Goal: Task Accomplishment & Management: Complete application form

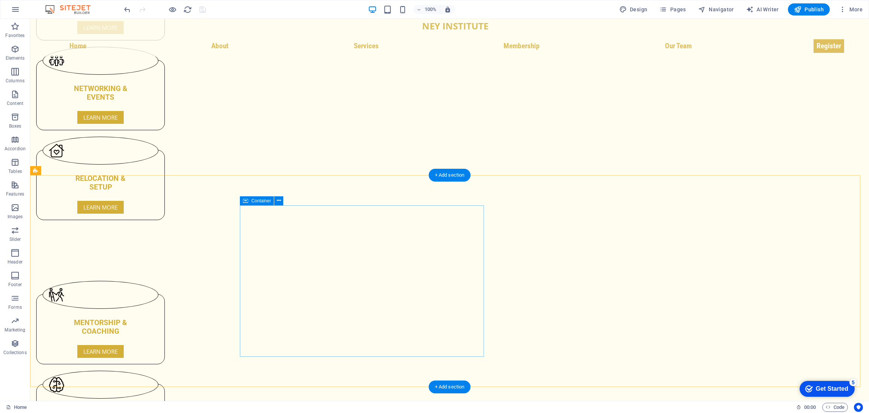
scroll to position [2063, 0]
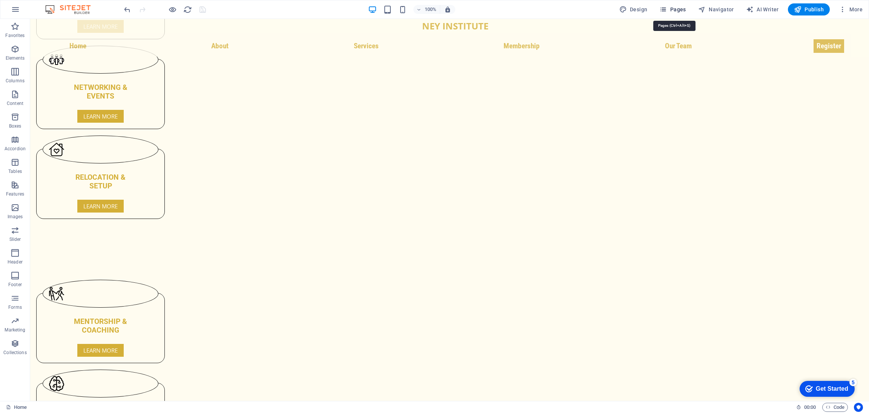
click at [678, 9] on span "Pages" at bounding box center [673, 10] width 26 height 8
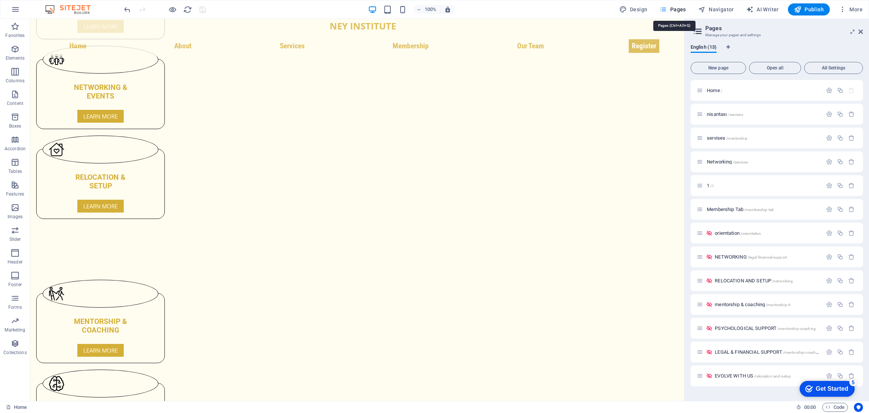
scroll to position [2083, 0]
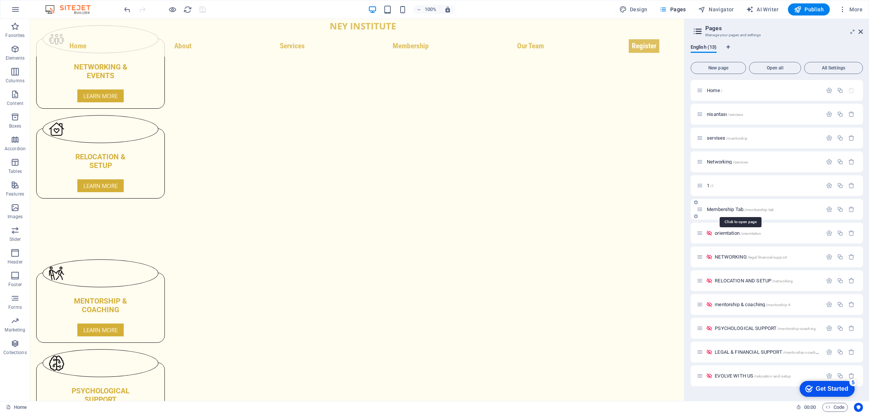
click at [764, 209] on span "/membership-tab" at bounding box center [759, 210] width 30 height 4
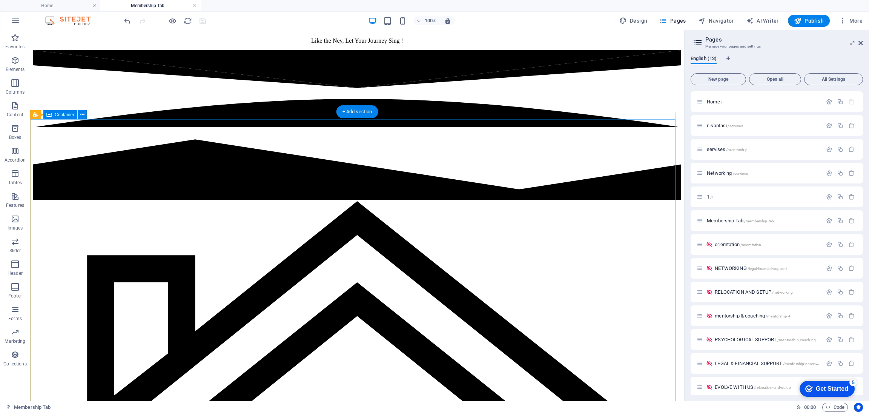
scroll to position [733, 0]
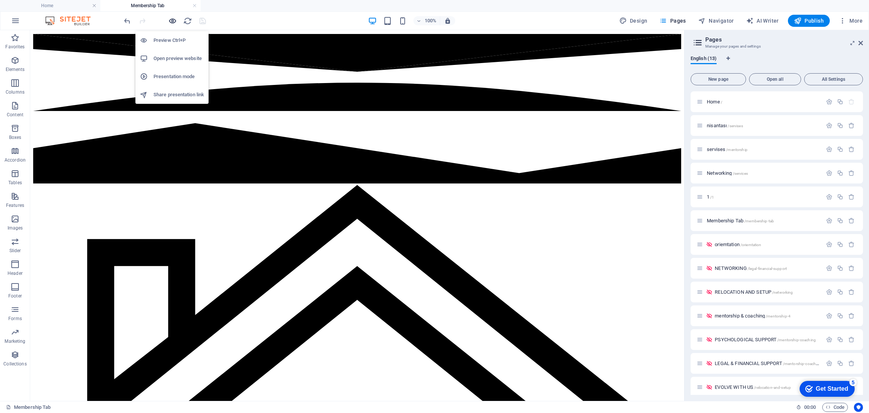
click at [171, 22] on icon "button" at bounding box center [172, 21] width 9 height 9
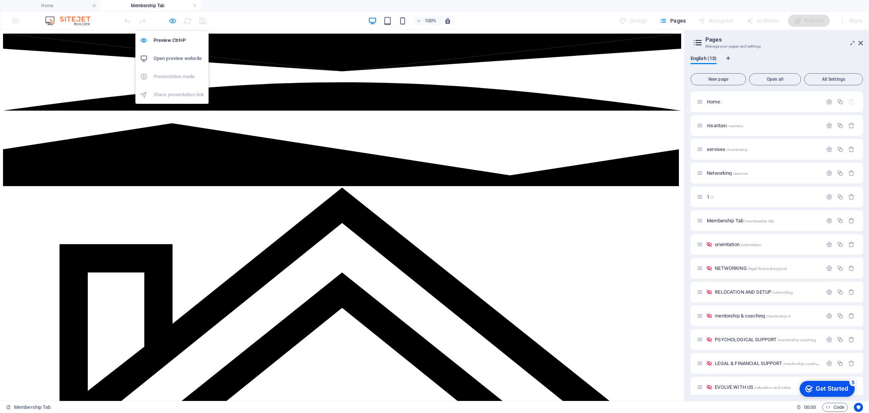
click at [171, 22] on icon "button" at bounding box center [172, 21] width 9 height 9
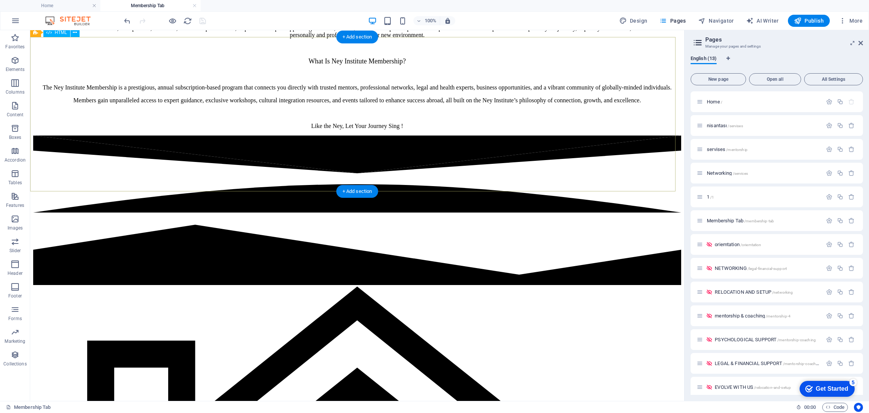
scroll to position [520, 0]
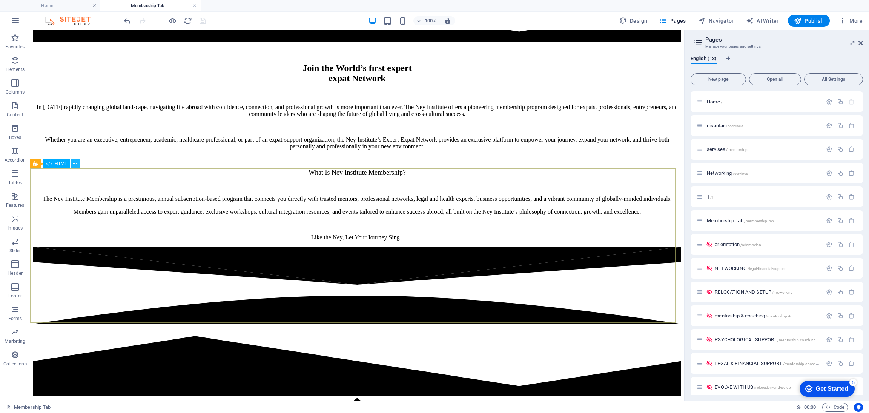
click at [73, 163] on icon at bounding box center [75, 164] width 4 height 8
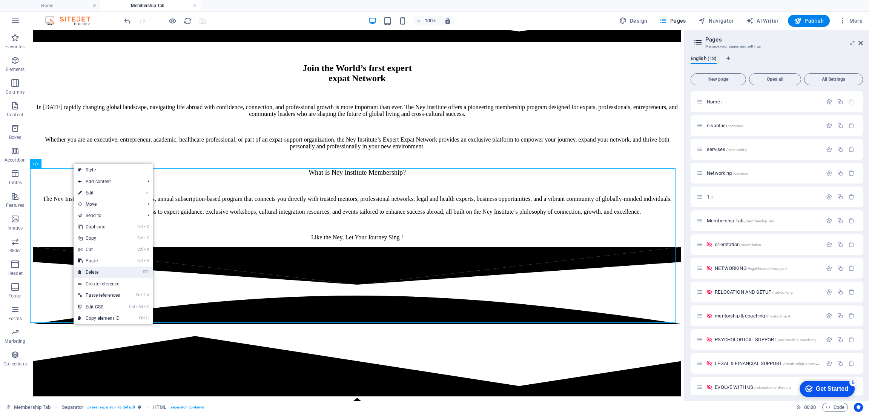
click at [94, 267] on link "⌦ Delete" at bounding box center [99, 271] width 51 height 11
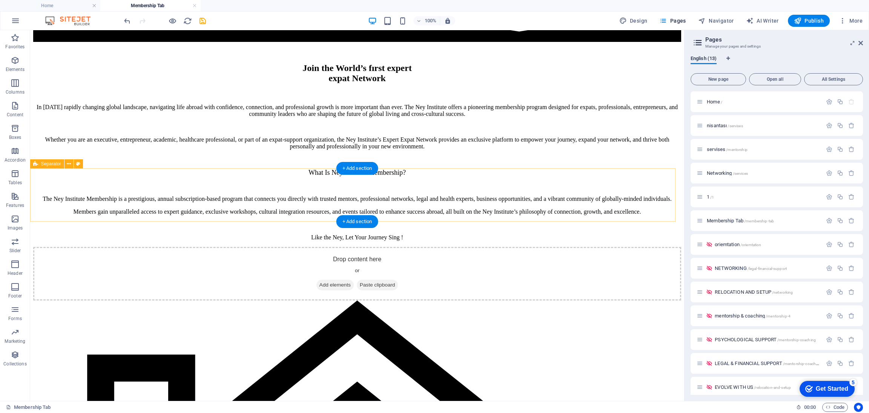
click at [337, 280] on span "Add elements" at bounding box center [335, 285] width 37 height 11
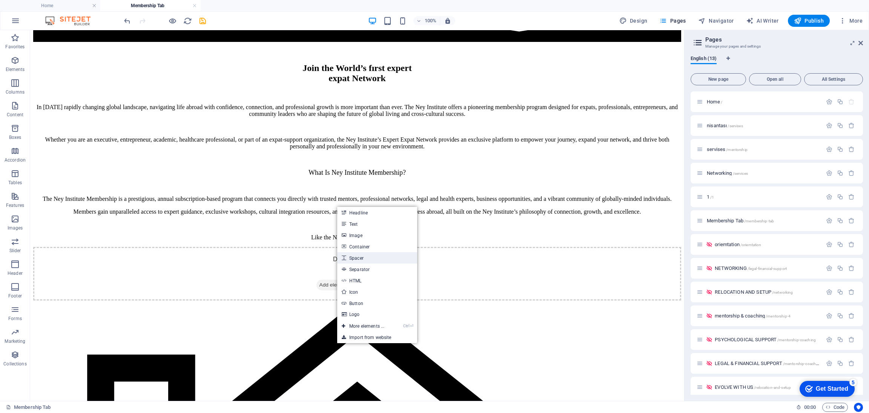
click at [366, 257] on link "Spacer" at bounding box center [377, 257] width 80 height 11
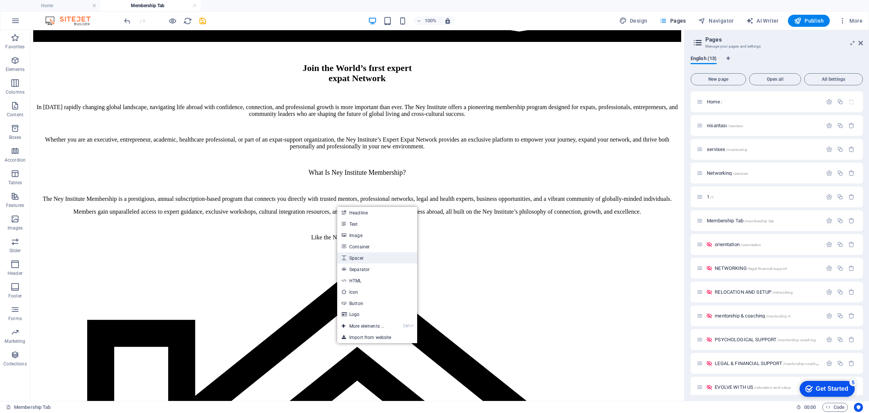
select select "px"
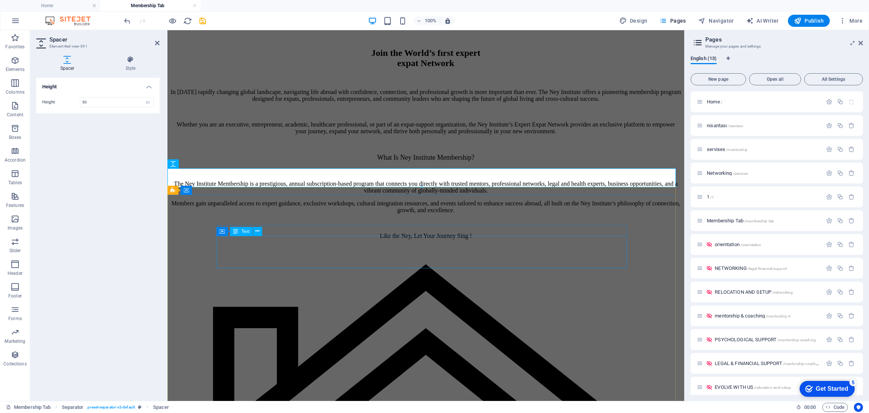
scroll to position [505, 0]
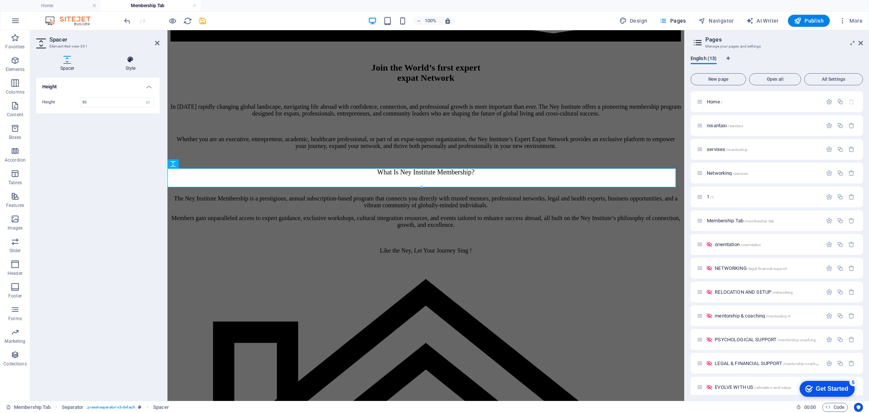
click at [131, 60] on icon at bounding box center [130, 60] width 58 height 8
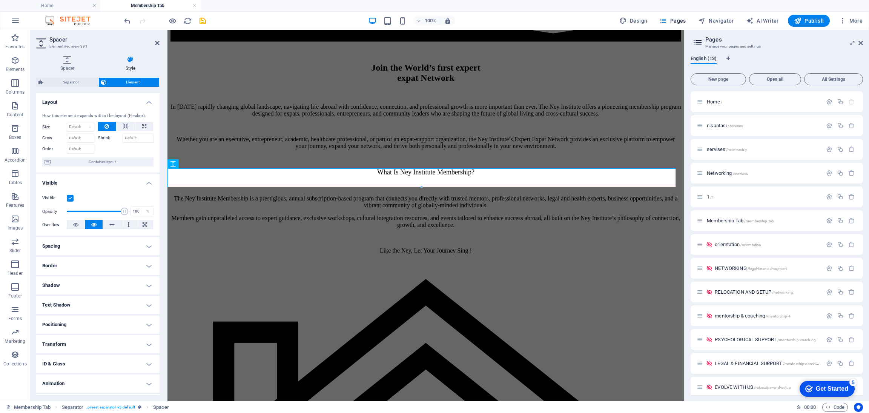
scroll to position [17, 0]
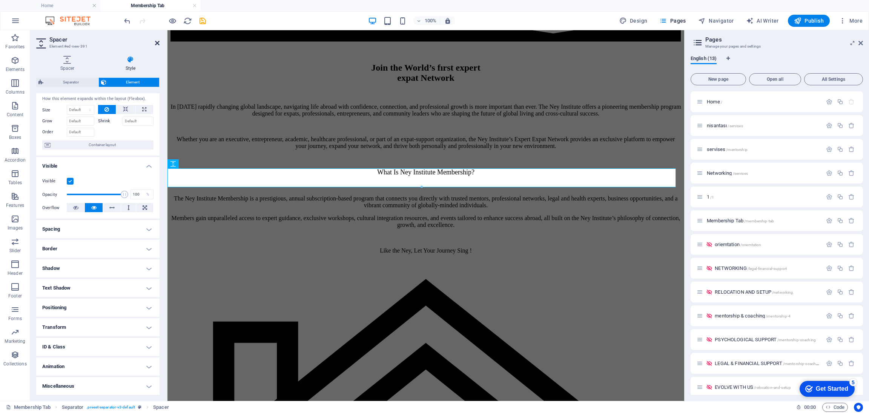
click at [157, 43] on icon at bounding box center [157, 43] width 5 height 6
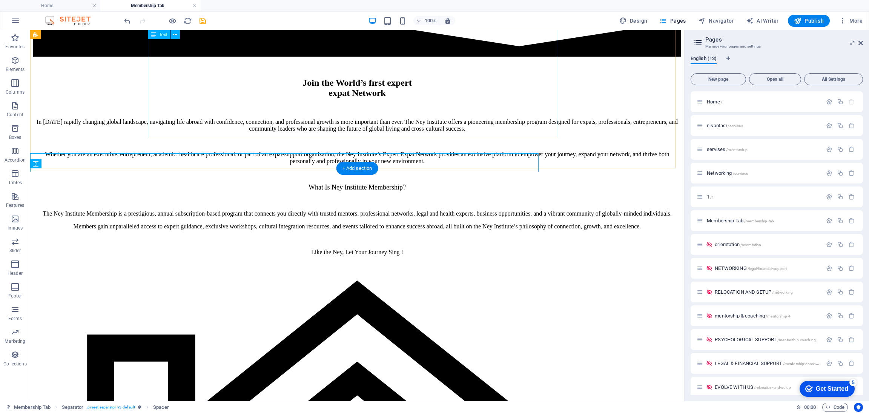
scroll to position [520, 0]
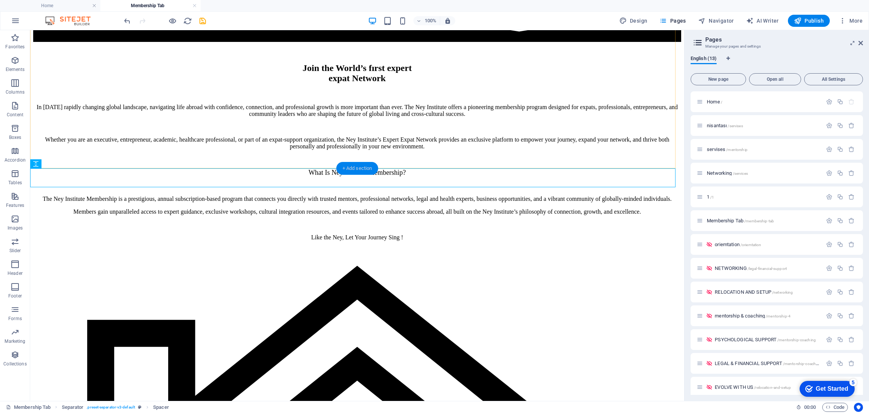
click at [350, 166] on div "+ Add section" at bounding box center [358, 168] width 42 height 13
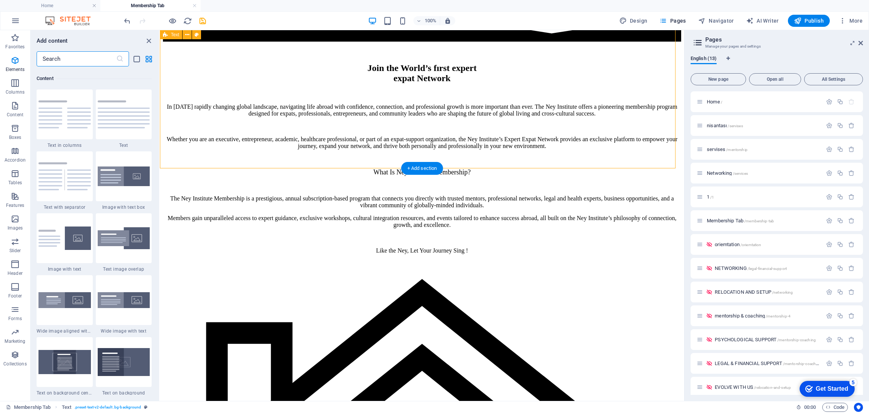
scroll to position [1319, 0]
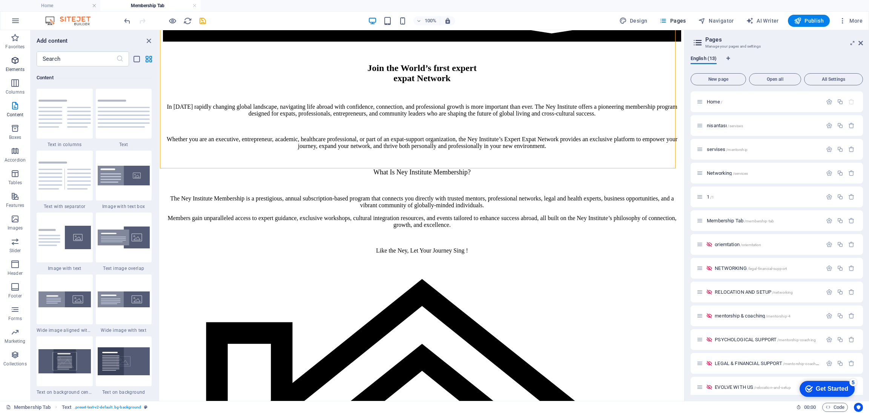
click at [13, 57] on icon "button" at bounding box center [15, 60] width 9 height 9
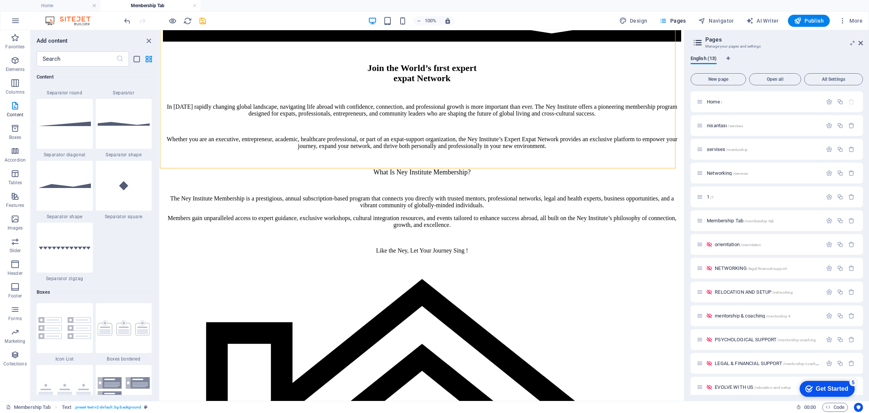
scroll to position [1823, 0]
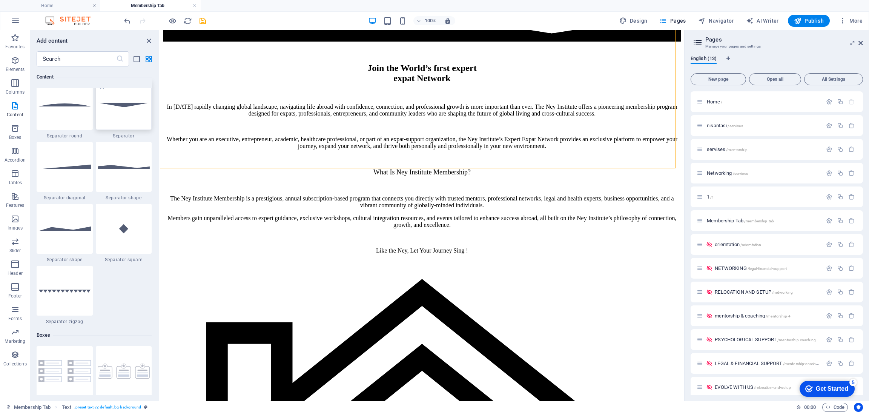
click at [114, 113] on div at bounding box center [124, 105] width 56 height 50
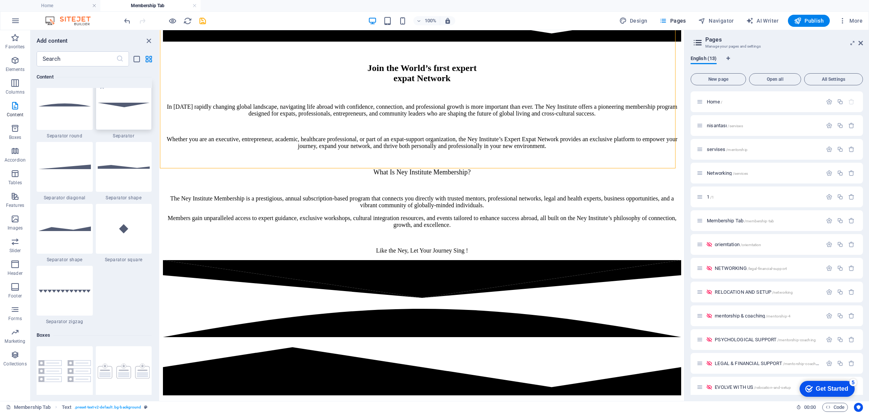
select select "rem"
select select "preset-separator-v3-default"
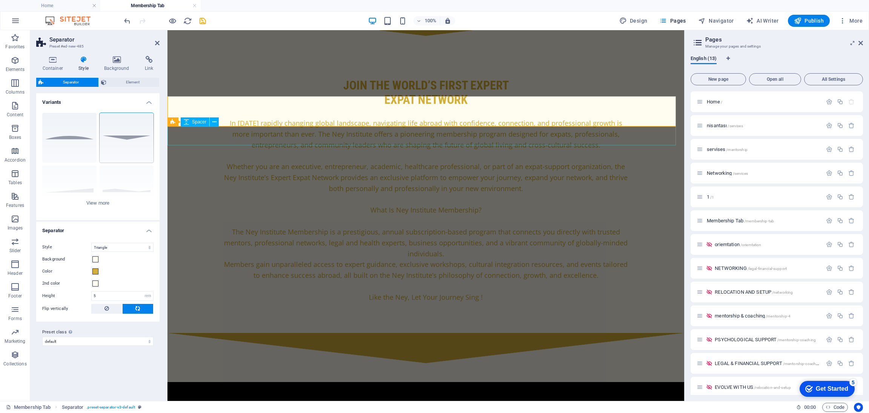
scroll to position [471, 0]
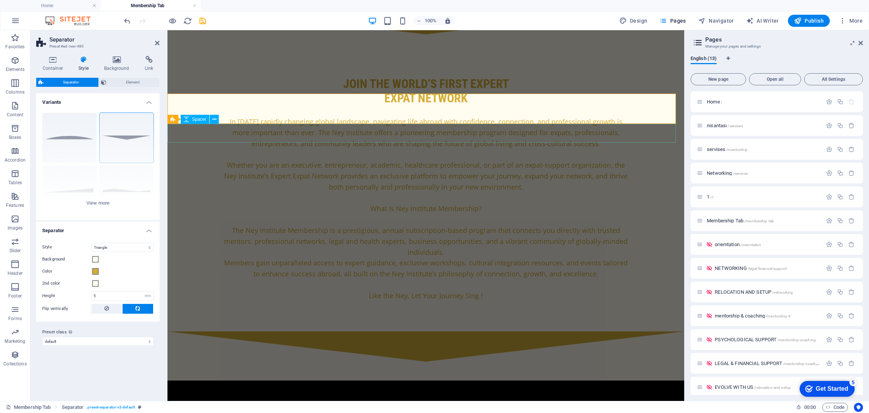
click at [313, 361] on div at bounding box center [426, 370] width 517 height 19
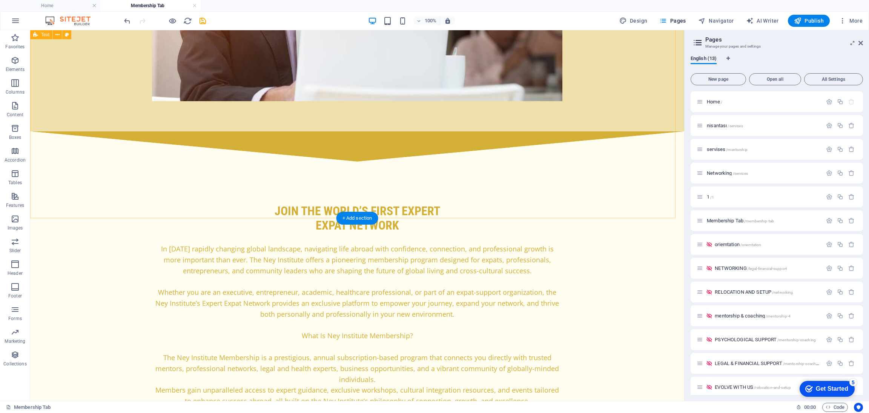
scroll to position [347, 0]
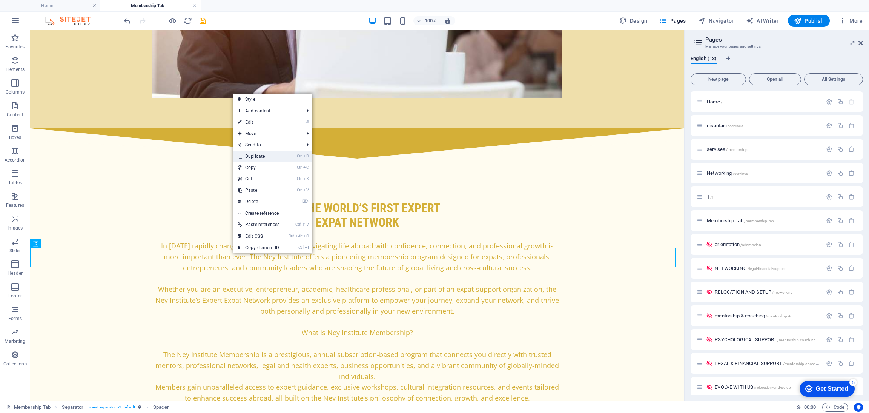
click at [252, 154] on link "Ctrl D Duplicate" at bounding box center [258, 156] width 51 height 11
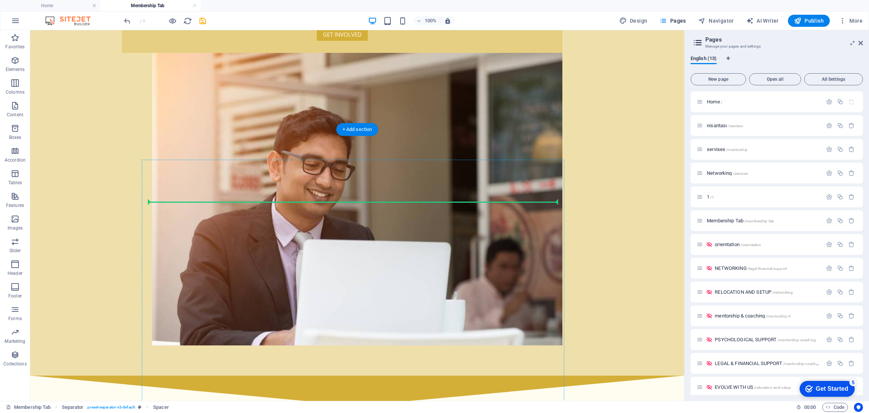
scroll to position [63, 0]
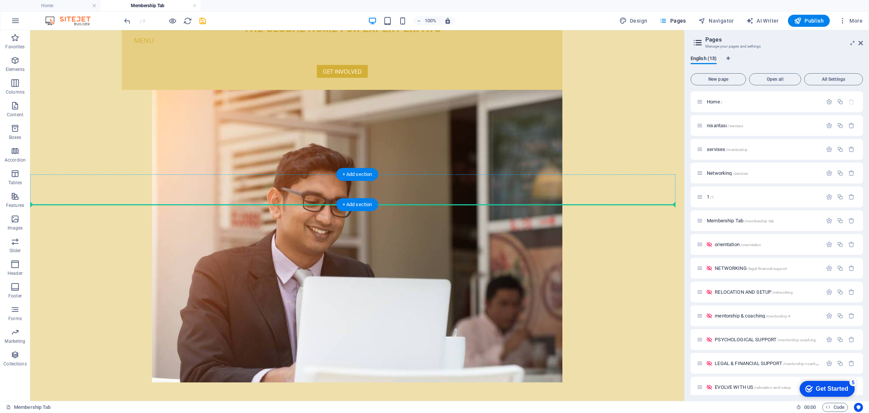
drag, startPoint x: 218, startPoint y: 276, endPoint x: 195, endPoint y: 177, distance: 101.4
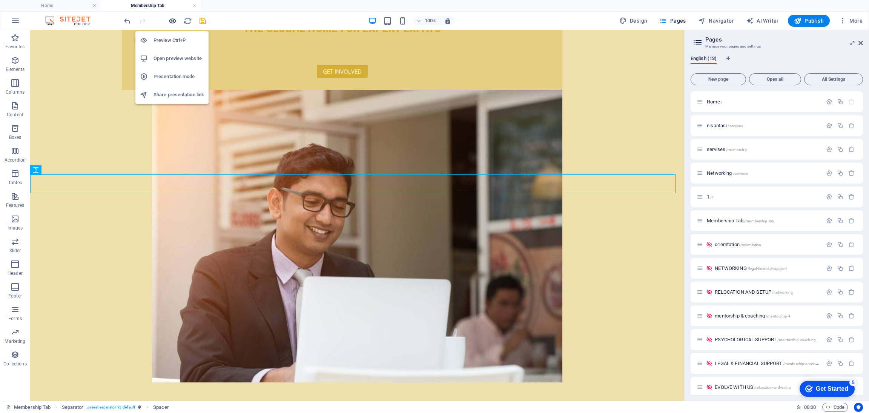
click at [174, 17] on icon "button" at bounding box center [172, 21] width 9 height 9
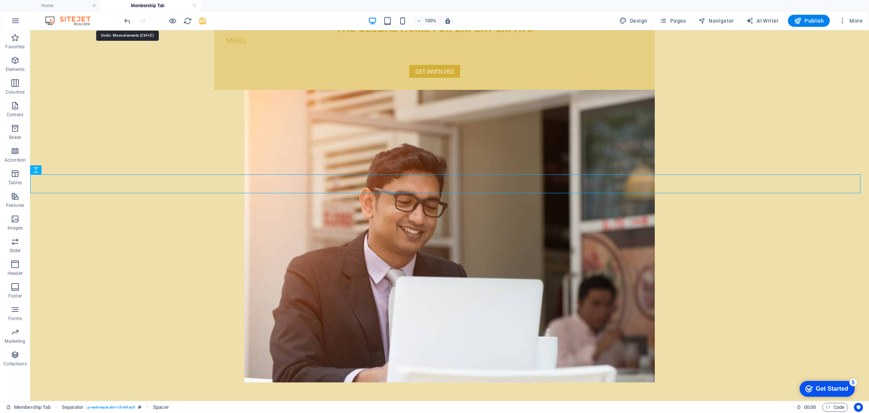
click at [131, 22] on icon "undo" at bounding box center [127, 21] width 9 height 9
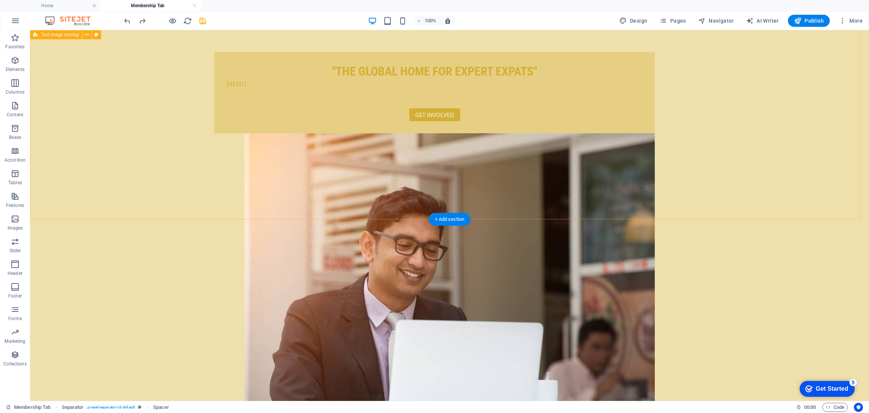
scroll to position [18, 0]
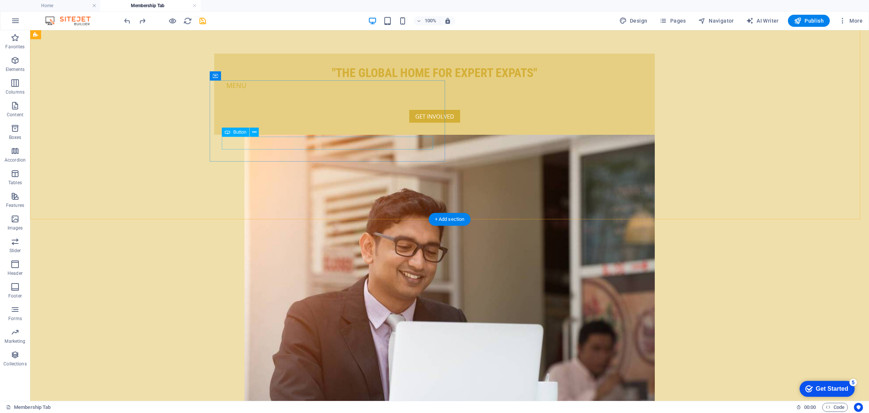
click at [330, 123] on div "GET INVOLVED" at bounding box center [434, 116] width 417 height 13
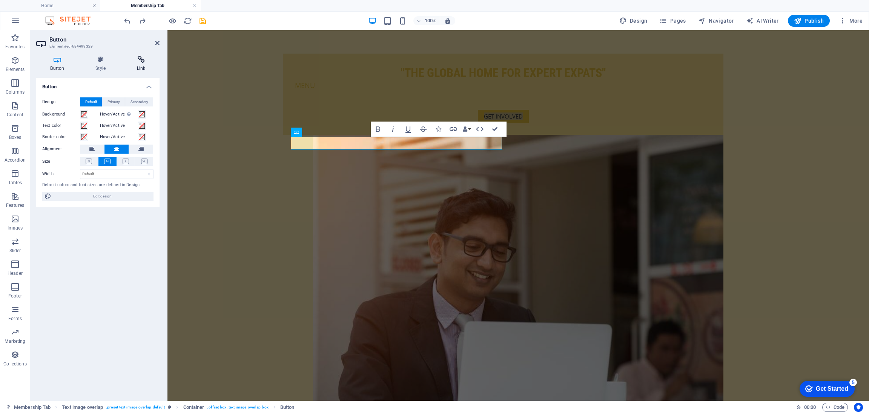
click at [144, 61] on icon at bounding box center [141, 60] width 37 height 8
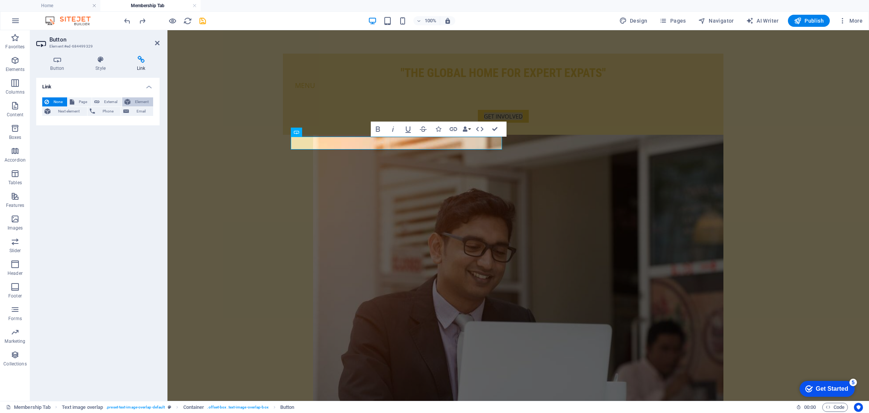
click at [137, 101] on span "Element" at bounding box center [142, 101] width 18 height 9
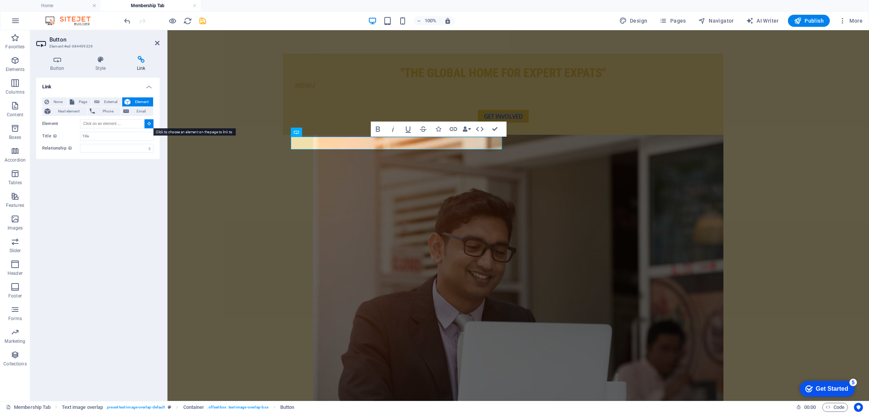
click at [149, 122] on icon at bounding box center [149, 123] width 3 height 4
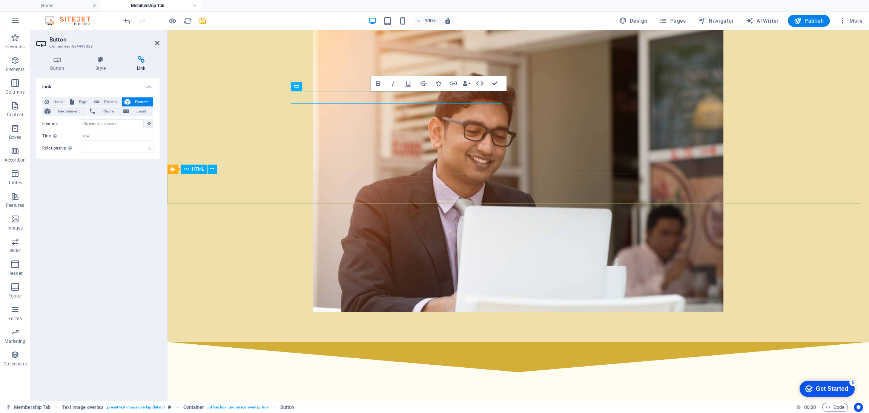
scroll to position [159, 0]
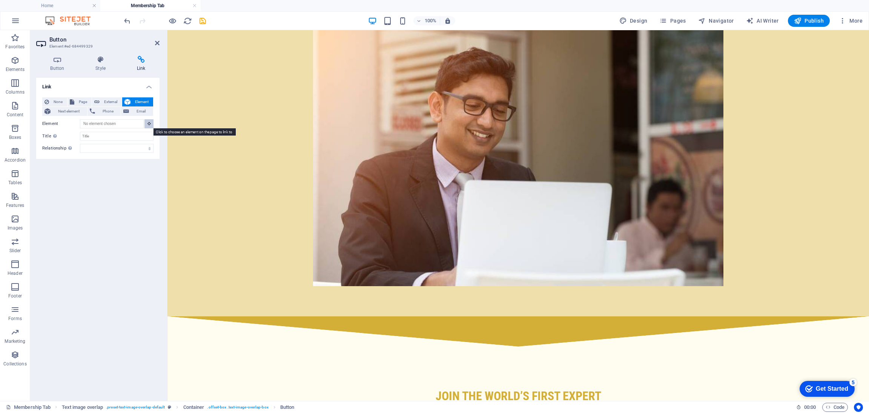
click at [148, 124] on icon at bounding box center [149, 123] width 3 height 4
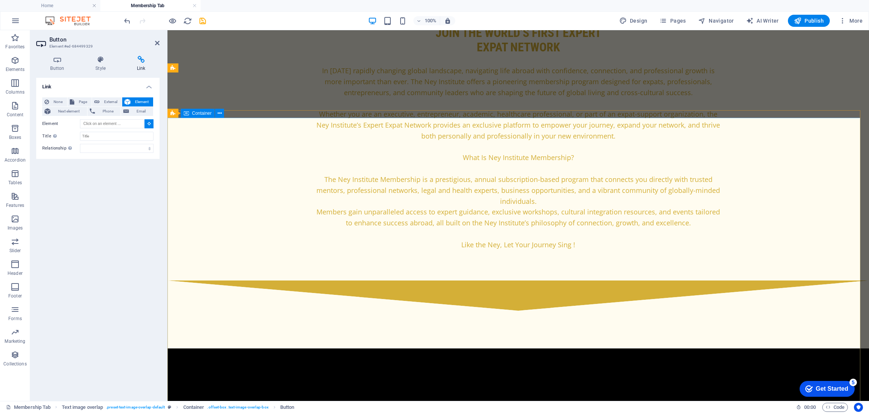
scroll to position [535, 0]
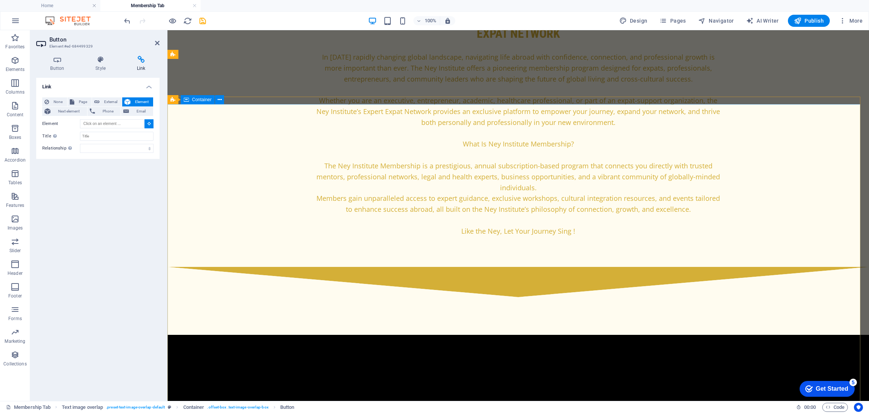
type input "#ed-899065755"
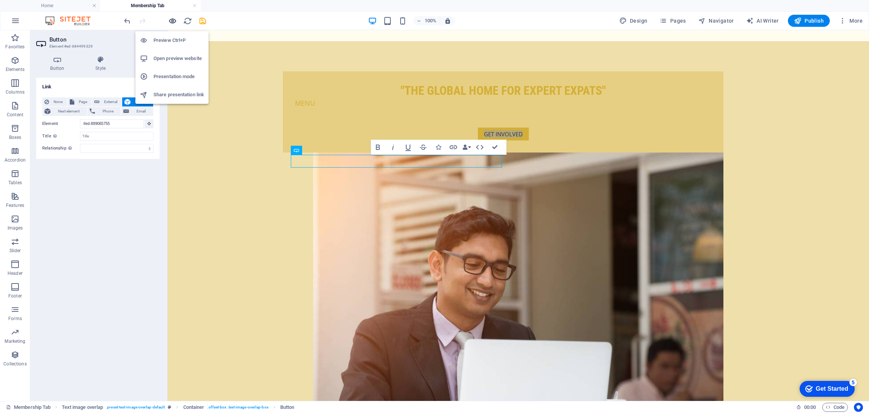
click at [172, 21] on icon "button" at bounding box center [172, 21] width 9 height 9
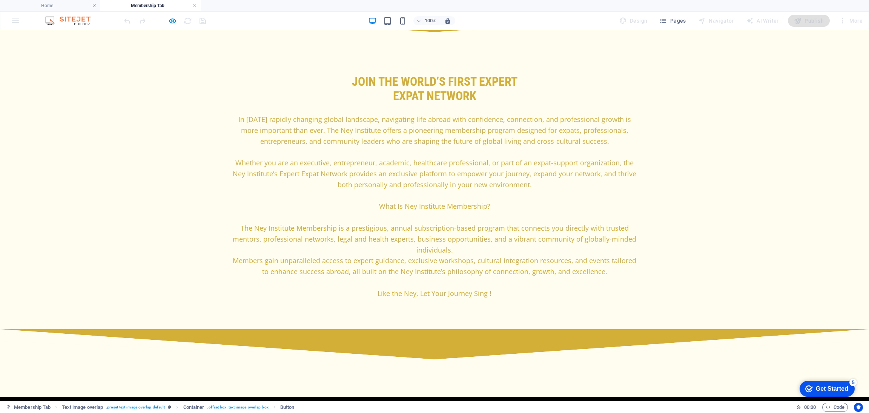
scroll to position [475, 0]
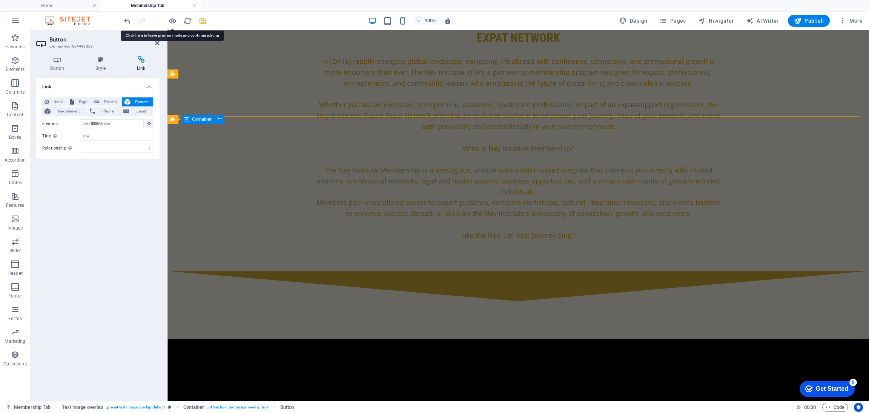
scroll to position [533, 0]
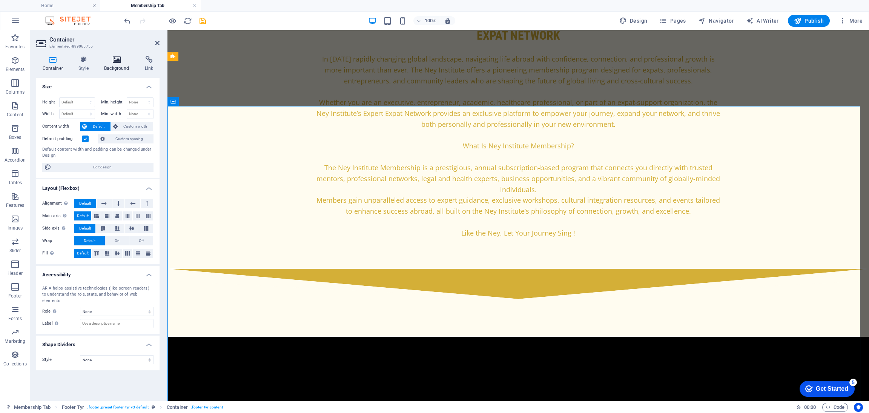
click at [114, 65] on h4 "Background" at bounding box center [118, 64] width 41 height 16
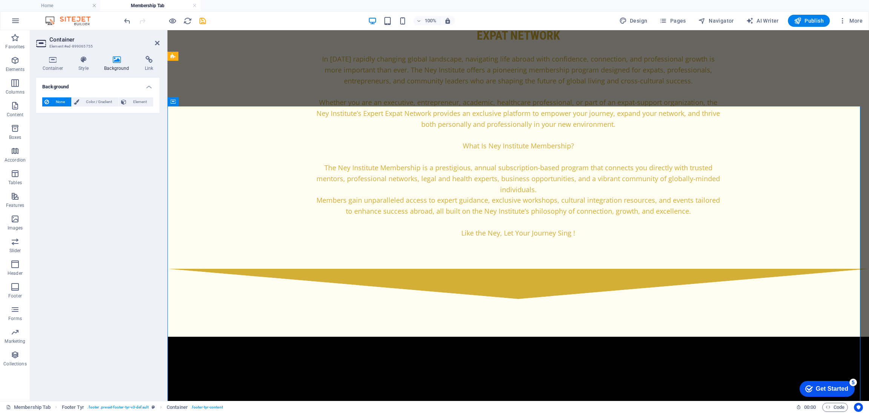
click at [62, 103] on span "None" at bounding box center [60, 101] width 18 height 9
click at [80, 103] on button "Color / Gradient" at bounding box center [95, 101] width 47 height 9
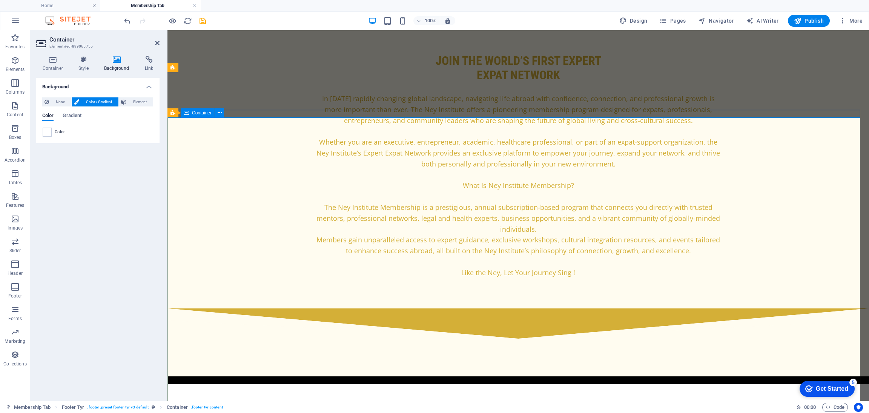
scroll to position [486, 0]
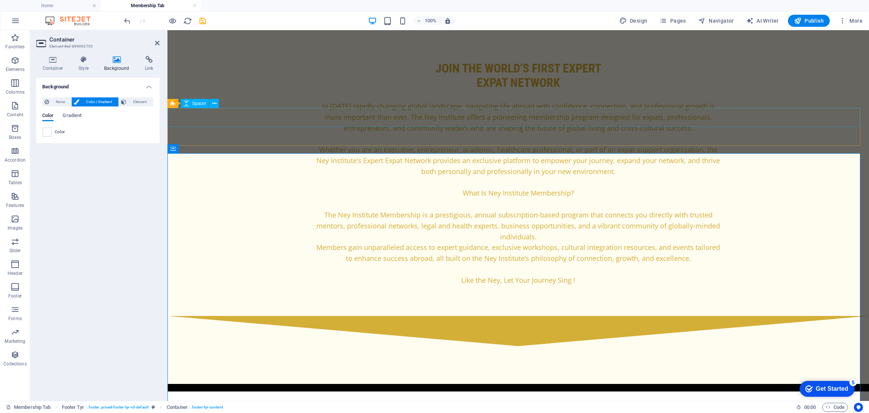
click at [235, 346] on div at bounding box center [519, 355] width 702 height 19
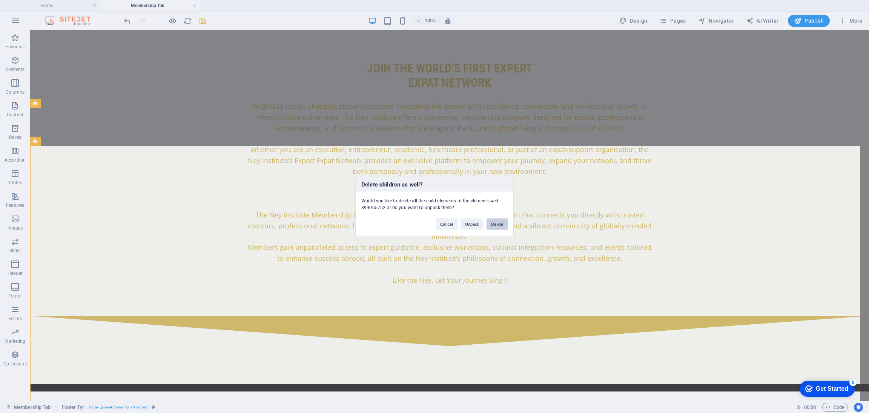
click at [495, 220] on button "Delete" at bounding box center [497, 223] width 21 height 11
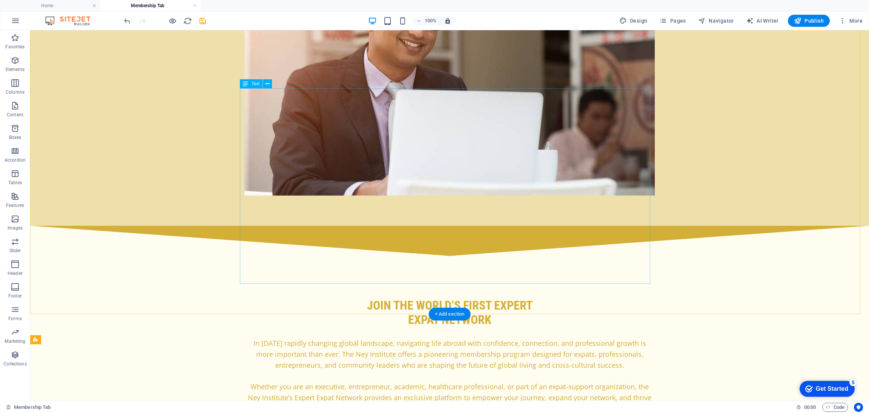
scroll to position [250, 0]
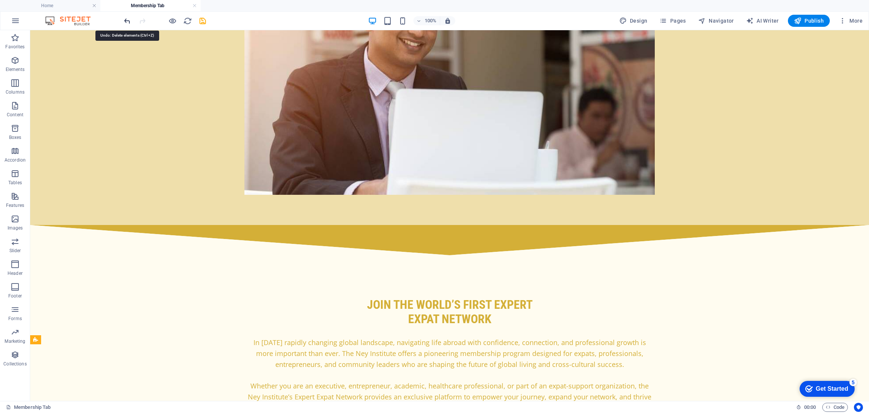
click at [126, 21] on icon "undo" at bounding box center [127, 21] width 9 height 9
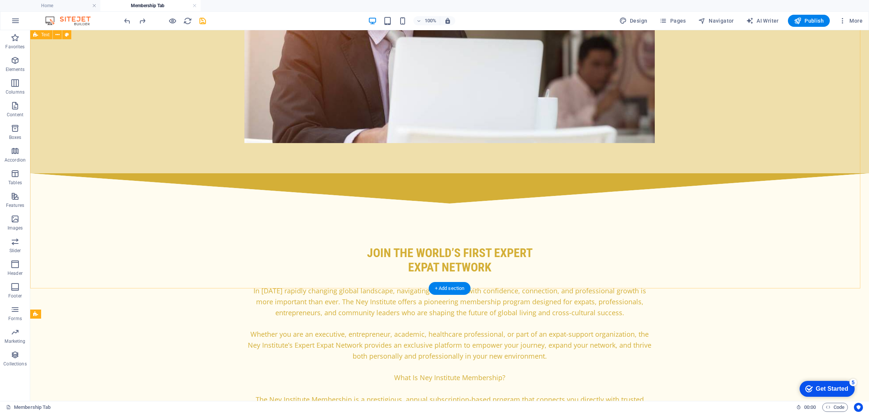
scroll to position [407, 0]
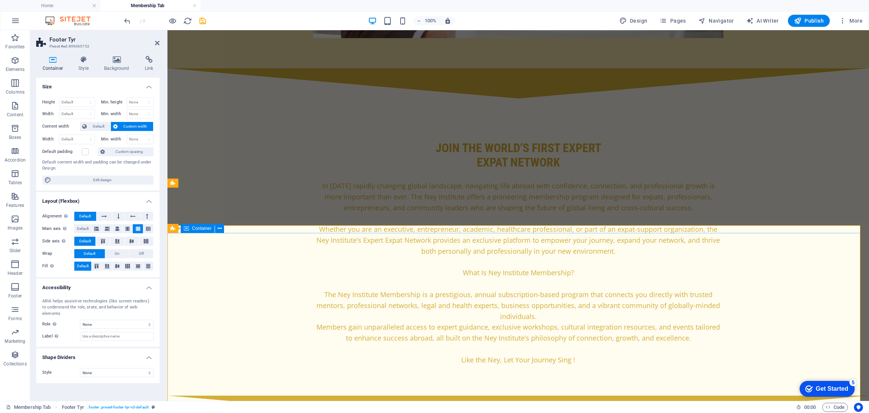
click at [218, 222] on icon at bounding box center [216, 221] width 4 height 8
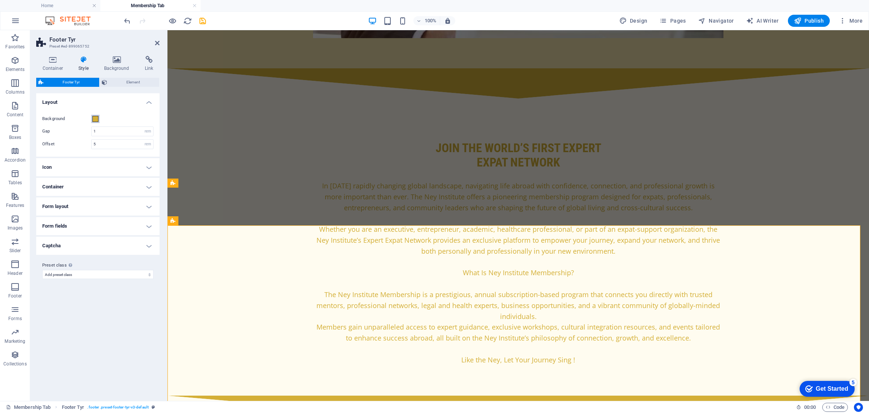
click at [95, 120] on span at bounding box center [95, 119] width 6 height 6
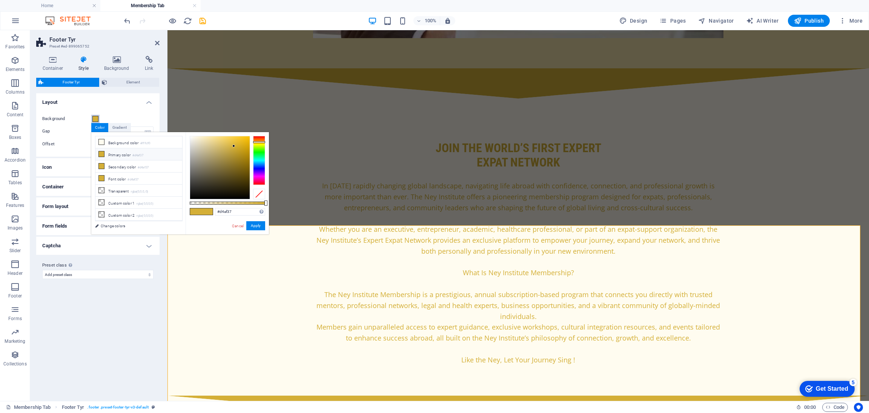
click at [95, 120] on span at bounding box center [95, 119] width 6 height 6
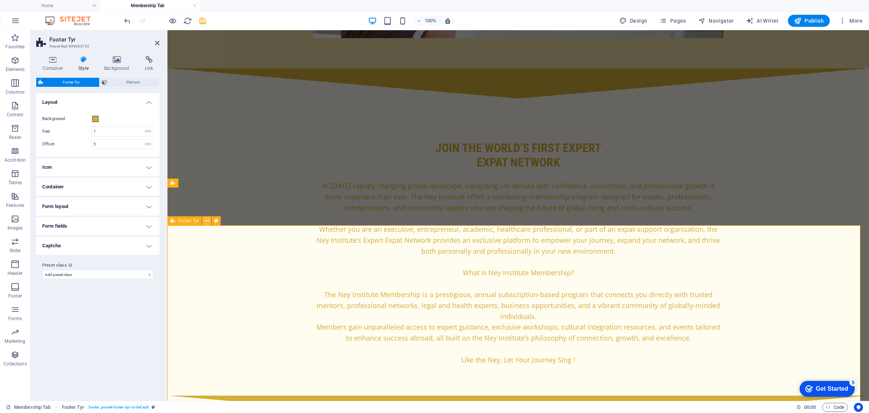
click at [207, 220] on icon at bounding box center [207, 221] width 4 height 8
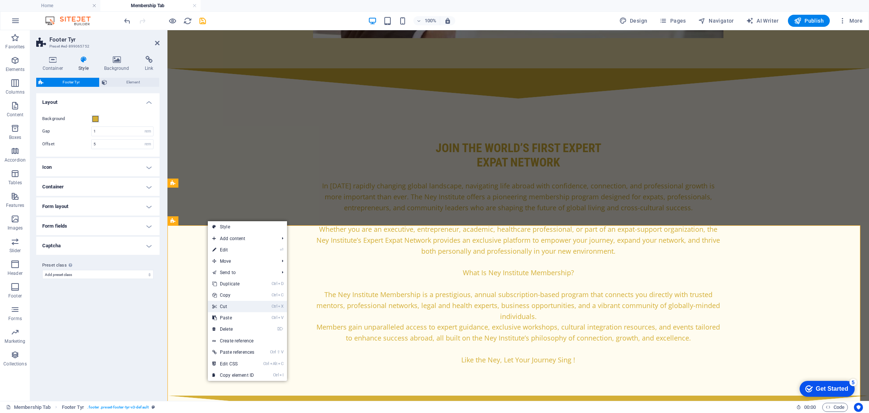
click at [235, 306] on link "Ctrl X Cut" at bounding box center [233, 306] width 51 height 11
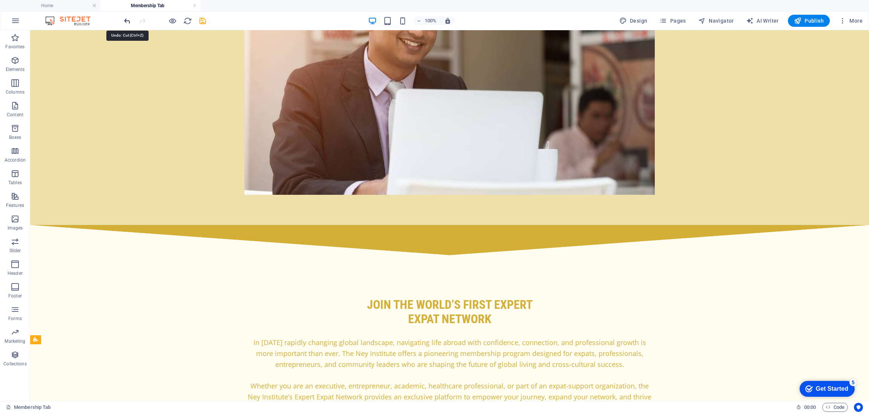
click at [126, 19] on icon "undo" at bounding box center [127, 21] width 9 height 9
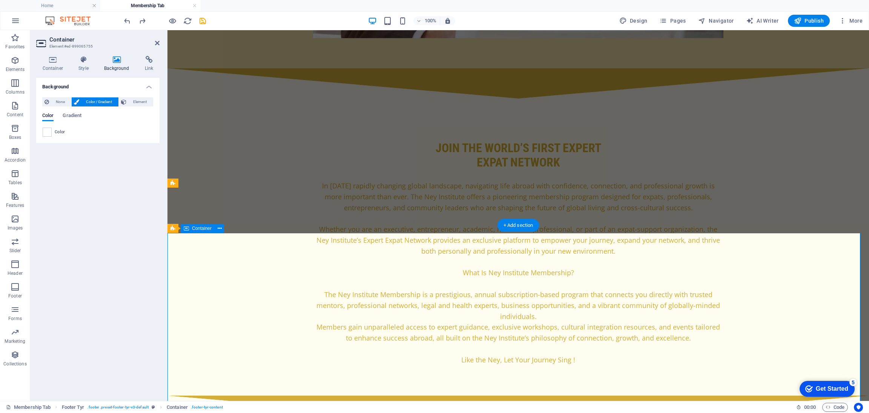
click at [80, 58] on icon at bounding box center [83, 60] width 23 height 8
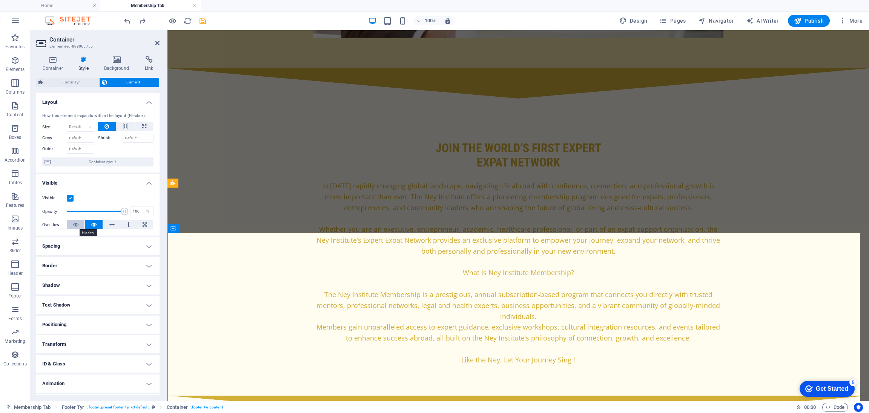
click at [77, 223] on icon at bounding box center [75, 224] width 5 height 9
drag, startPoint x: 122, startPoint y: 212, endPoint x: 67, endPoint y: 211, distance: 54.7
click at [67, 211] on span at bounding box center [69, 212] width 8 height 8
type input "100"
drag, startPoint x: 67, startPoint y: 211, endPoint x: 137, endPoint y: 211, distance: 69.4
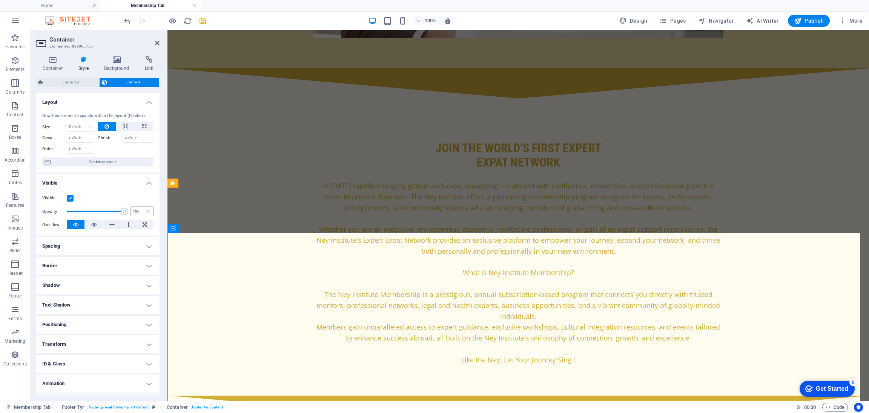
click at [137, 211] on div "Opacity 100 %" at bounding box center [97, 211] width 111 height 11
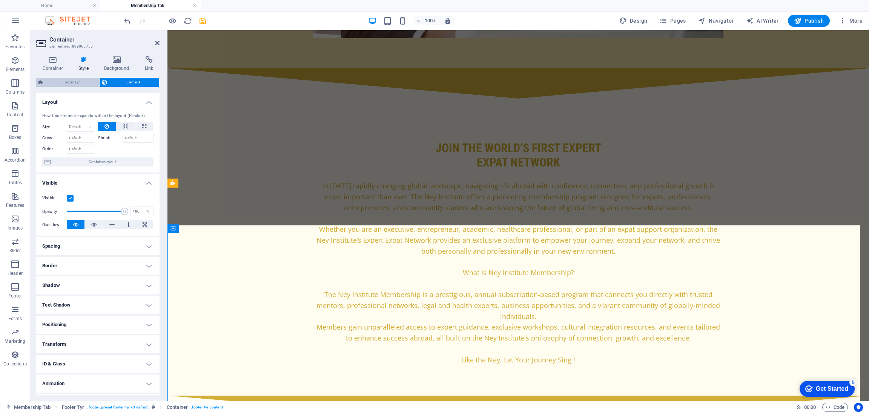
click at [81, 80] on span "Footer Tyr" at bounding box center [71, 82] width 51 height 9
select select "rem"
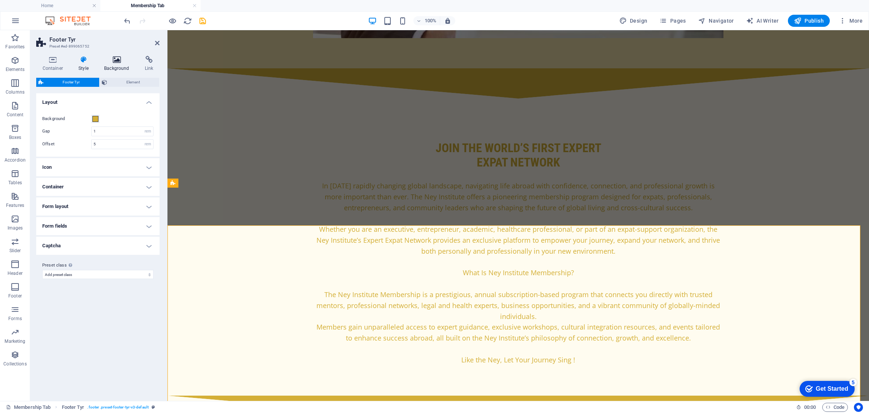
click at [123, 64] on h4 "Background" at bounding box center [118, 64] width 41 height 16
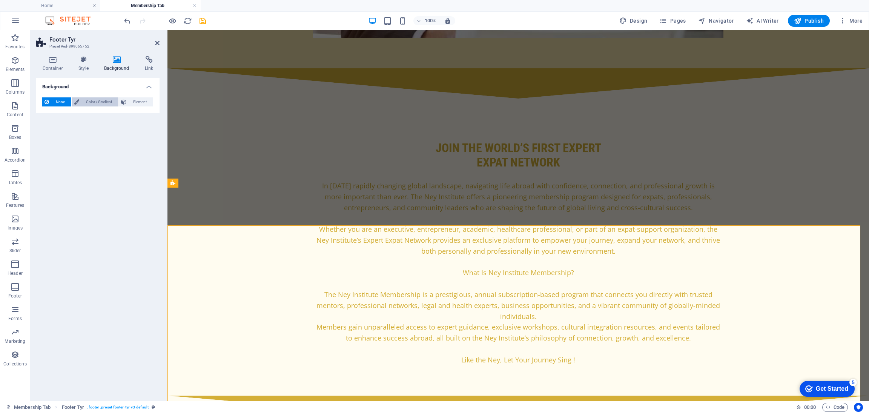
click at [78, 103] on icon at bounding box center [76, 101] width 5 height 9
click at [48, 132] on span at bounding box center [47, 132] width 8 height 8
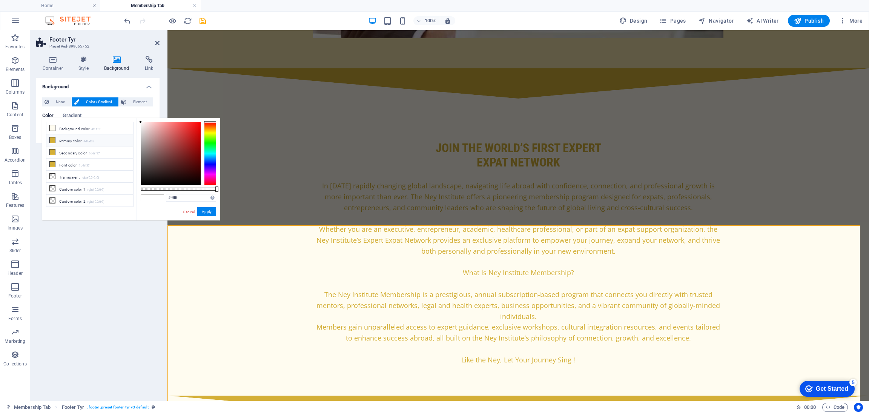
click at [50, 141] on icon at bounding box center [52, 139] width 5 height 5
type input "#d4af37"
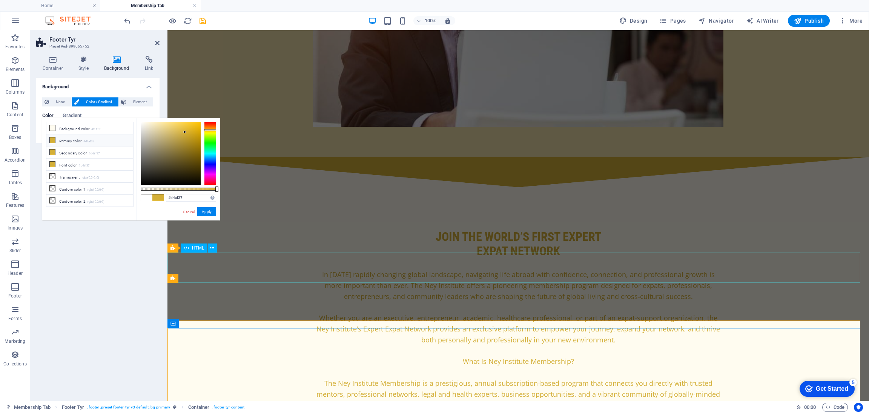
scroll to position [306, 0]
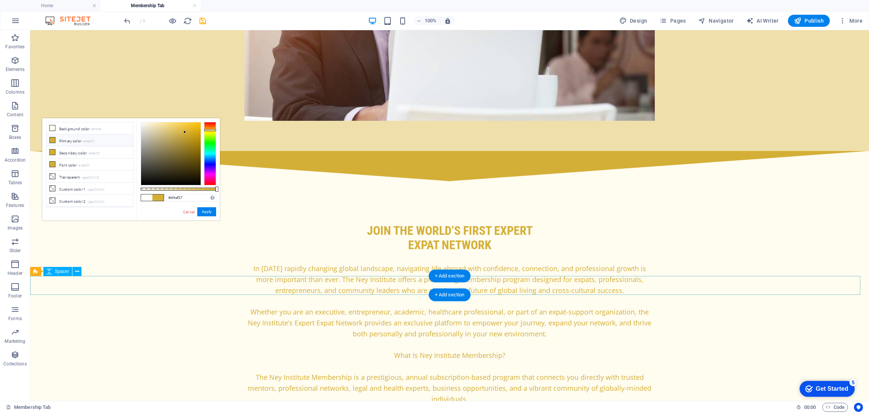
scroll to position [324, 0]
click at [72, 237] on button at bounding box center [75, 235] width 9 height 9
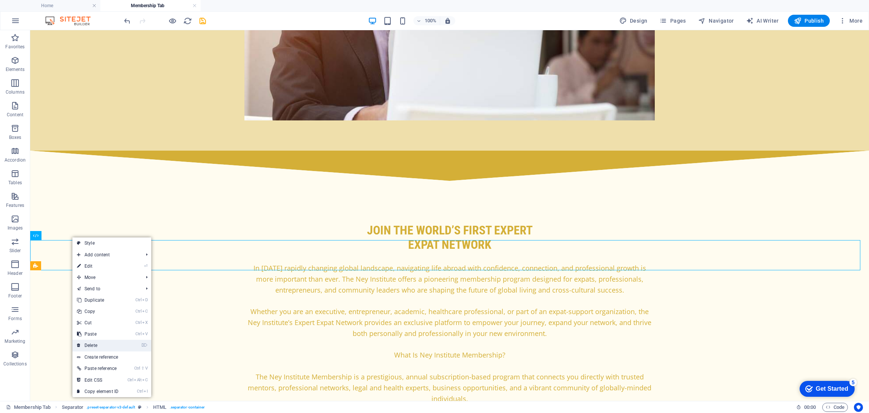
click at [85, 342] on link "⌦ Delete" at bounding box center [97, 345] width 51 height 11
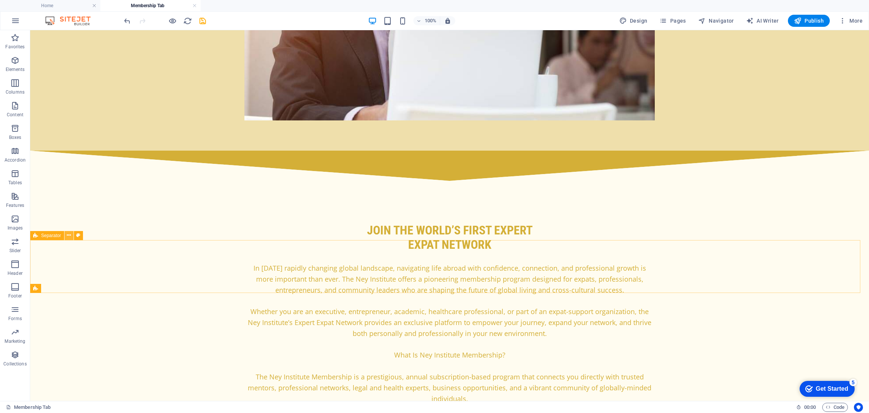
click at [69, 236] on icon at bounding box center [69, 235] width 4 height 8
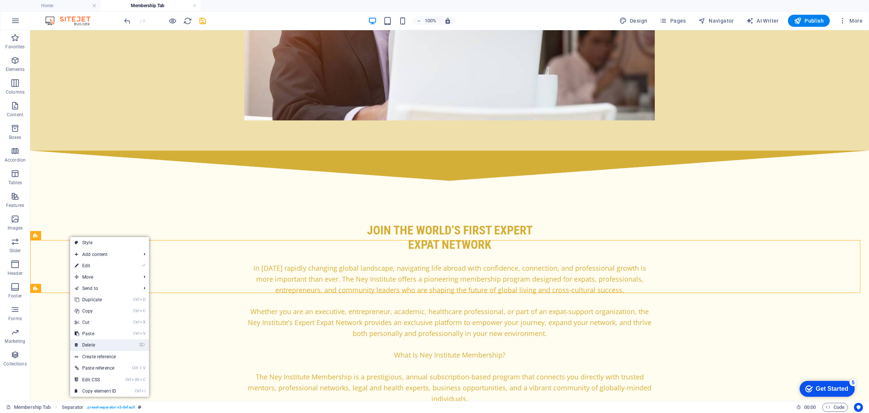
click at [92, 344] on link "⌦ Delete" at bounding box center [95, 344] width 51 height 11
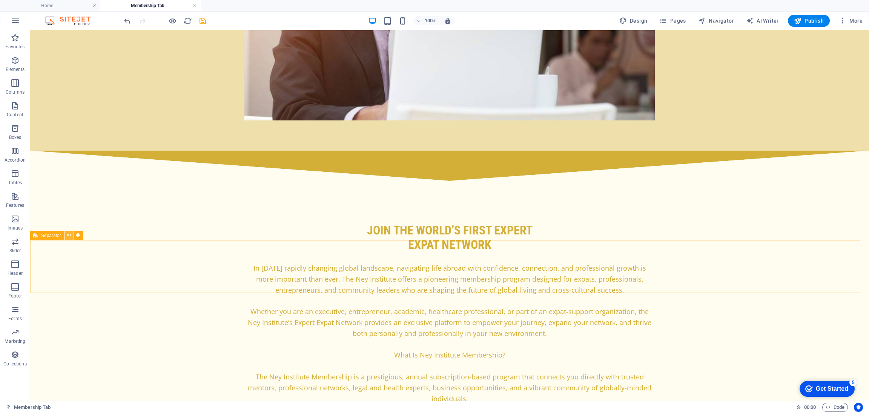
click at [71, 237] on icon at bounding box center [69, 235] width 4 height 8
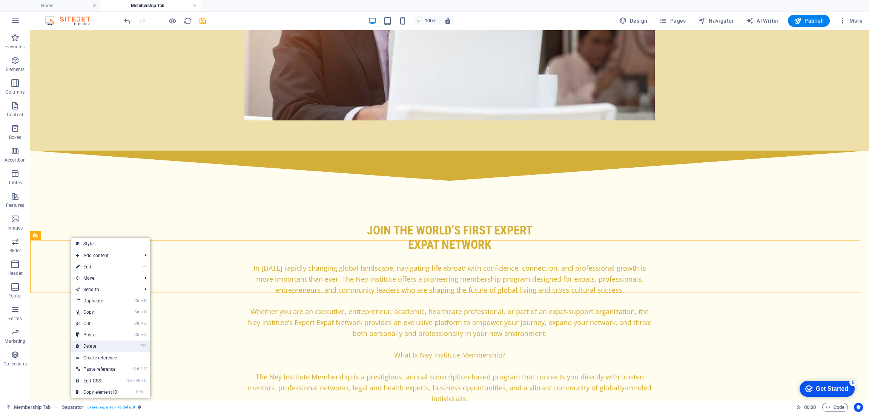
click at [91, 344] on link "⌦ Delete" at bounding box center [96, 345] width 51 height 11
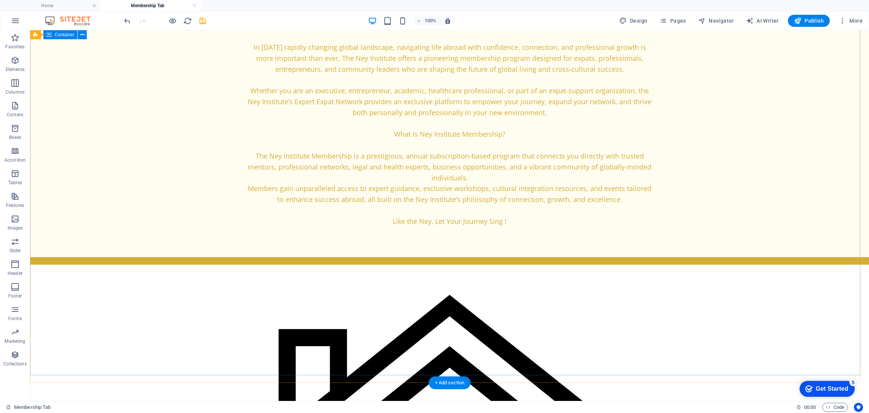
scroll to position [546, 0]
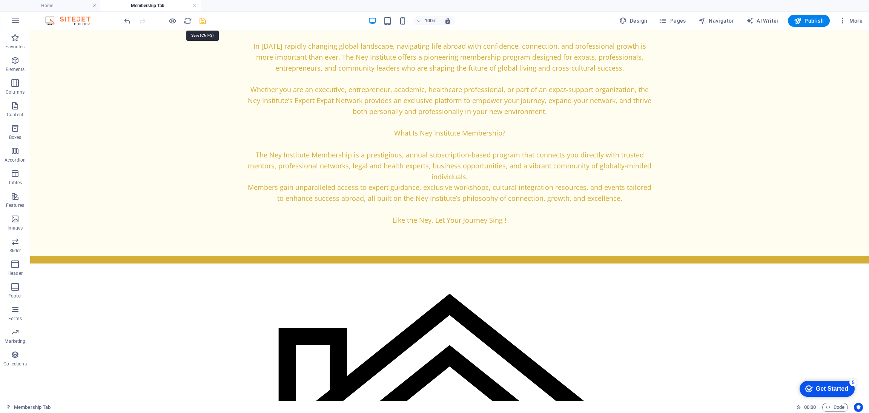
click at [199, 19] on icon "save" at bounding box center [202, 21] width 9 height 9
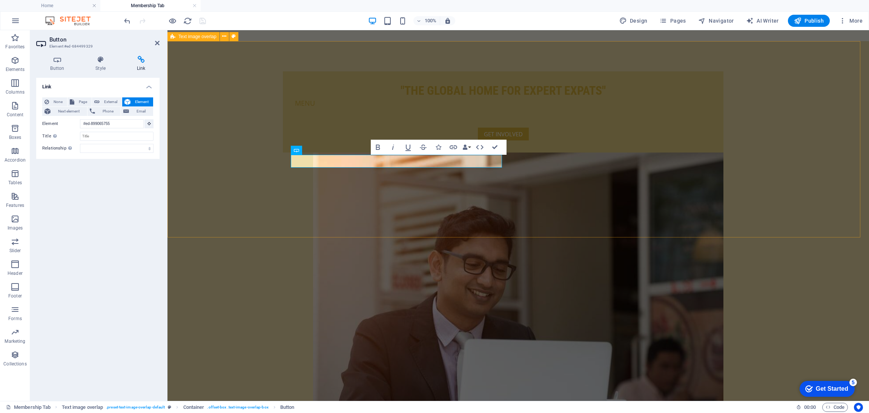
click at [271, 127] on div ""THE GLOBAL HOME FOR EXPERT EXPATS" MENU GET INVOLVED" at bounding box center [519, 258] width 702 height 434
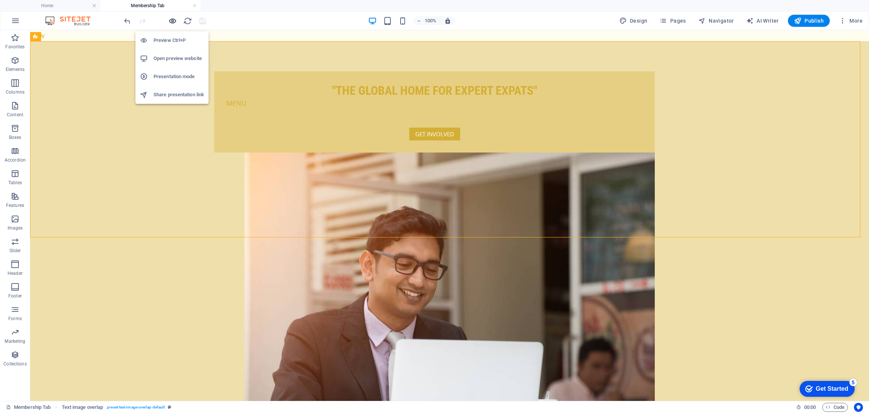
click at [175, 18] on icon "button" at bounding box center [172, 21] width 9 height 9
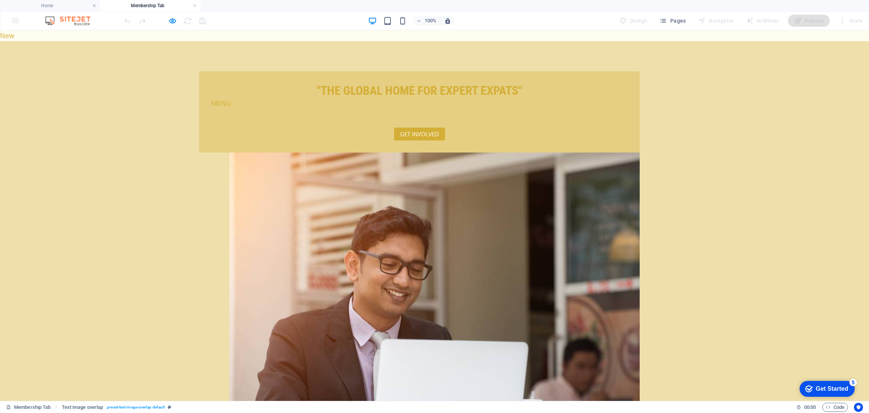
click at [394, 140] on link "GET INVOLVED" at bounding box center [419, 134] width 51 height 13
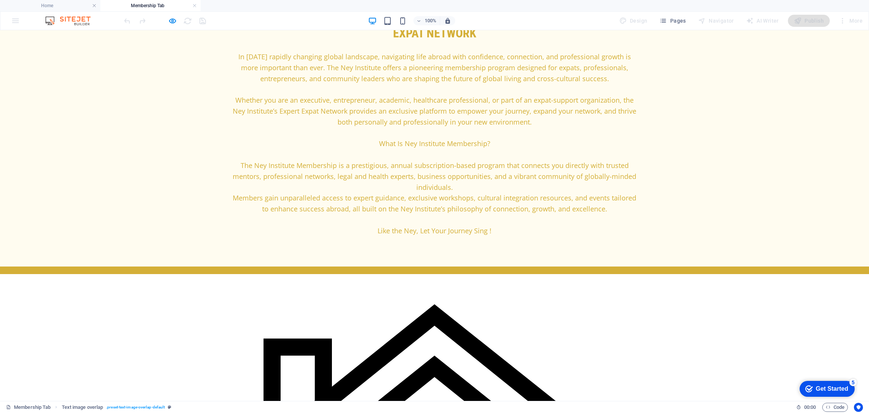
scroll to position [542, 0]
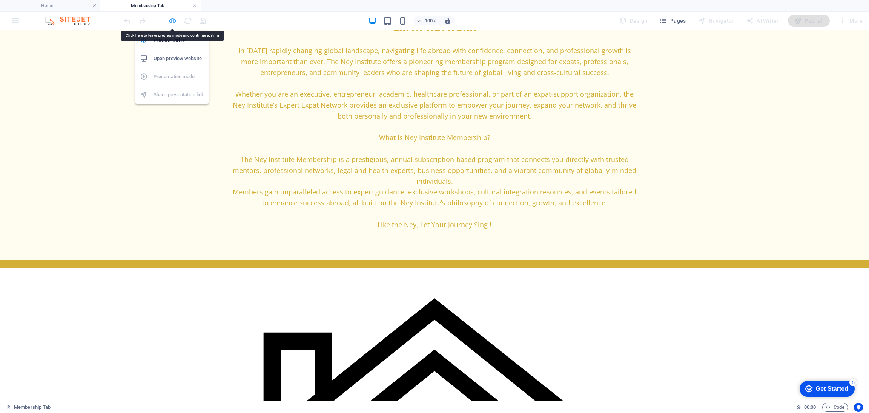
click at [173, 21] on icon "button" at bounding box center [172, 21] width 9 height 9
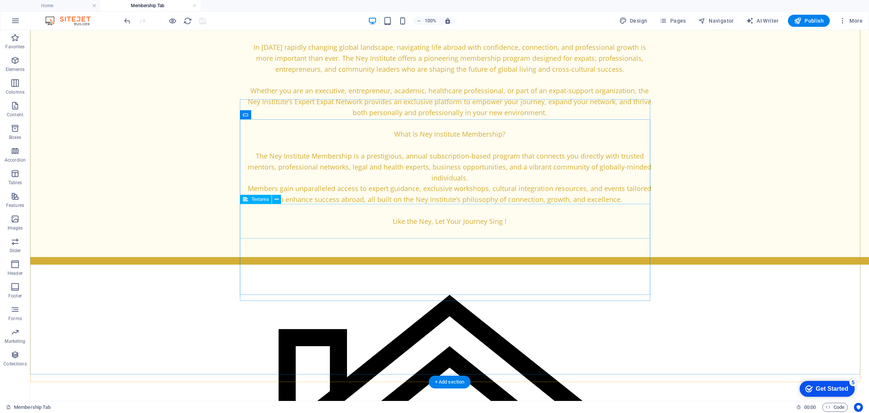
scroll to position [546, 0]
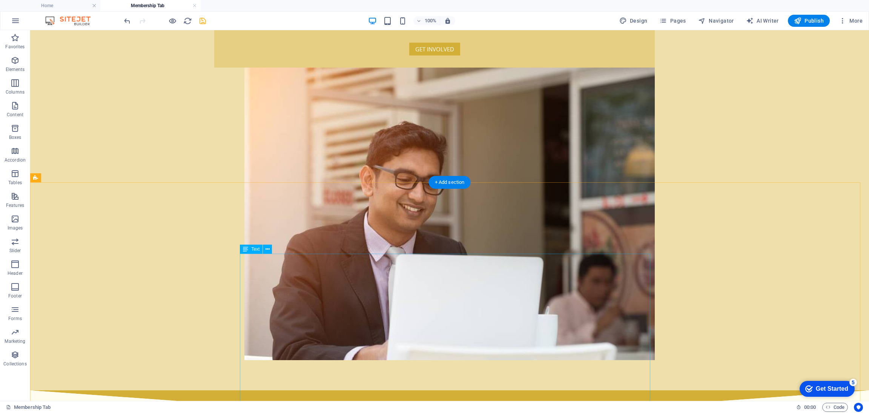
scroll to position [87, 0]
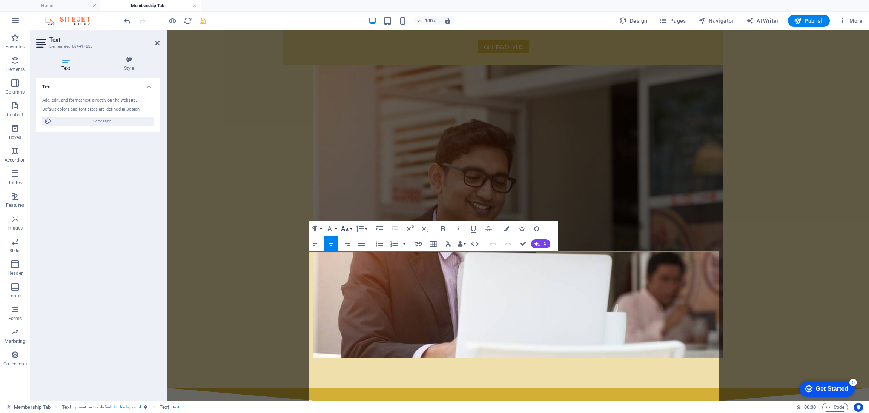
click at [341, 229] on icon "button" at bounding box center [345, 228] width 8 height 5
click at [352, 261] on link "24" at bounding box center [352, 262] width 27 height 11
click at [343, 229] on icon "button" at bounding box center [344, 228] width 9 height 9
click at [348, 269] on link "30" at bounding box center [352, 273] width 27 height 11
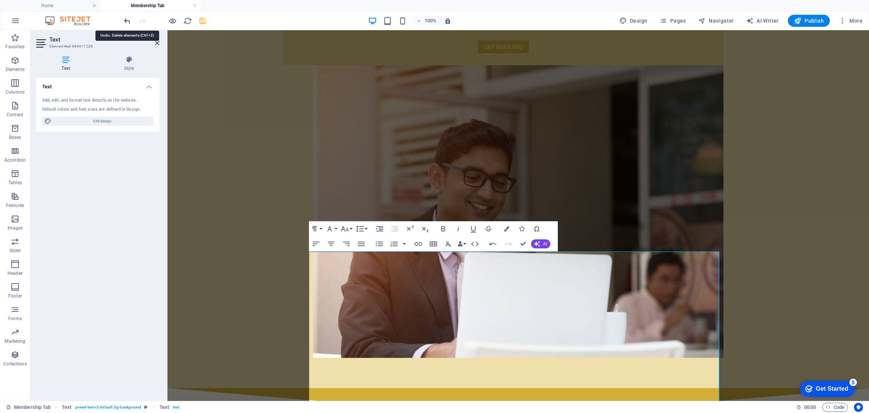
click at [128, 19] on icon "undo" at bounding box center [127, 21] width 9 height 9
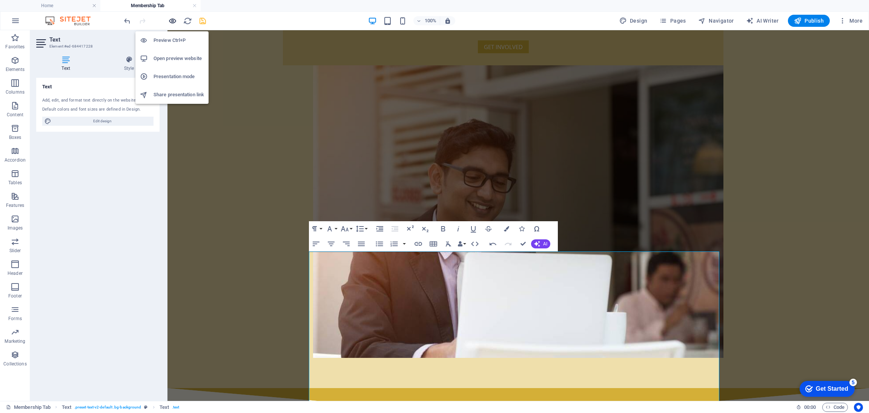
click at [176, 23] on icon "button" at bounding box center [172, 21] width 9 height 9
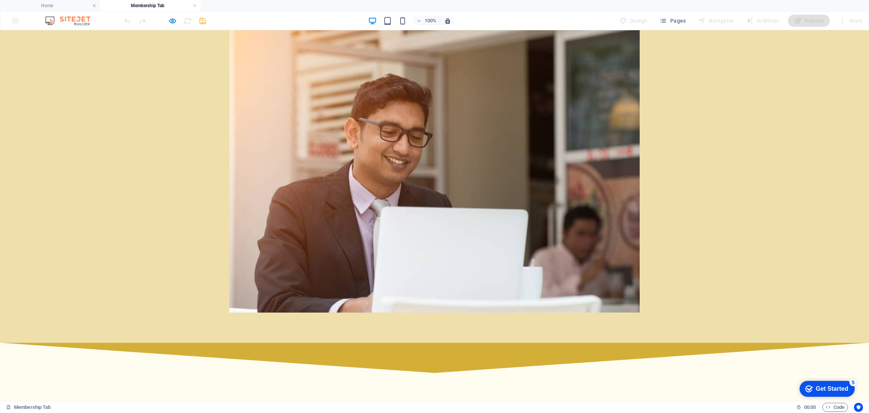
scroll to position [132, 0]
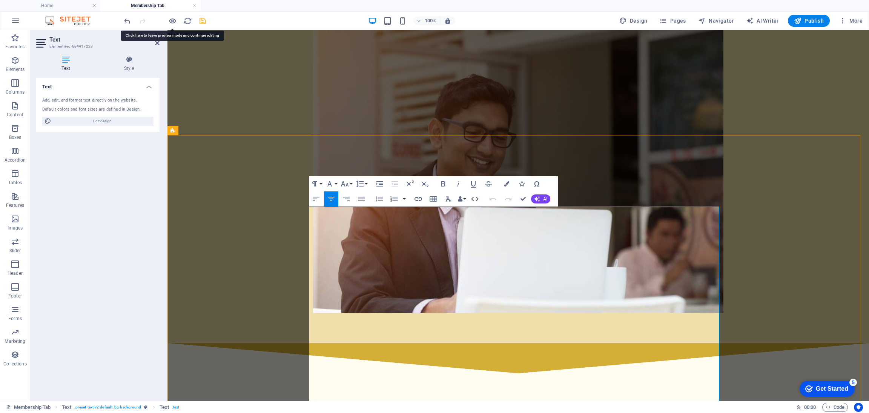
click at [344, 182] on icon "button" at bounding box center [344, 183] width 9 height 9
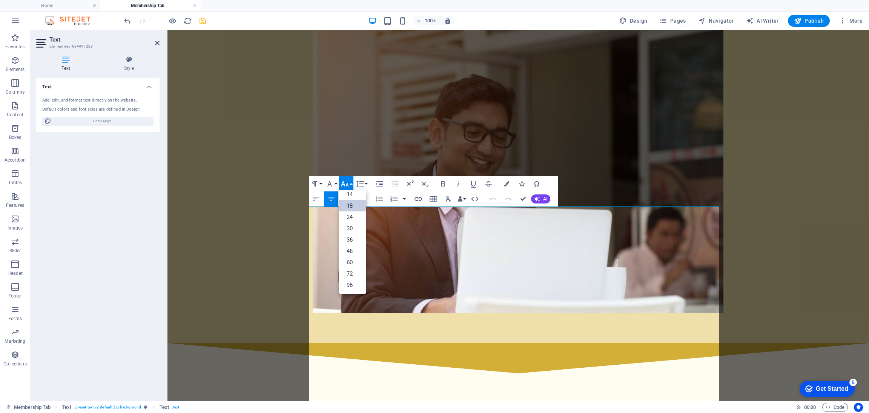
scroll to position [60, 0]
click at [344, 182] on icon "button" at bounding box center [344, 183] width 9 height 9
click at [350, 228] on link "30" at bounding box center [352, 228] width 27 height 11
click at [343, 183] on icon "button" at bounding box center [345, 183] width 8 height 5
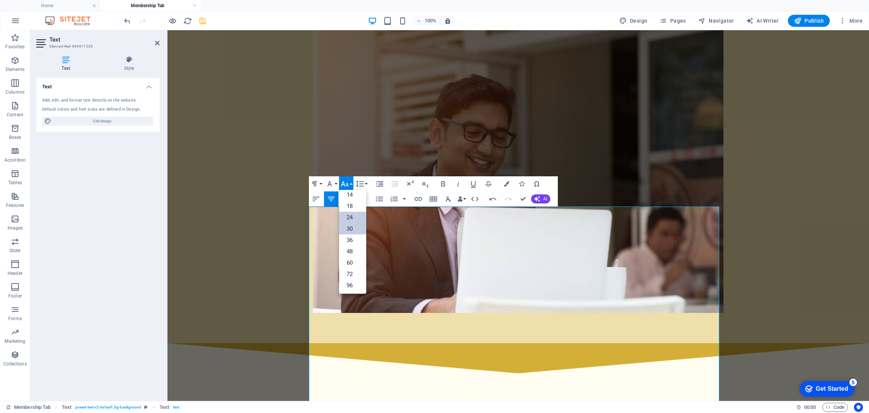
click at [349, 213] on link "24" at bounding box center [352, 217] width 27 height 11
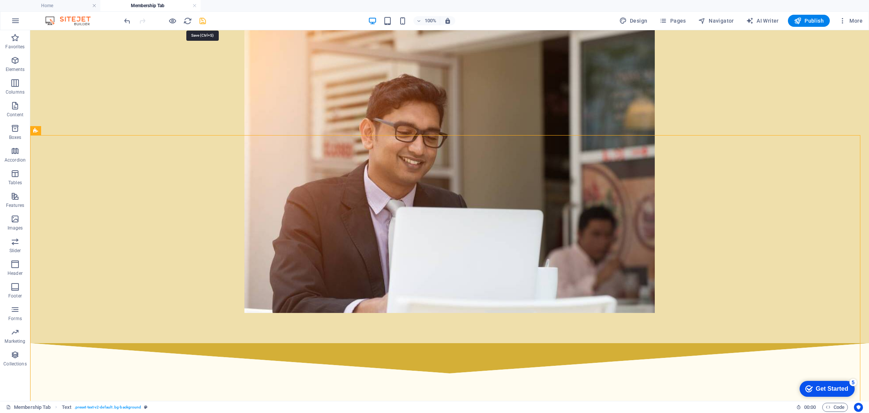
click at [203, 20] on icon "save" at bounding box center [202, 21] width 9 height 9
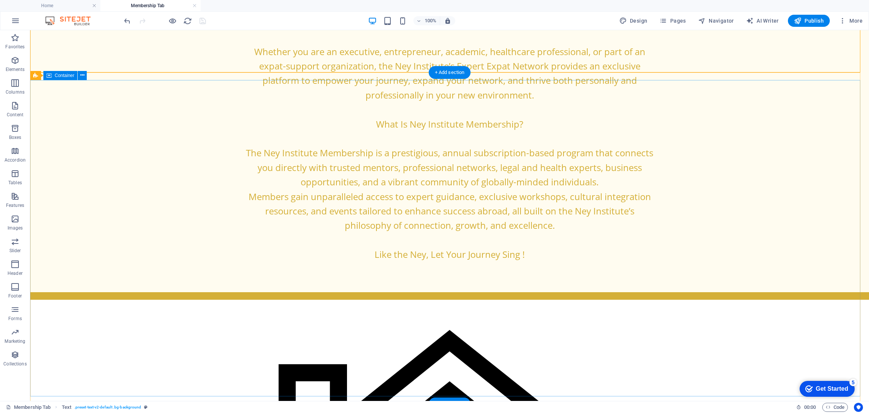
scroll to position [622, 0]
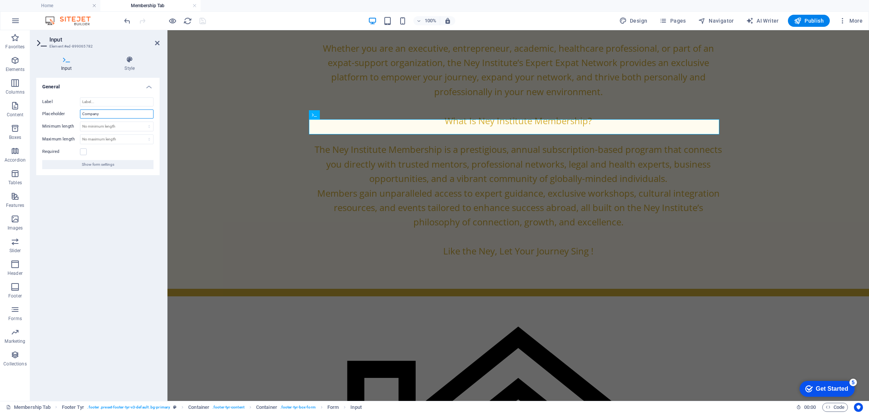
click at [107, 112] on input "Company" at bounding box center [117, 113] width 74 height 9
type input "n"
type input "Name & Surname"
click at [22, 5] on h4 "Home" at bounding box center [50, 6] width 100 height 8
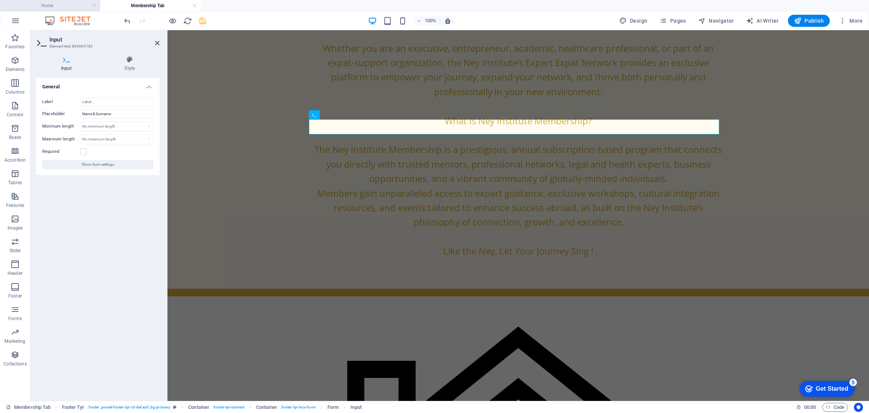
scroll to position [0, 0]
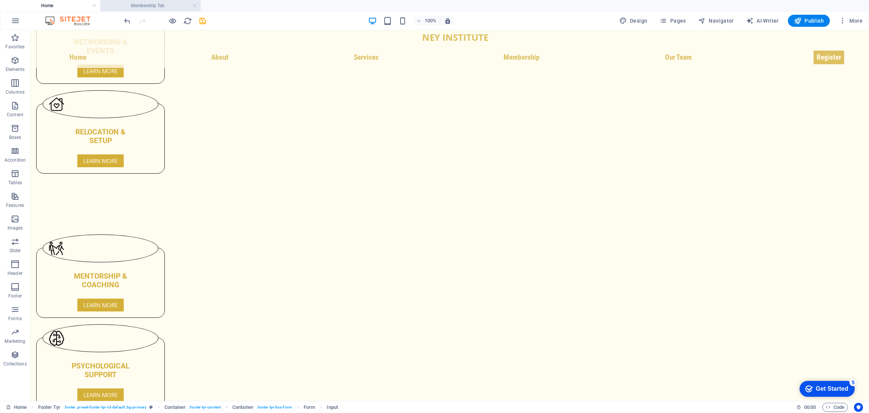
click at [136, 2] on h4 "Membership Tab" at bounding box center [150, 6] width 100 height 8
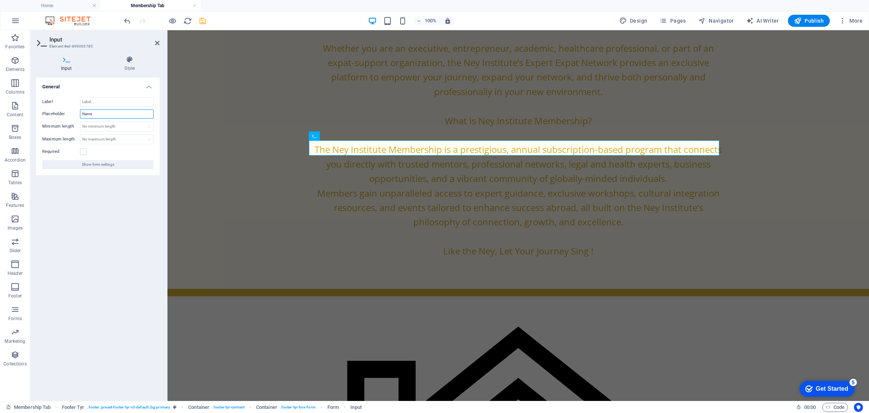
click at [96, 111] on input "Name" at bounding box center [117, 113] width 74 height 9
type input "LinkedIn"
click at [46, 7] on h4 "Home" at bounding box center [50, 6] width 100 height 8
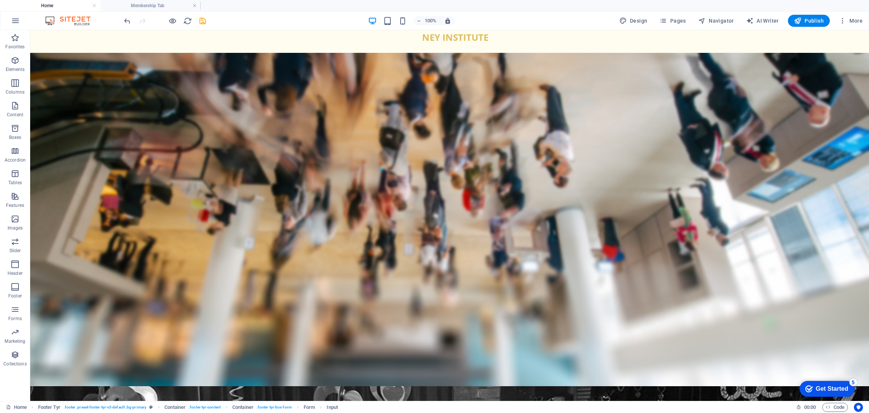
scroll to position [2098, 0]
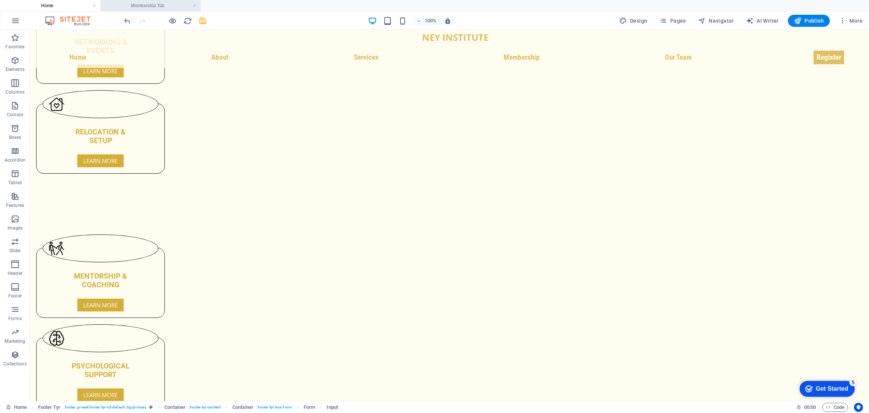
click at [128, 5] on h4 "Membership Tab" at bounding box center [150, 6] width 100 height 8
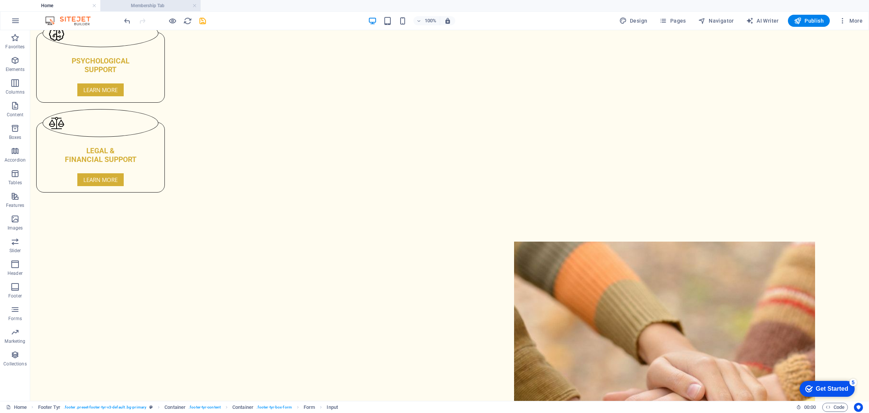
scroll to position [0, 0]
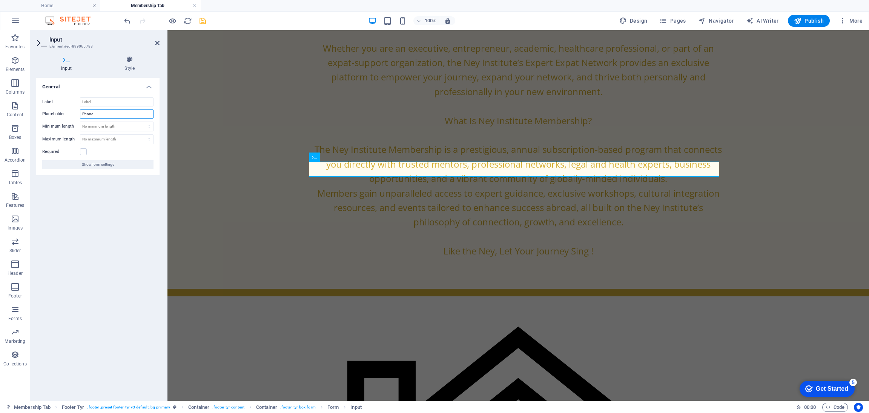
click at [128, 115] on input "Phone" at bounding box center [117, 113] width 74 height 9
click at [50, 4] on h4 "Home" at bounding box center [50, 6] width 100 height 8
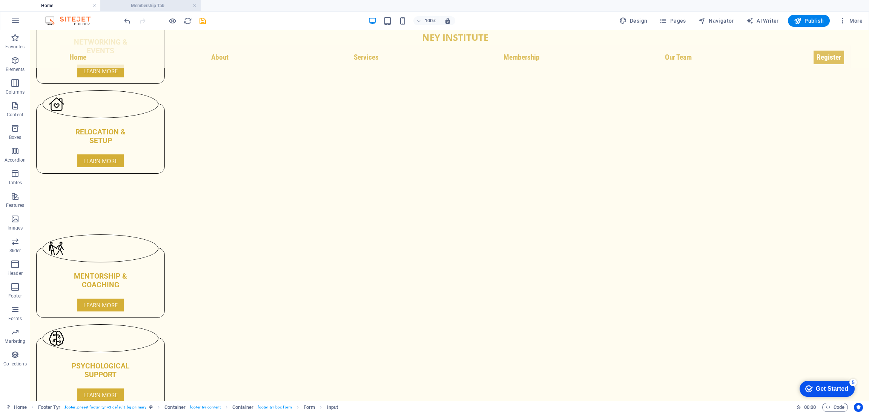
click at [126, 3] on h4 "Membership Tab" at bounding box center [150, 6] width 100 height 8
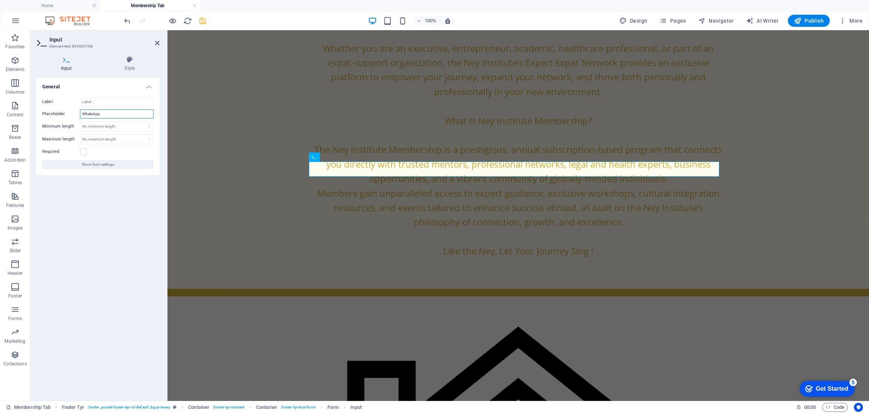
click at [116, 115] on input "WhatsApp" at bounding box center [117, 113] width 74 height 9
type input "WhatsApp Number*"
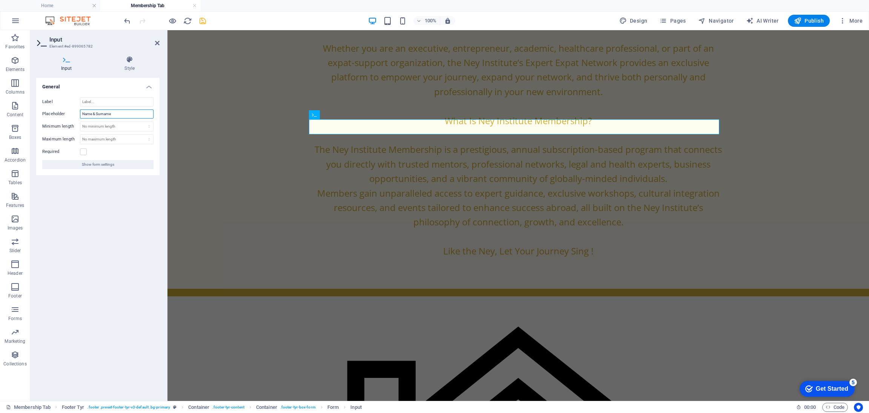
click at [128, 111] on input "Name & Surname" at bounding box center [117, 113] width 74 height 9
type input "Name & Surname*"
click at [81, 151] on label at bounding box center [83, 151] width 7 height 7
click at [0, 0] on input "Required" at bounding box center [0, 0] width 0 height 0
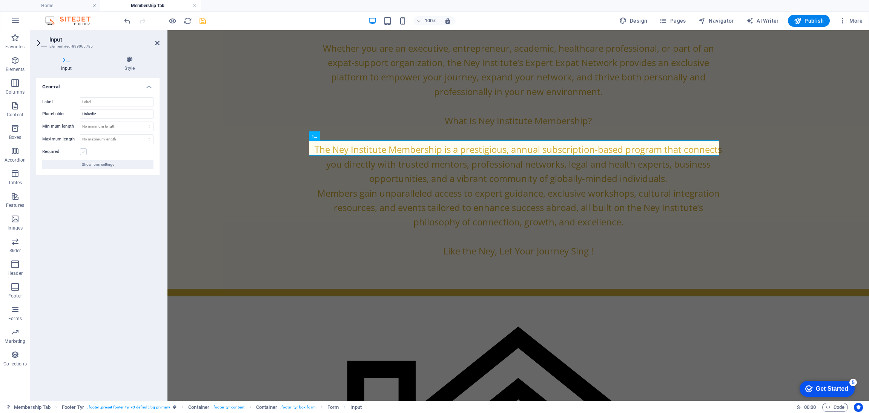
click at [85, 152] on label at bounding box center [83, 151] width 7 height 7
click at [0, 0] on input "Required" at bounding box center [0, 0] width 0 height 0
click at [97, 114] on input "LinkedIn" at bounding box center [117, 113] width 74 height 9
type input "LinkedIn*"
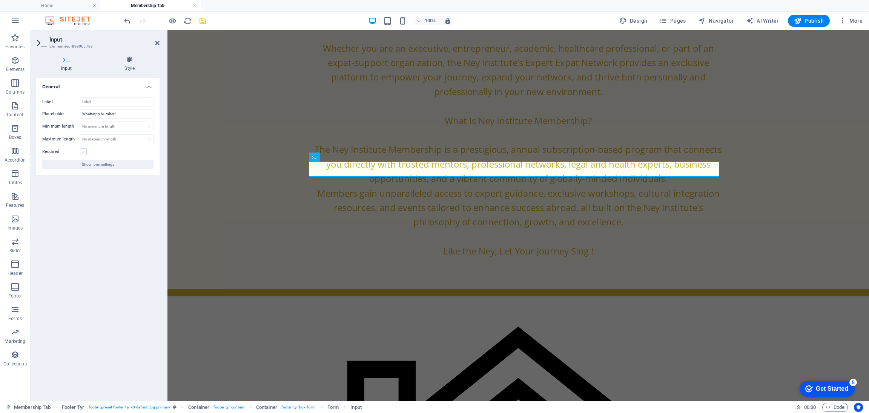
click at [85, 151] on label at bounding box center [83, 151] width 7 height 7
click at [0, 0] on input "Required" at bounding box center [0, 0] width 0 height 0
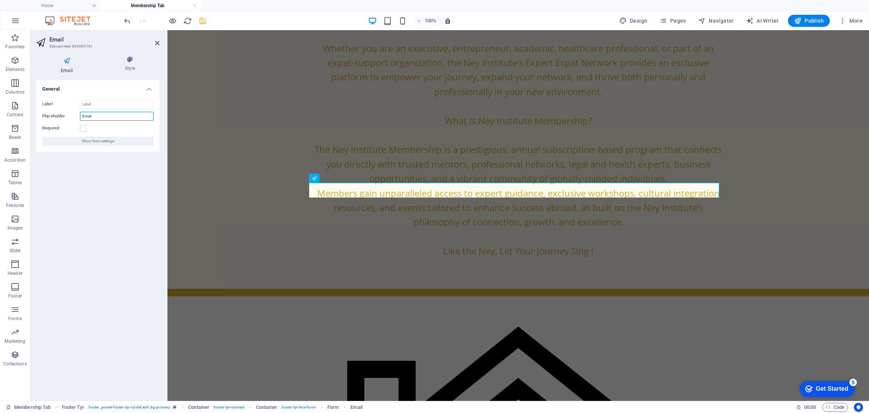
click at [98, 118] on input "Email" at bounding box center [117, 116] width 74 height 9
click at [52, 5] on h4 "Home" at bounding box center [50, 6] width 100 height 8
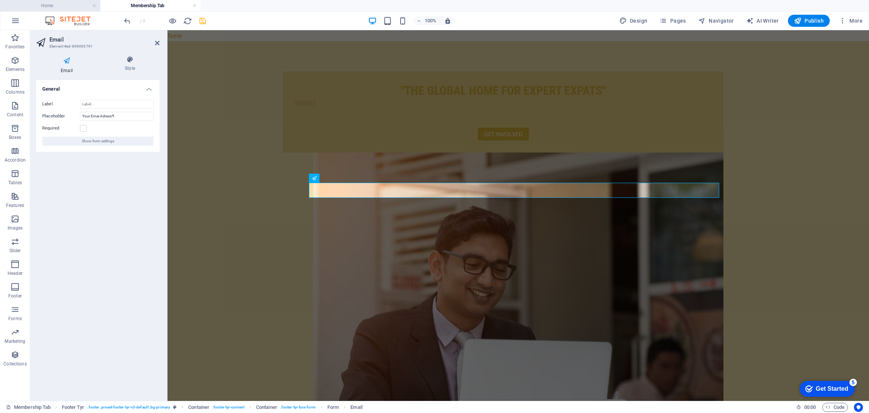
scroll to position [2098, 0]
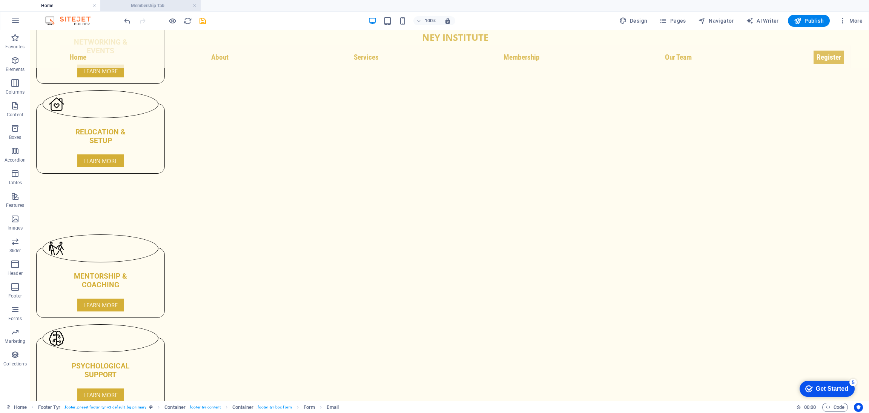
click at [143, 6] on h4 "Membership Tab" at bounding box center [150, 6] width 100 height 8
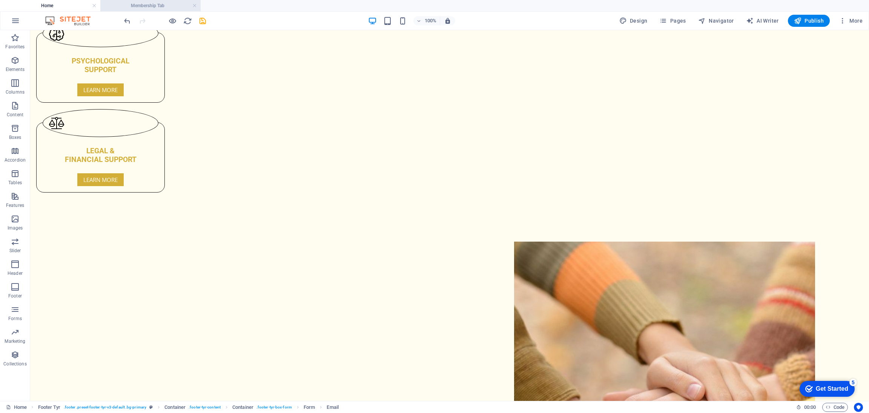
scroll to position [622, 0]
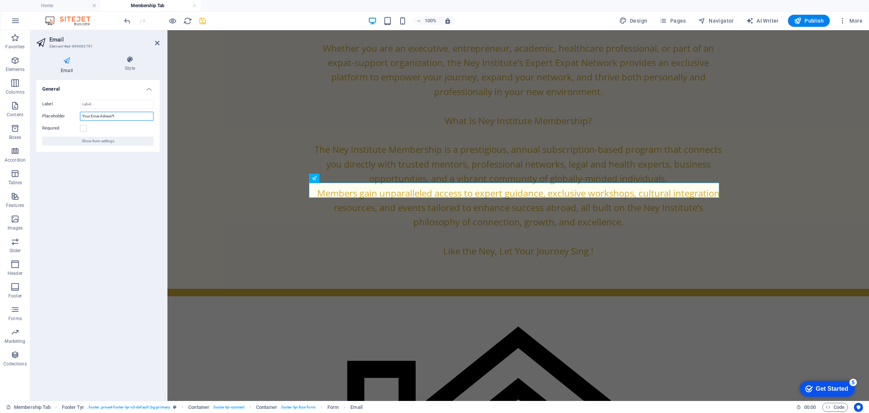
click at [126, 114] on input "Your Emai Adress*l" at bounding box center [117, 116] width 74 height 9
type input "Your Email*"
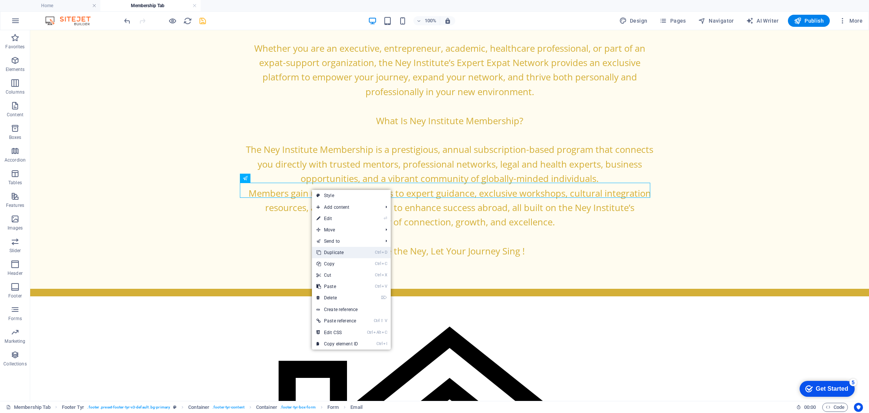
click at [329, 250] on link "Ctrl D Duplicate" at bounding box center [337, 252] width 51 height 11
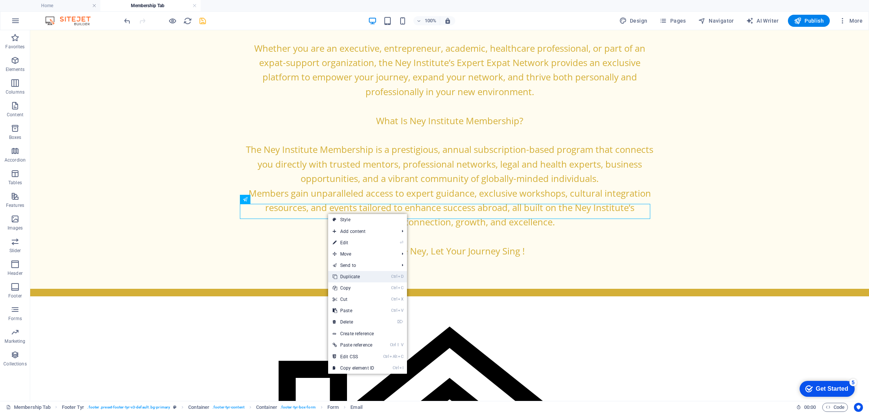
click at [345, 279] on link "Ctrl D Duplicate" at bounding box center [353, 276] width 51 height 11
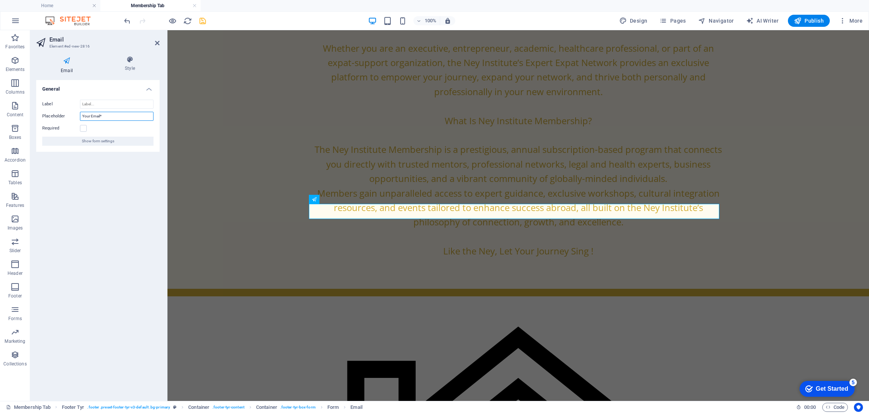
click at [105, 115] on input "Your Email*" at bounding box center [117, 116] width 74 height 9
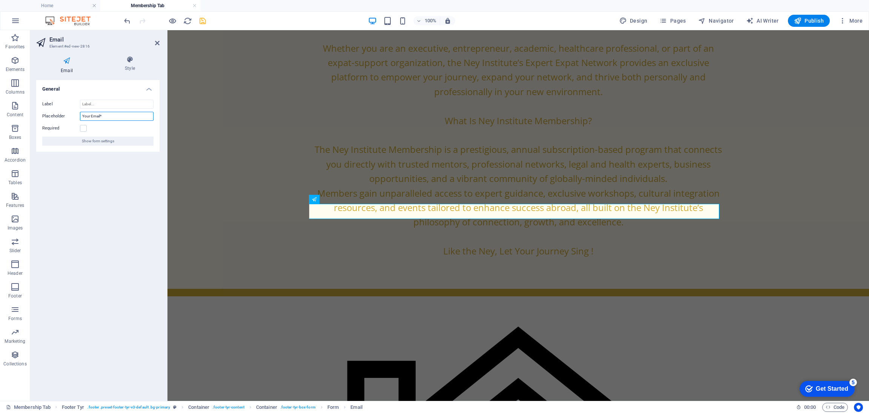
click at [105, 115] on input "Your Email*" at bounding box center [117, 116] width 74 height 9
type input "Company/Personal Website"
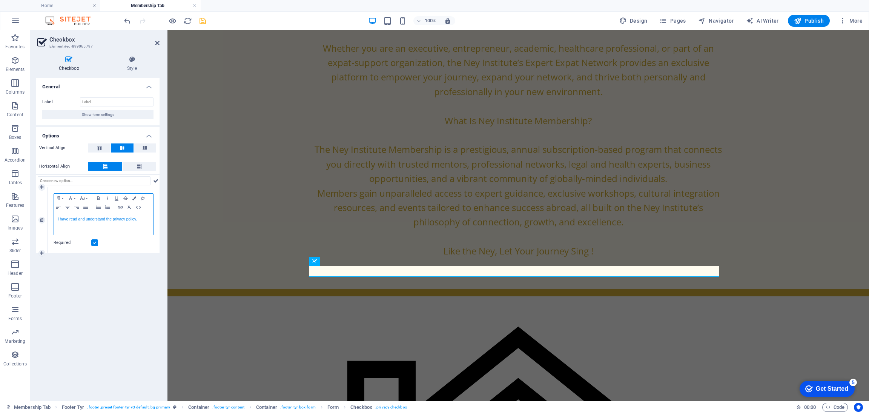
click at [88, 219] on link "I have read and understand the privacy policy." at bounding box center [97, 219] width 79 height 4
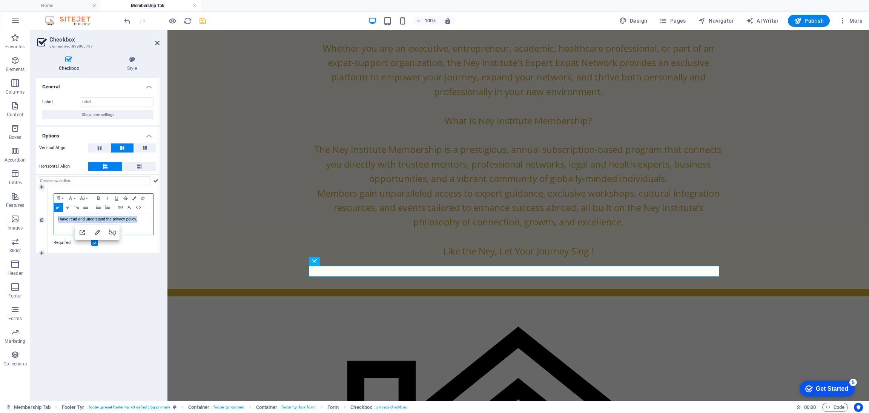
click at [88, 219] on link "I have read and understand the privacy policy." at bounding box center [97, 219] width 79 height 4
copy link "I have read and understand the privacy policy."
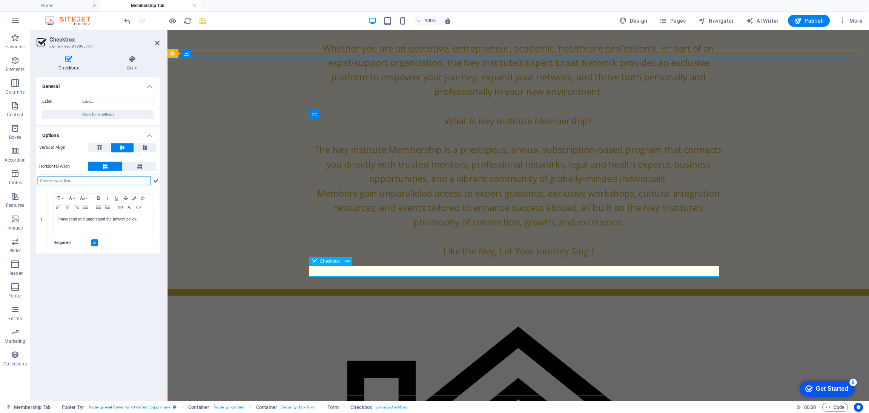
click at [93, 100] on input "Label" at bounding box center [117, 101] width 74 height 9
paste input "I have read and understand the privacy policy."
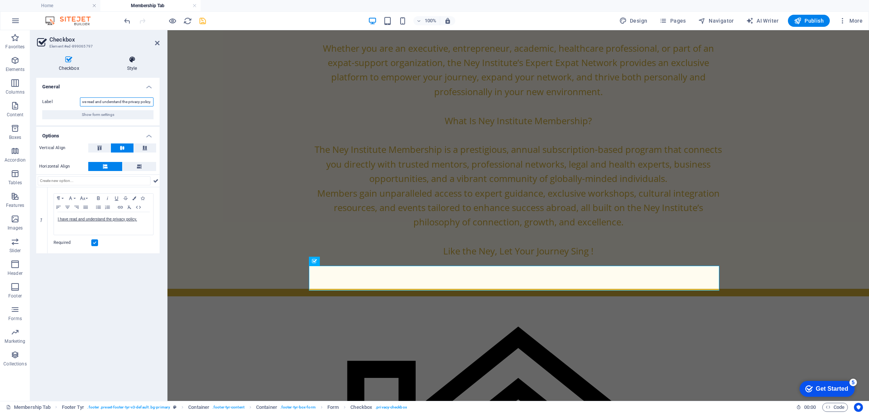
type input "I have read and understand the privacy policy."
click at [131, 65] on h4 "Style" at bounding box center [132, 64] width 55 height 16
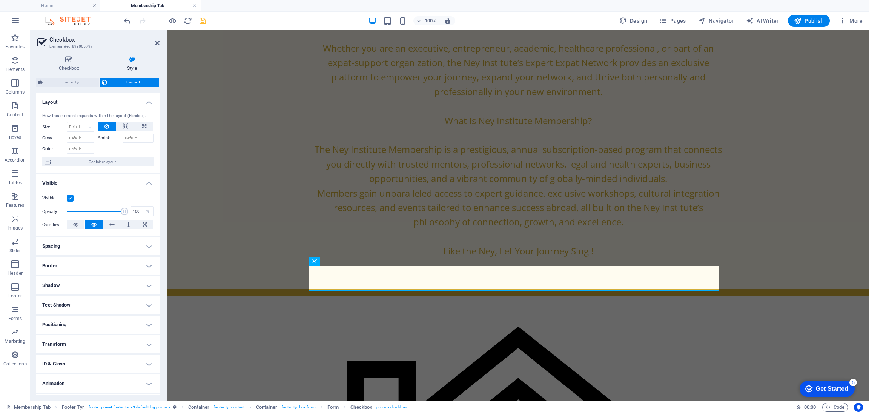
click at [110, 184] on h4 "Visible" at bounding box center [97, 181] width 123 height 14
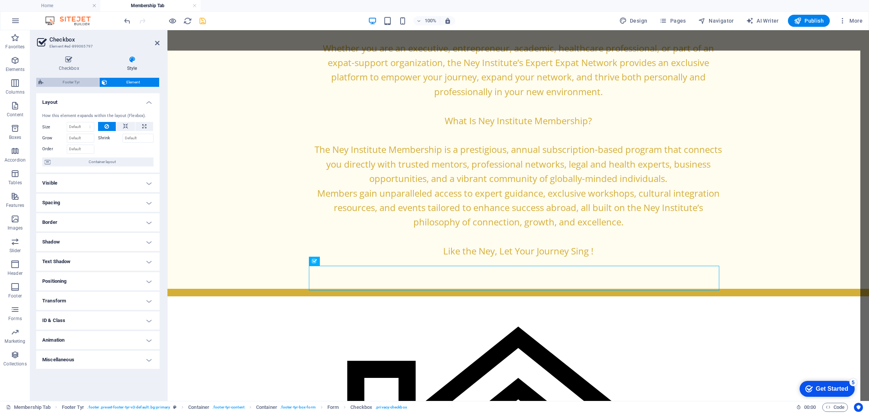
click at [72, 81] on span "Footer Tyr" at bounding box center [71, 82] width 51 height 9
select select "rem"
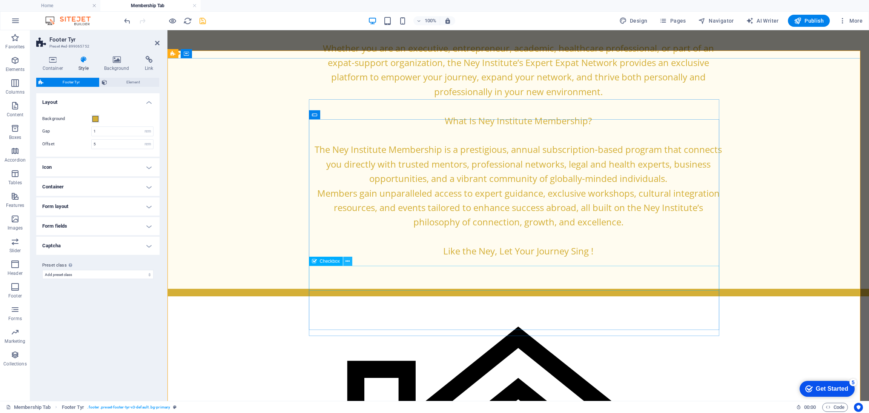
click at [348, 263] on icon at bounding box center [348, 261] width 4 height 8
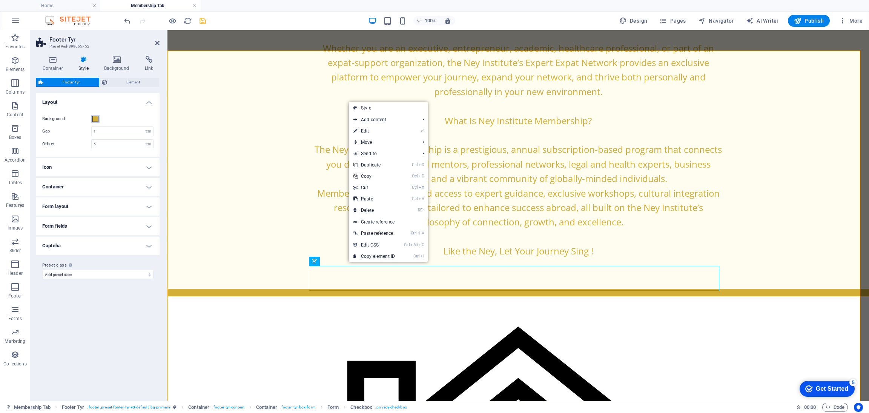
click at [93, 116] on span at bounding box center [95, 119] width 6 height 6
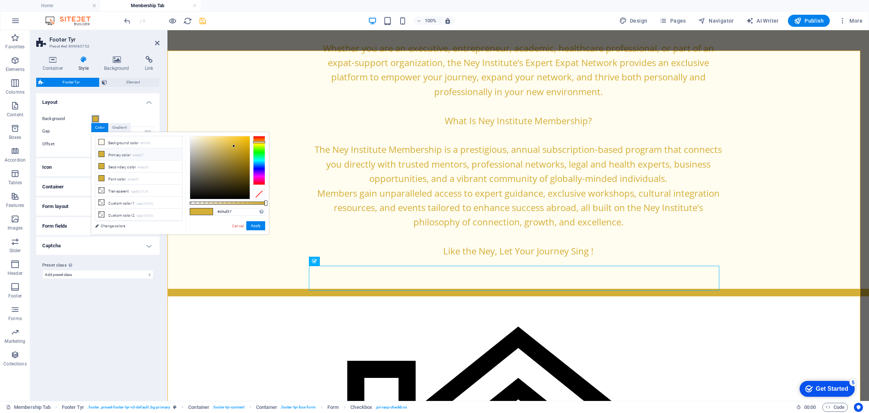
type input "#0b0b0b"
click at [192, 195] on div at bounding box center [220, 167] width 60 height 63
click at [255, 228] on button "Apply" at bounding box center [255, 225] width 19 height 9
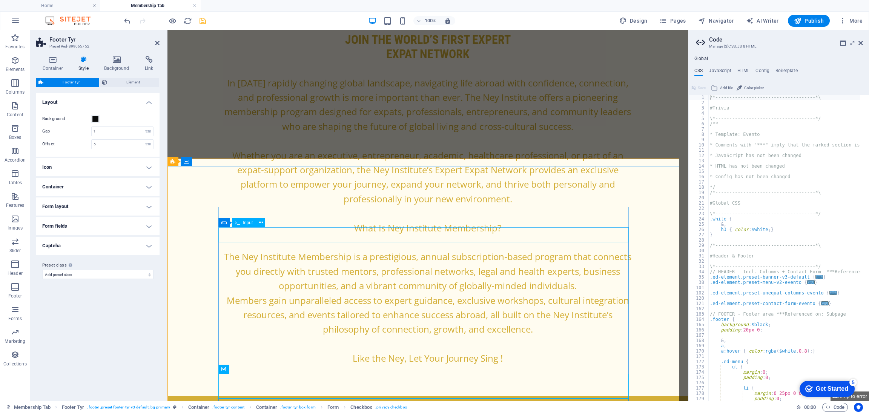
scroll to position [515, 0]
click at [128, 21] on icon "undo" at bounding box center [127, 21] width 9 height 9
click at [863, 41] on icon at bounding box center [861, 43] width 5 height 6
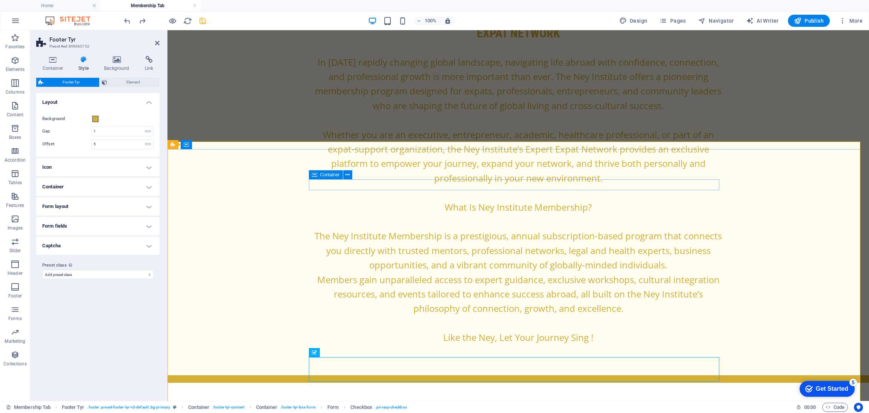
scroll to position [529, 0]
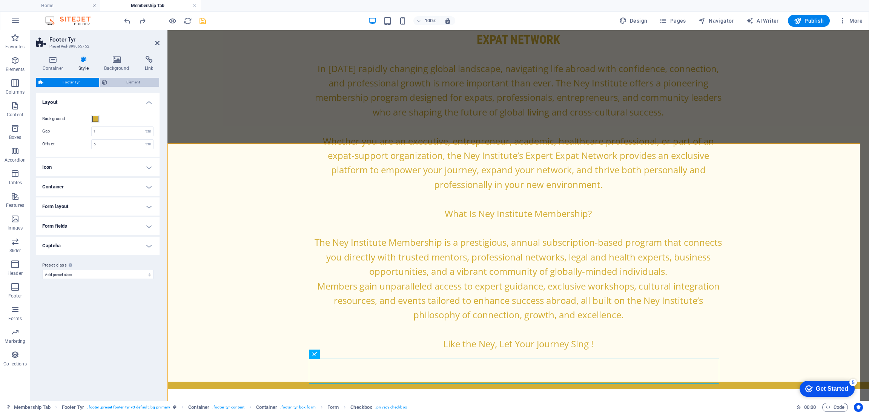
click at [118, 80] on span "Element" at bounding box center [133, 82] width 48 height 9
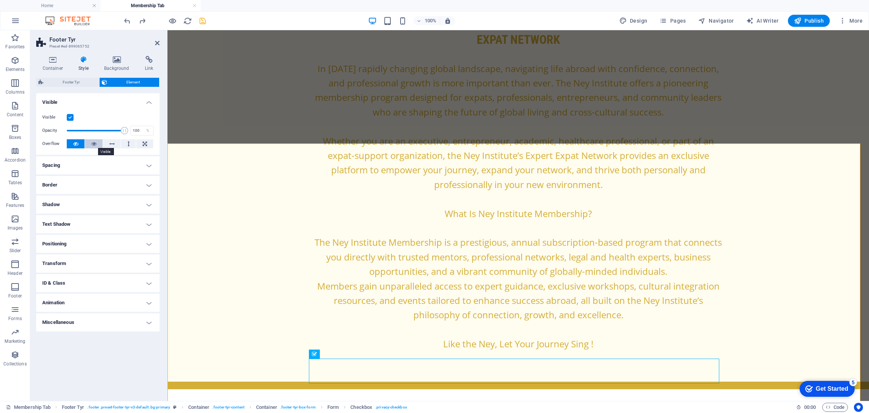
click at [93, 143] on icon at bounding box center [93, 143] width 5 height 9
click at [73, 141] on icon at bounding box center [75, 143] width 5 height 9
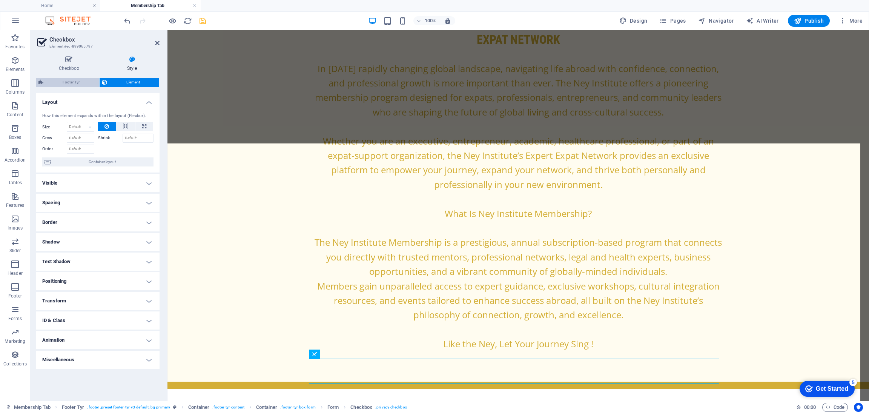
click at [73, 80] on span "Footer Tyr" at bounding box center [71, 82] width 51 height 9
select select "rem"
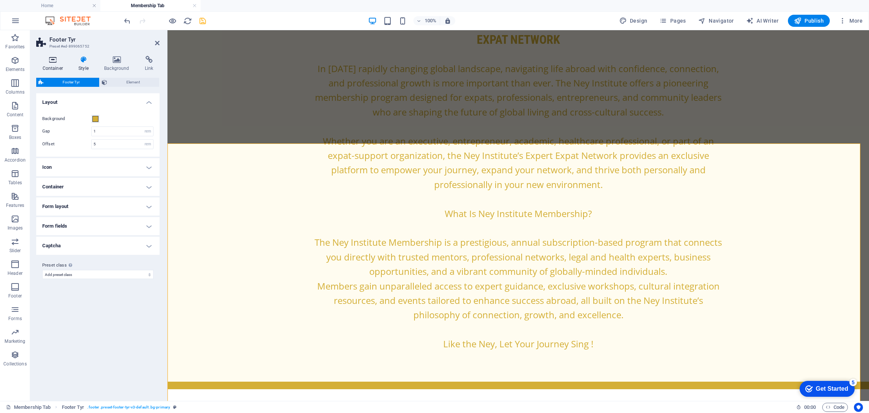
click at [60, 67] on h4 "Container" at bounding box center [54, 64] width 36 height 16
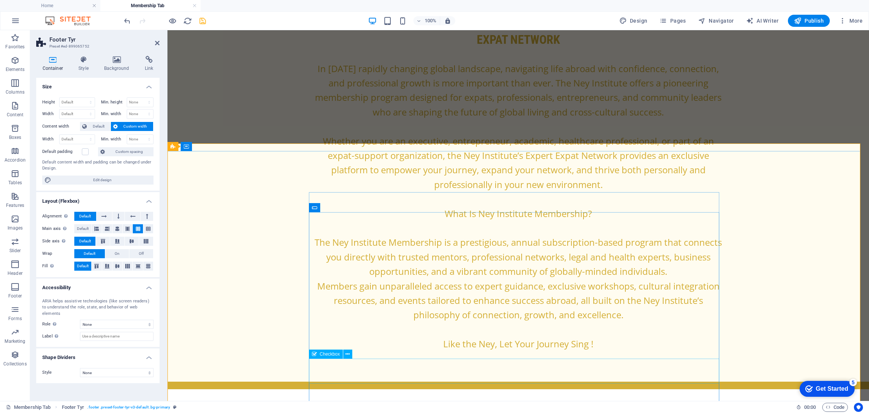
click at [313, 354] on icon at bounding box center [314, 353] width 5 height 9
checkbox input "false"
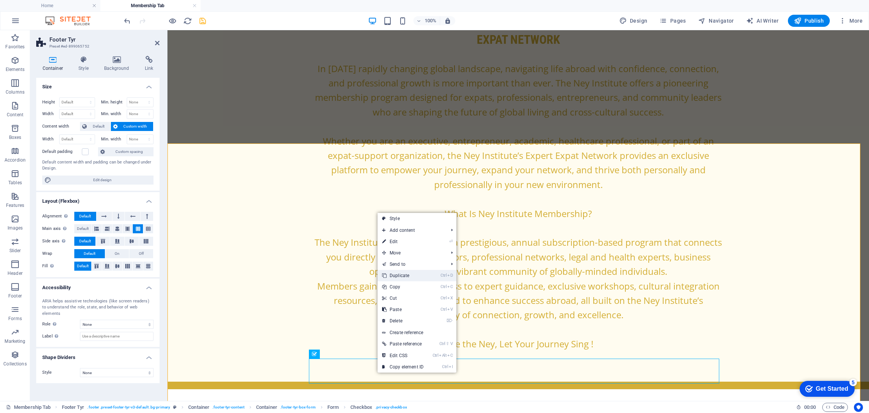
click at [392, 271] on link "Ctrl D Duplicate" at bounding box center [403, 275] width 51 height 11
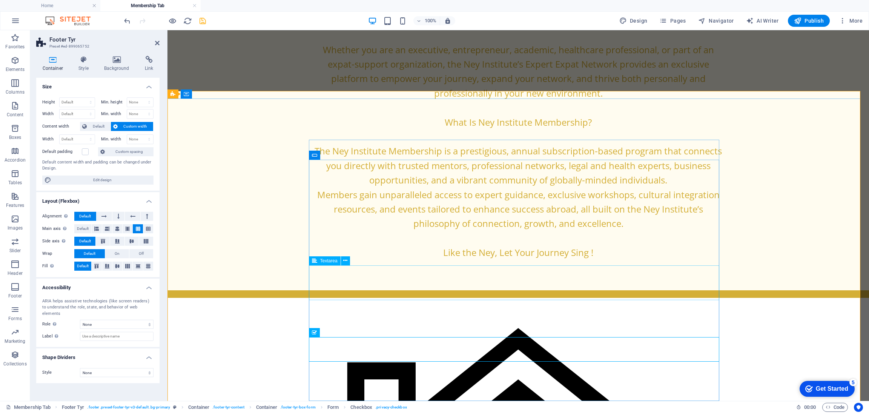
scroll to position [622, 0]
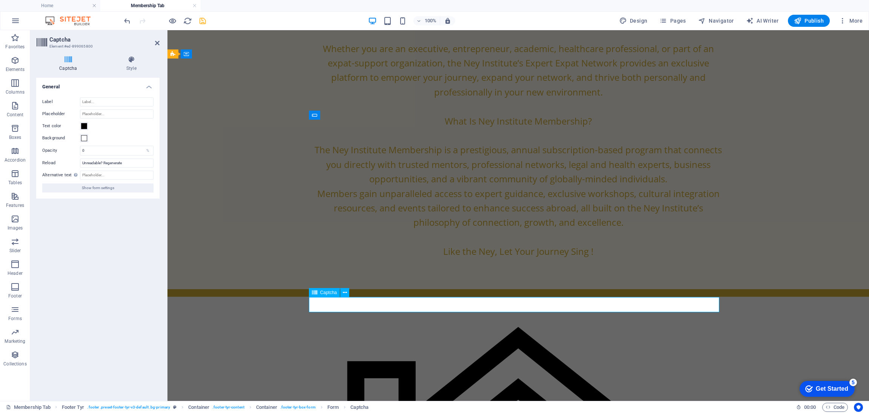
click at [74, 60] on icon at bounding box center [68, 60] width 64 height 8
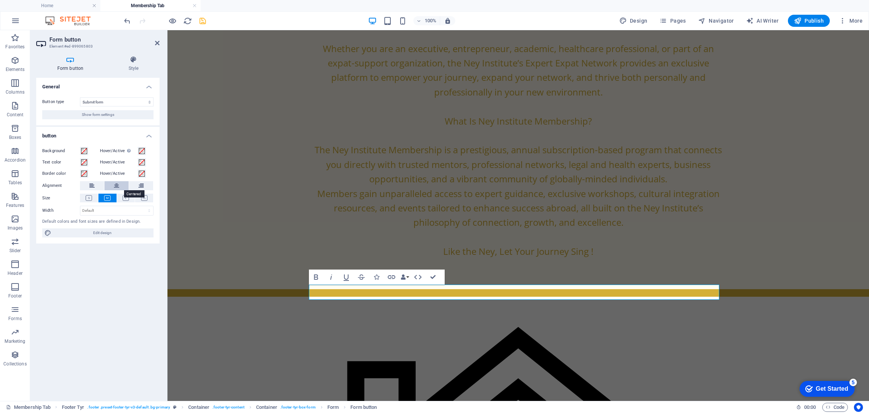
click at [115, 183] on icon at bounding box center [116, 185] width 5 height 9
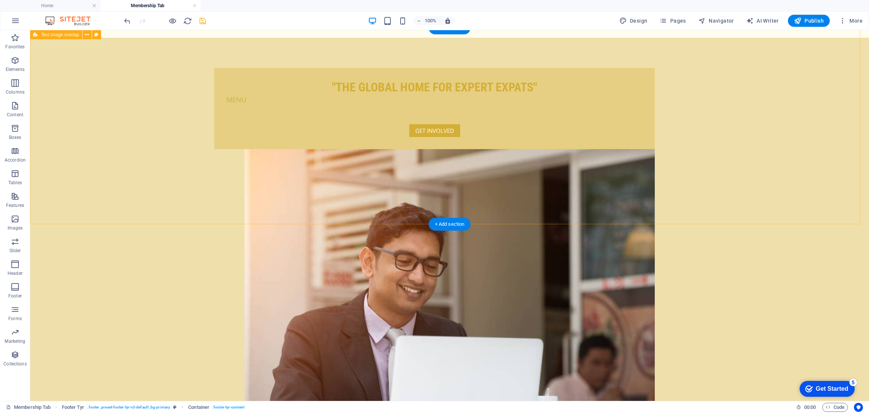
scroll to position [0, 0]
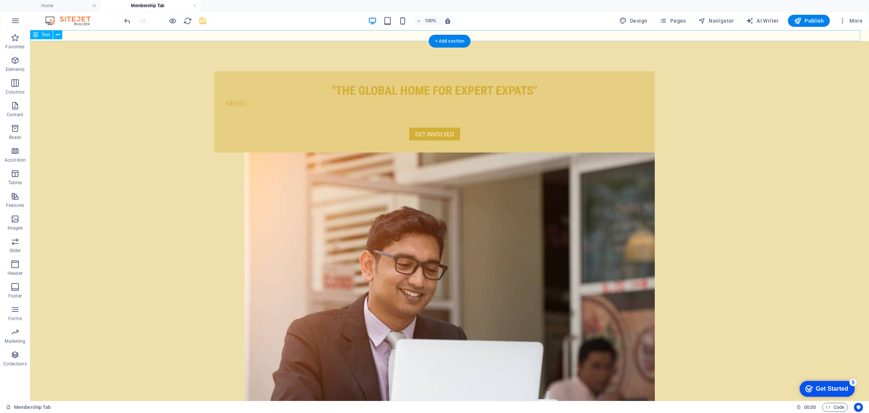
click at [144, 34] on div "New" at bounding box center [449, 35] width 839 height 11
click at [58, 32] on icon at bounding box center [58, 35] width 4 height 8
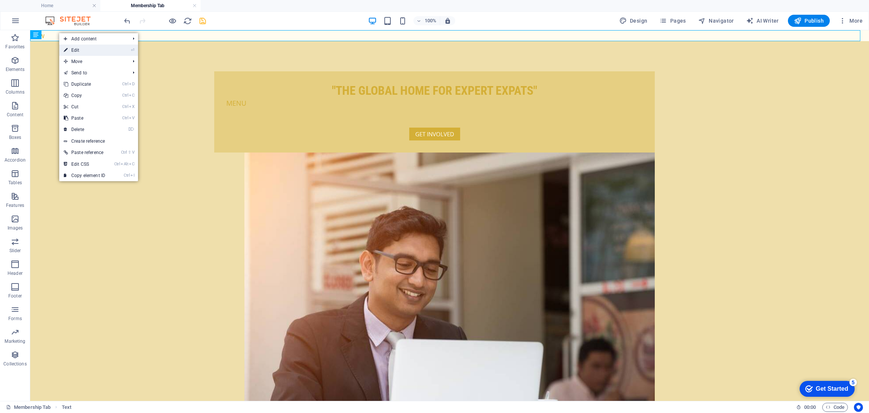
click at [95, 52] on link "⏎ Edit" at bounding box center [84, 50] width 51 height 11
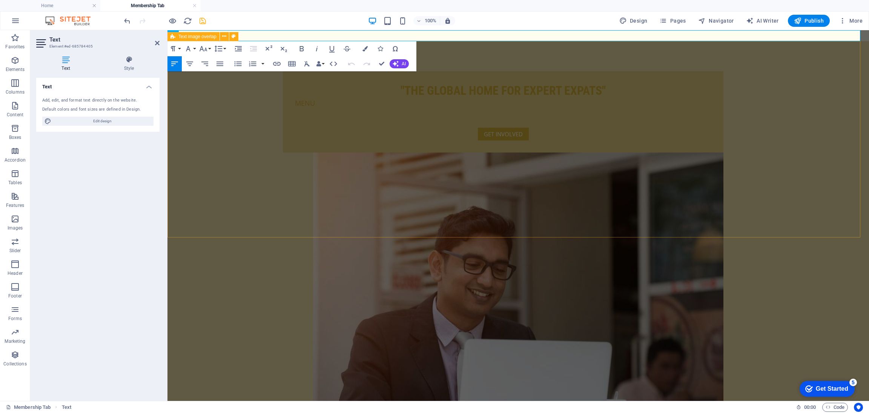
click at [490, 76] on div ""THE GLOBAL HOME FOR EXPERT EXPATS" MENU GET INVOLVED" at bounding box center [519, 258] width 702 height 434
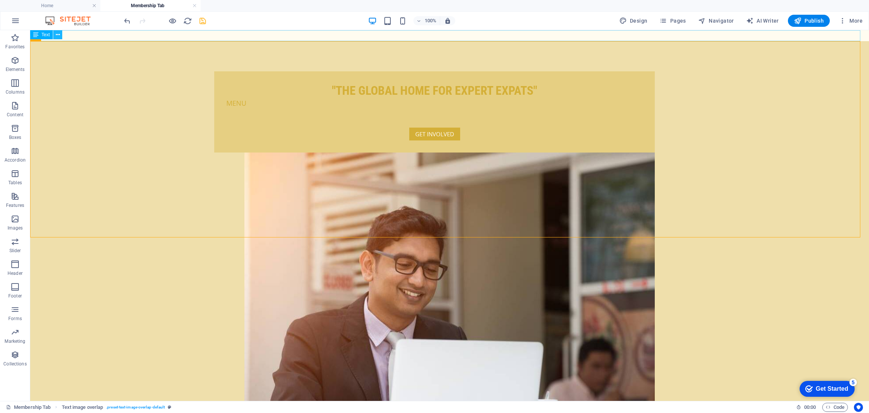
click at [56, 34] on icon at bounding box center [58, 35] width 4 height 8
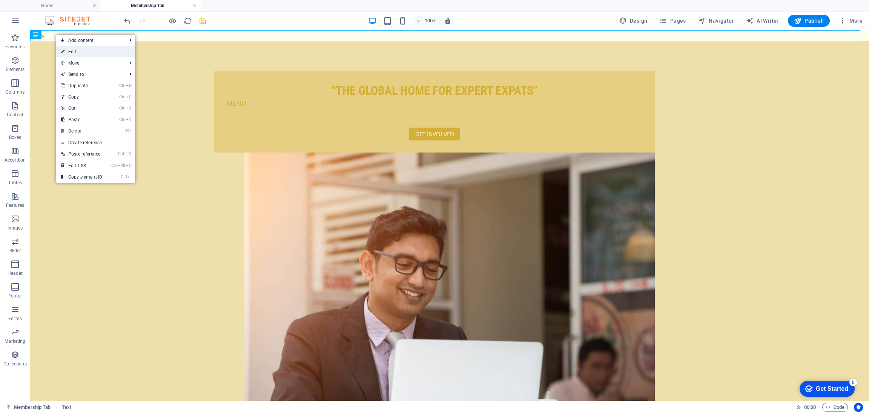
click at [70, 50] on link "⏎ Edit" at bounding box center [81, 51] width 51 height 11
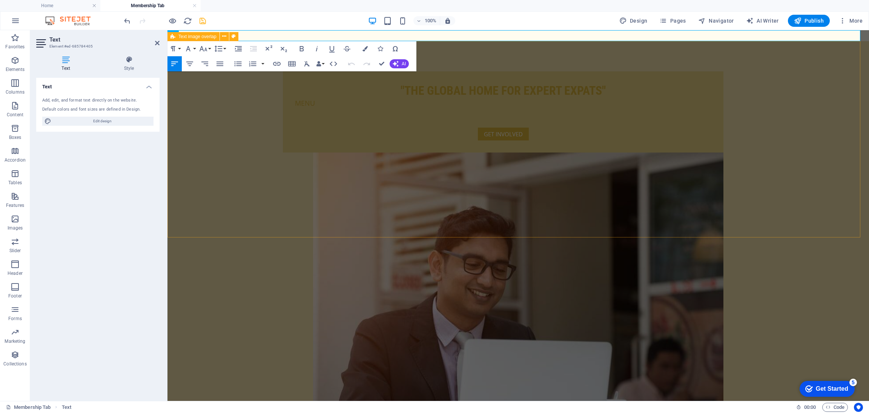
click at [266, 143] on div ""THE GLOBAL HOME FOR EXPERT EXPATS" MENU GET INVOLVED" at bounding box center [519, 258] width 702 height 434
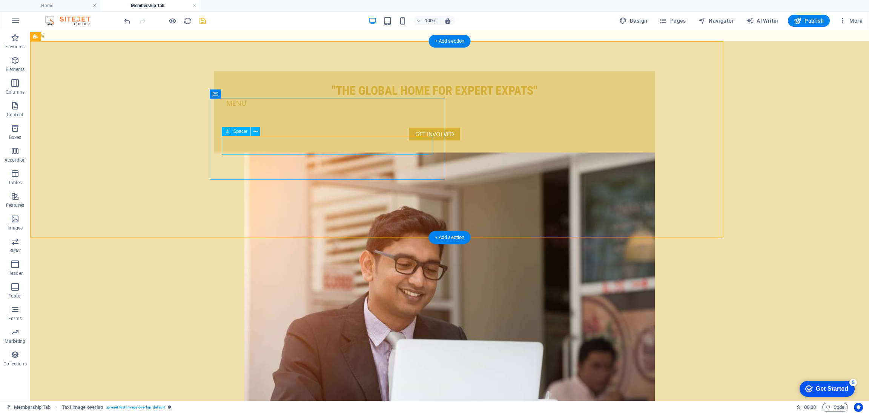
click at [266, 128] on div at bounding box center [434, 118] width 417 height 19
select select "px"
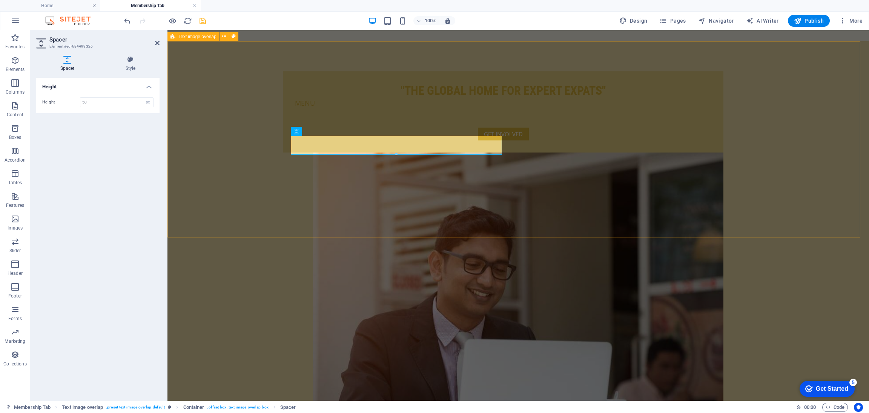
click at [266, 143] on div ""THE GLOBAL HOME FOR EXPERT EXPATS" MENU GET INVOLVED" at bounding box center [519, 258] width 702 height 434
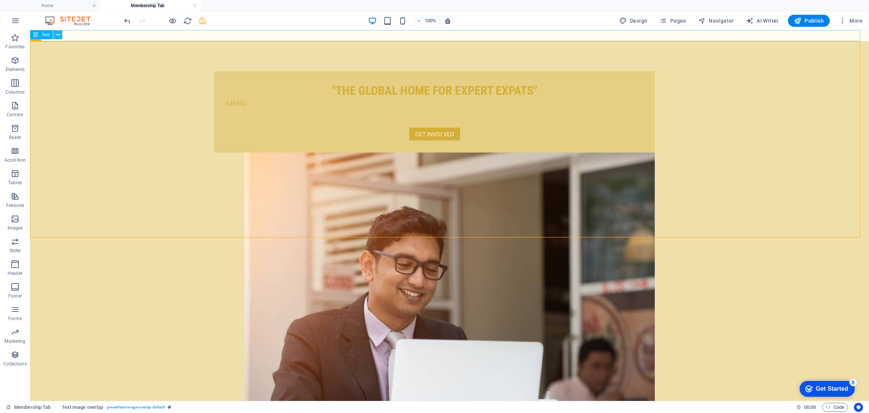
click at [58, 33] on icon at bounding box center [58, 35] width 4 height 8
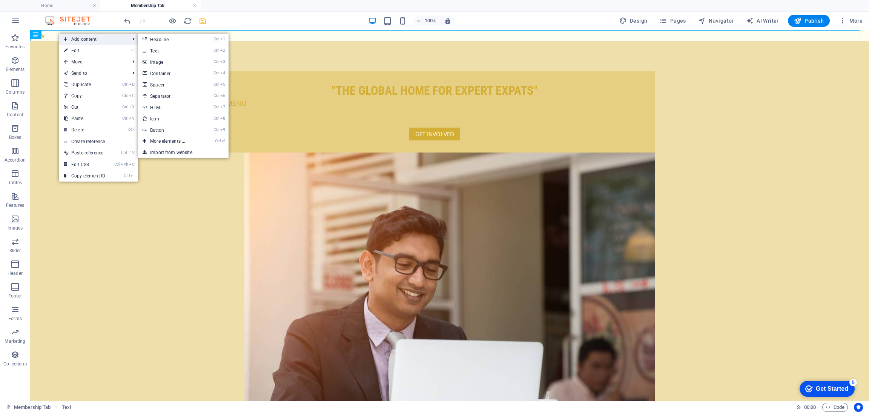
click at [94, 37] on span "Add content" at bounding box center [93, 39] width 68 height 11
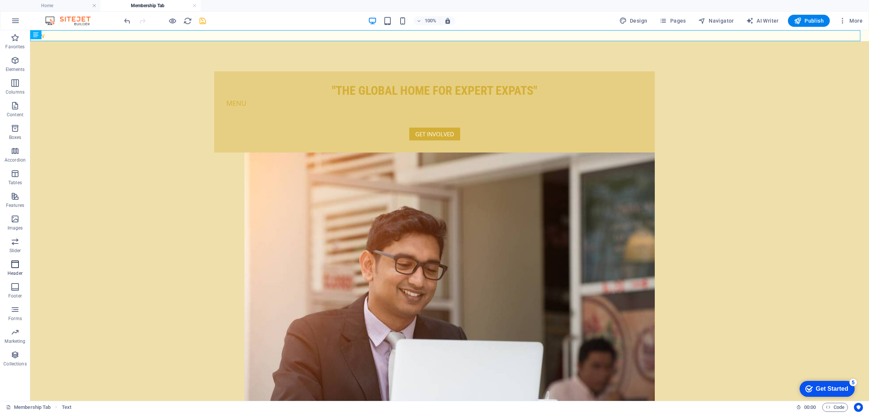
click at [13, 267] on icon "button" at bounding box center [15, 264] width 9 height 9
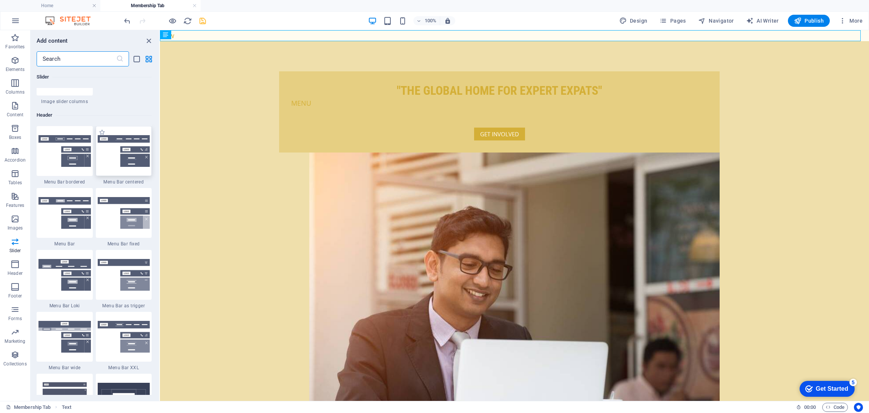
scroll to position [4498, 0]
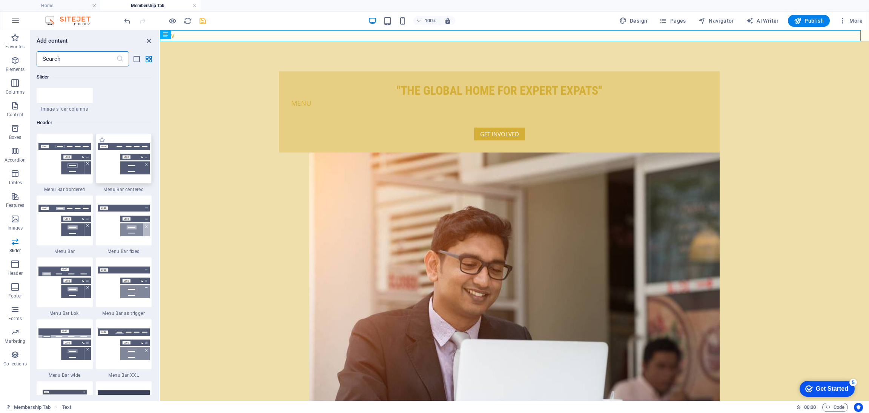
click at [132, 151] on img at bounding box center [124, 159] width 52 height 32
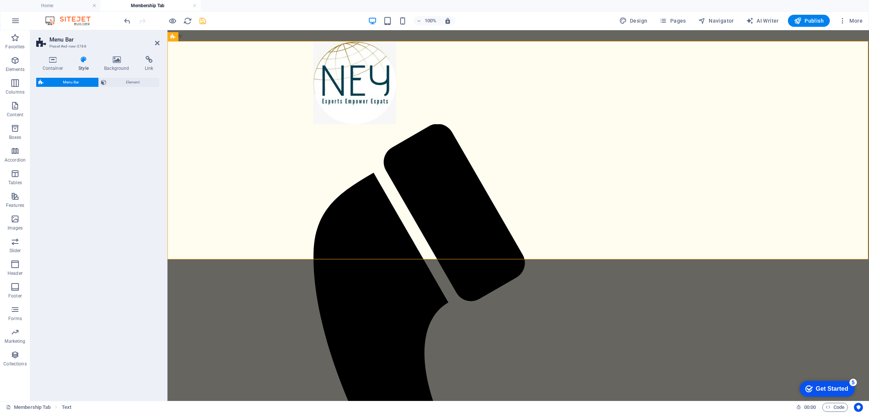
select select "rem"
select select "preset-menu-v2-centered"
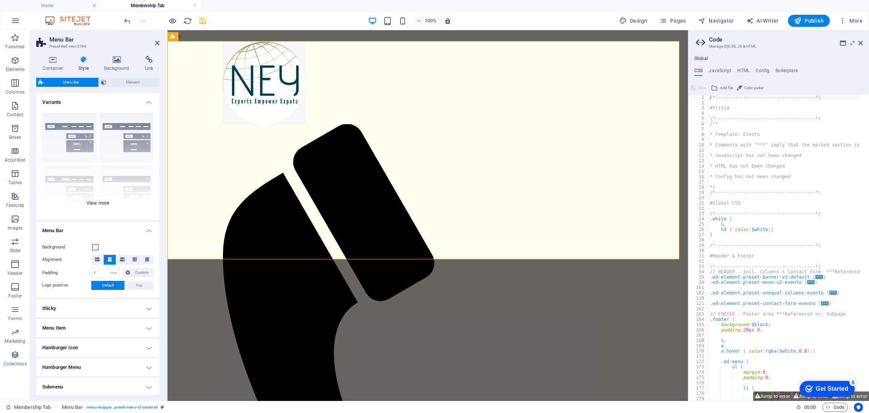
click at [71, 149] on div "Border Centered Default Fixed Loki Trigger Wide XXL" at bounding box center [97, 163] width 123 height 113
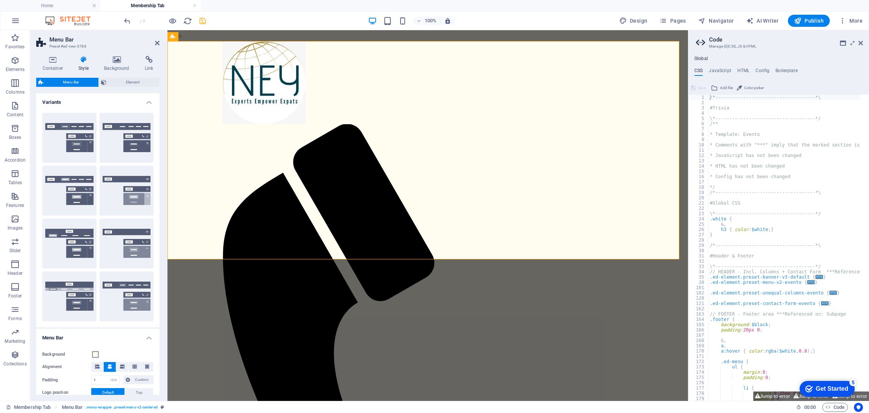
click at [71, 149] on button "Border" at bounding box center [69, 138] width 54 height 50
click at [116, 147] on button "Centered" at bounding box center [127, 138] width 54 height 50
click at [859, 40] on icon at bounding box center [861, 43] width 5 height 6
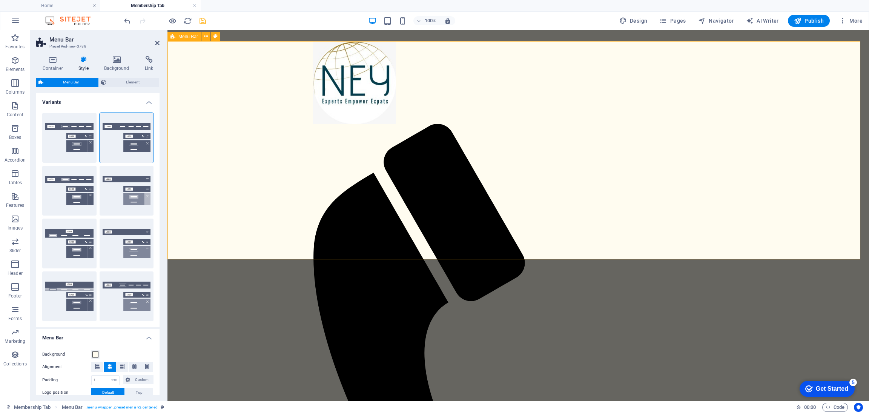
click at [204, 102] on div "Menu Home About Service Contact" at bounding box center [519, 379] width 702 height 677
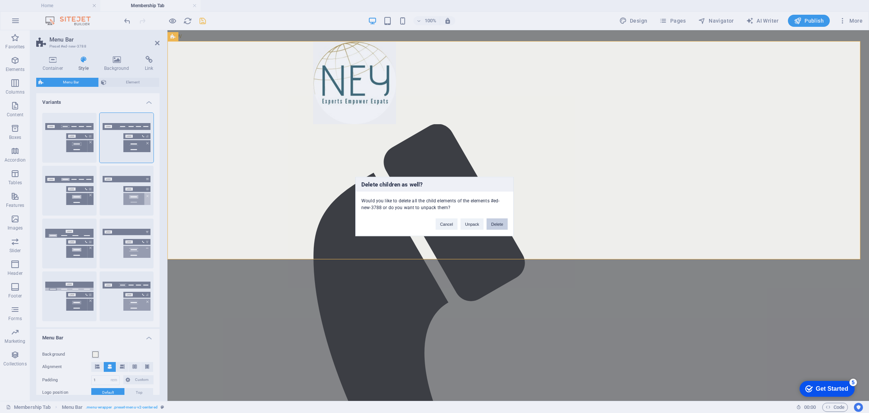
click at [491, 221] on button "Delete" at bounding box center [497, 223] width 21 height 11
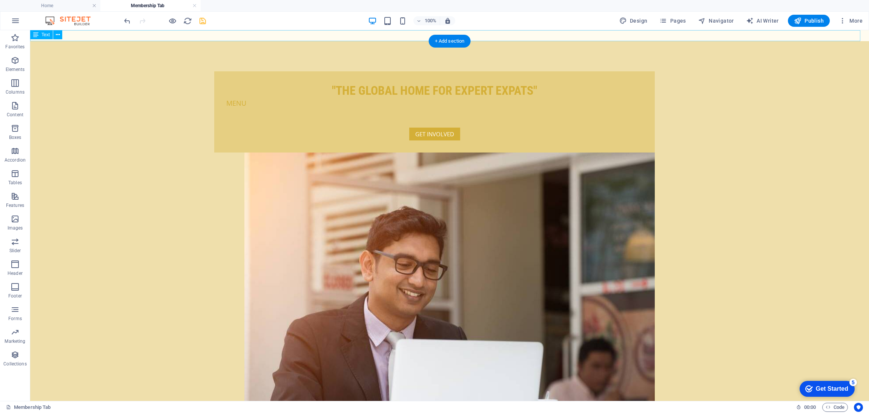
click at [155, 37] on div "New" at bounding box center [449, 35] width 839 height 11
click at [443, 38] on div "+ Add section" at bounding box center [450, 41] width 42 height 13
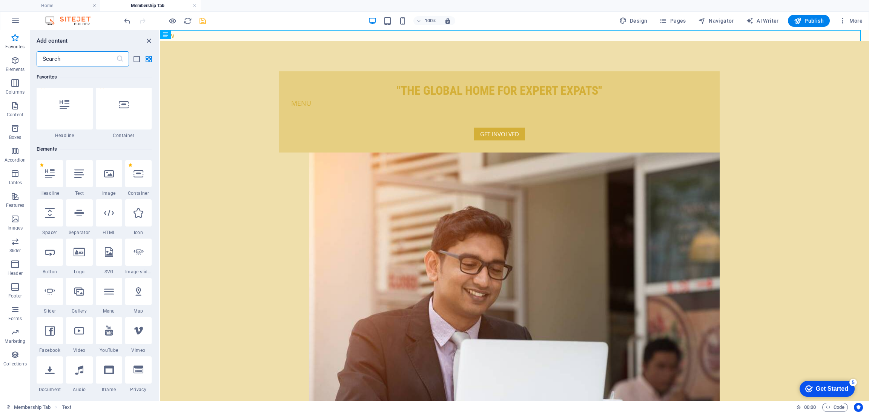
scroll to position [0, 0]
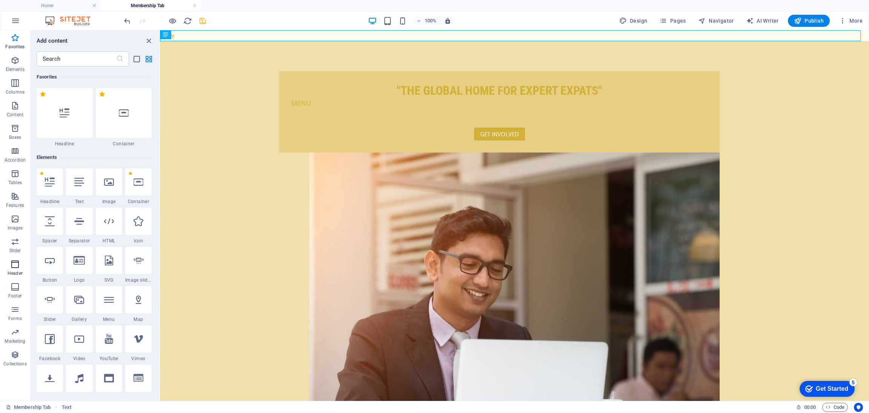
click at [15, 264] on icon "button" at bounding box center [15, 264] width 9 height 9
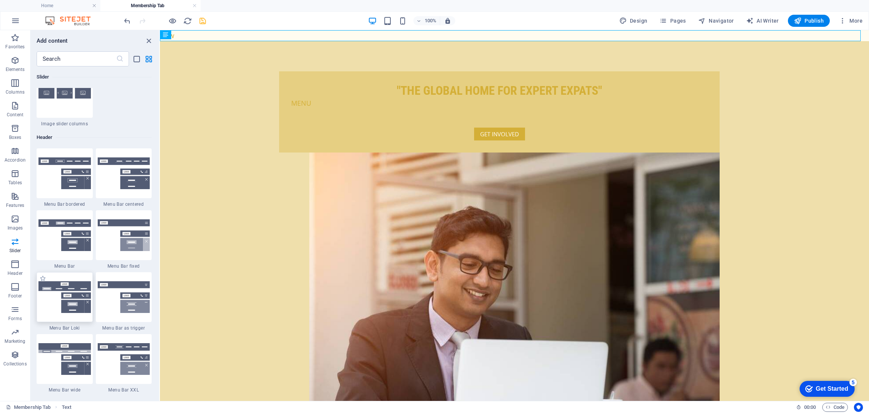
scroll to position [4483, 0]
click at [69, 239] on img at bounding box center [64, 235] width 52 height 32
click at [160, 239] on div "Drag here to replace the existing content. Press “Ctrl” if you want to create a…" at bounding box center [514, 215] width 709 height 371
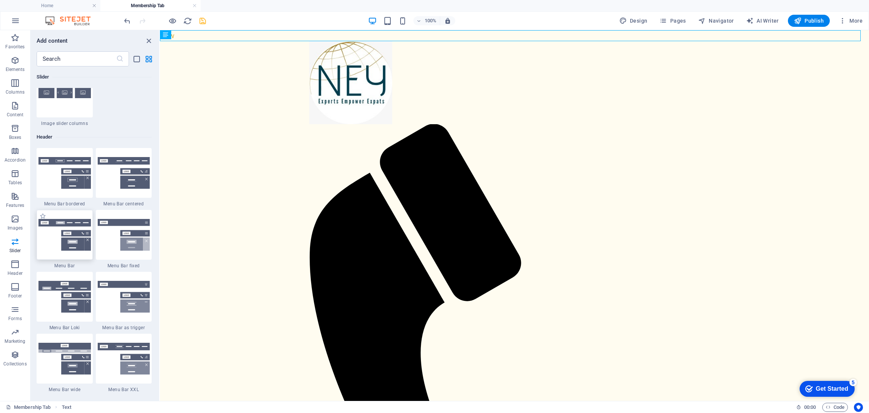
click at [160, 239] on div "Drag here to replace the existing content. Press “Ctrl” if you want to create a…" at bounding box center [514, 215] width 709 height 371
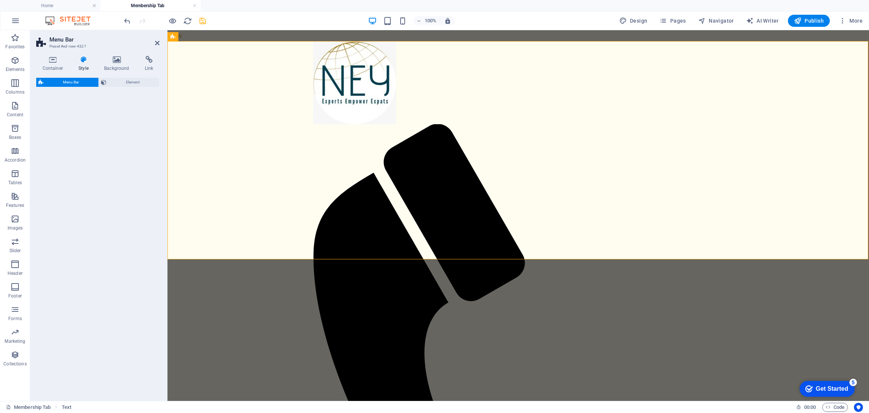
select select "rem"
select select "preset-menu-v2-default"
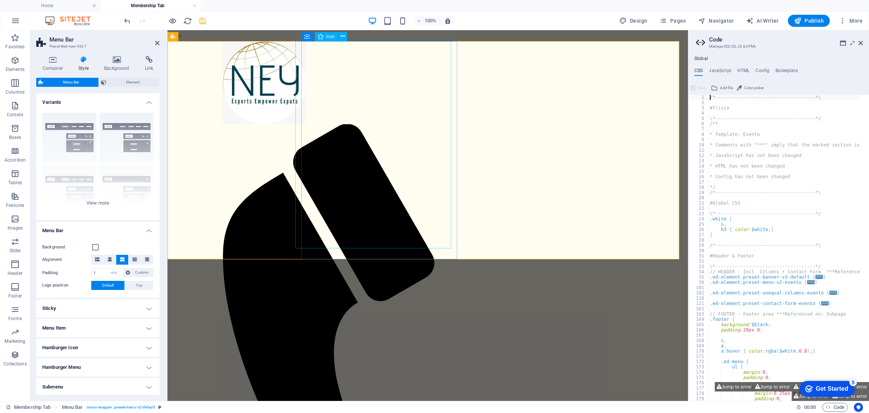
click at [327, 163] on figure at bounding box center [425, 394] width 404 height 540
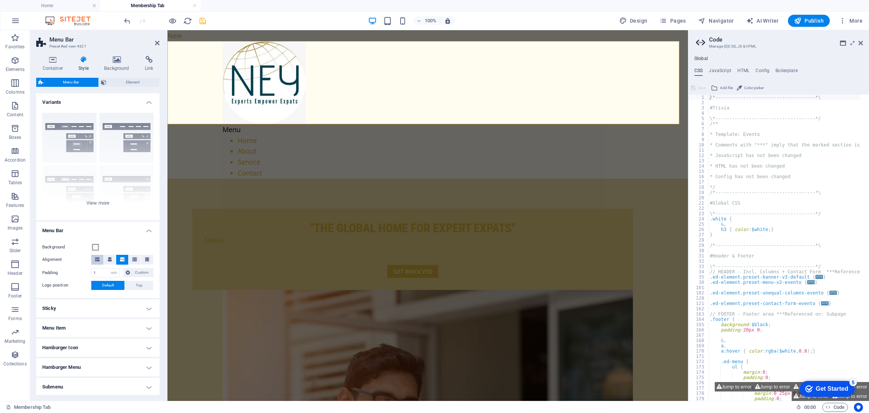
click at [100, 259] on button at bounding box center [97, 260] width 12 height 10
click at [81, 324] on h4 "Menu Item" at bounding box center [97, 328] width 123 height 18
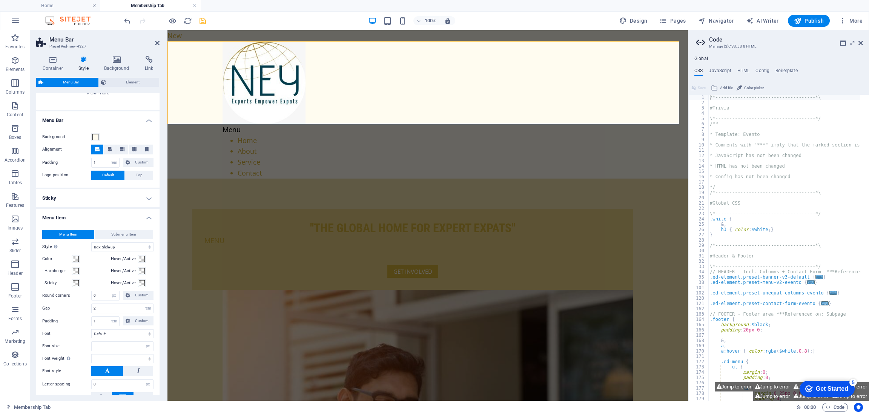
scroll to position [115, 0]
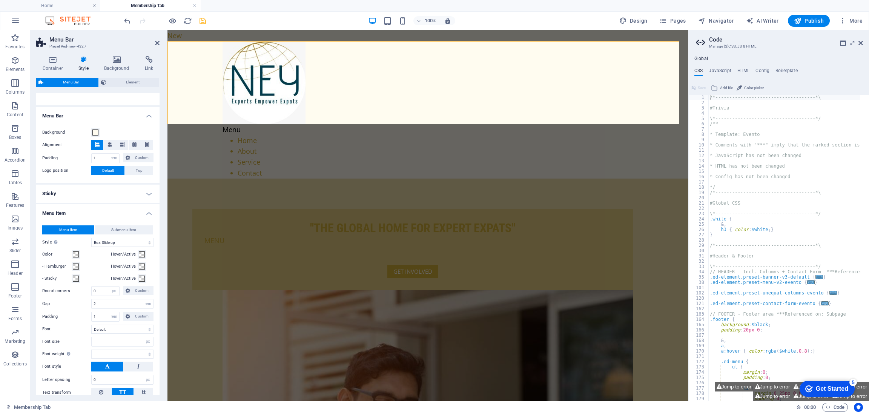
click at [131, 214] on h4 "Menu Item" at bounding box center [97, 211] width 123 height 14
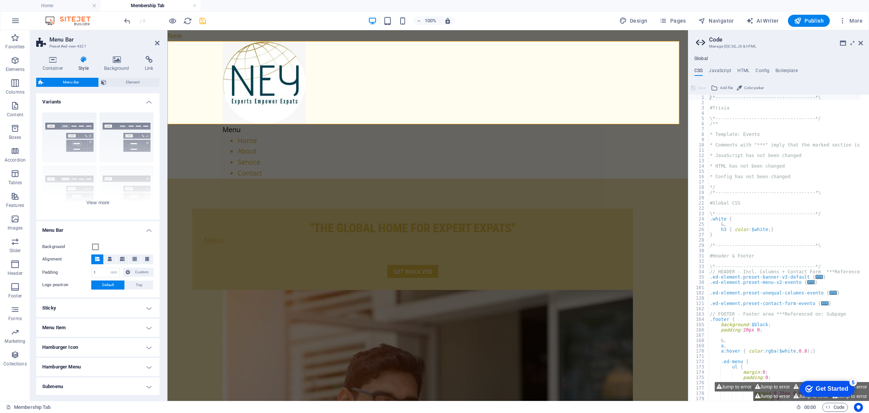
scroll to position [0, 0]
click at [93, 204] on div "Border Centered Default Fixed Loki Trigger Wide XXL" at bounding box center [97, 163] width 123 height 113
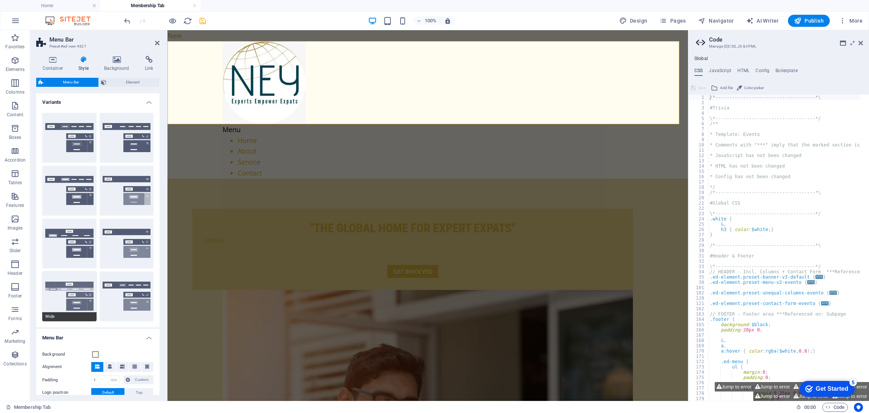
click at [72, 287] on button "Wide" at bounding box center [69, 296] width 54 height 50
type input "0"
type input "2"
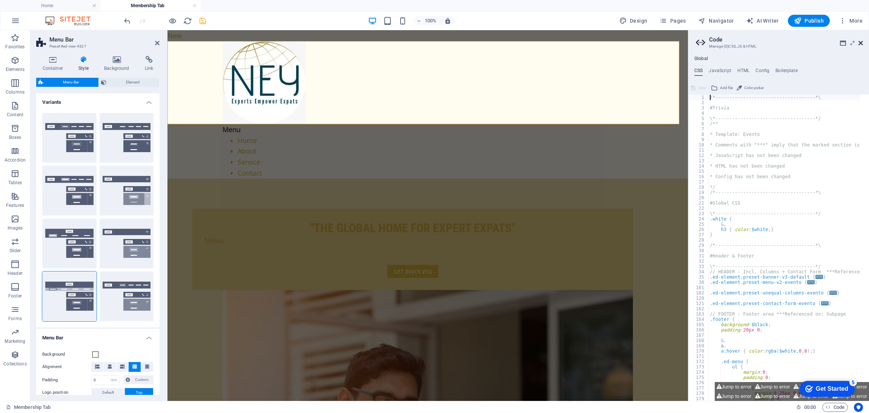
click at [862, 42] on icon at bounding box center [861, 43] width 5 height 6
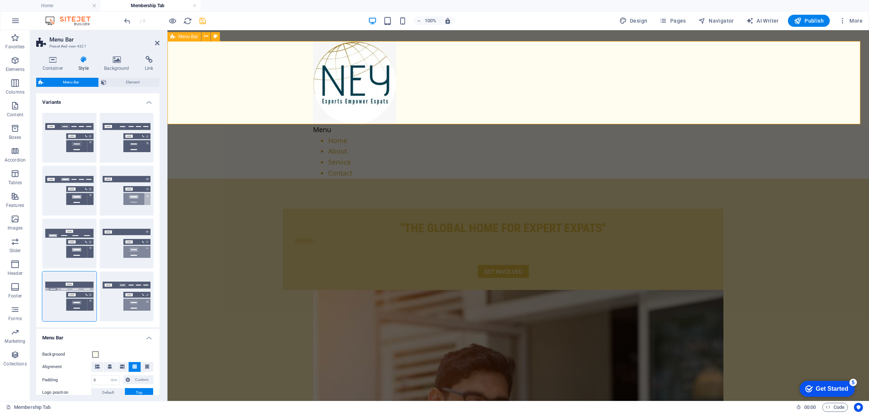
click at [440, 119] on div "Menu Home About Service Contact" at bounding box center [519, 109] width 702 height 137
click at [434, 178] on div ""THE GLOBAL HOME FOR EXPERT EXPATS" MENU GET INVOLVED" at bounding box center [519, 395] width 702 height 434
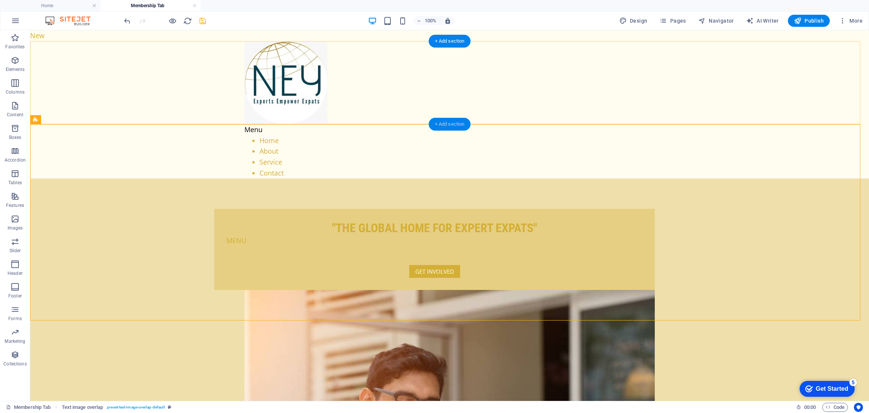
click at [445, 120] on div "+ Add section" at bounding box center [450, 124] width 42 height 13
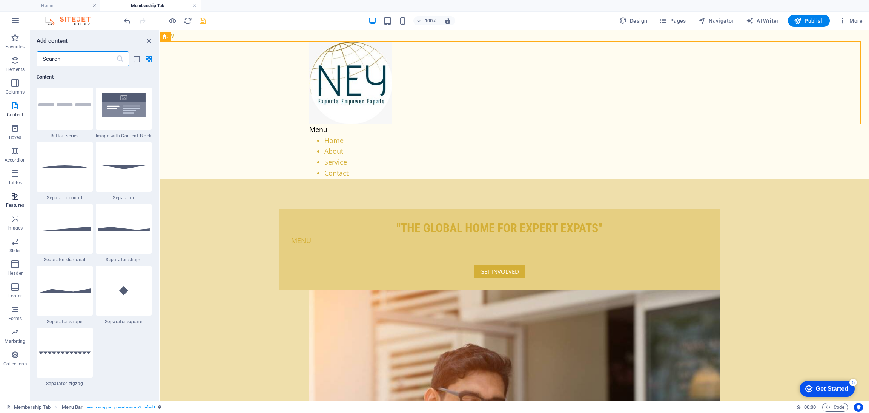
scroll to position [1762, 0]
click at [15, 263] on icon "button" at bounding box center [15, 264] width 9 height 9
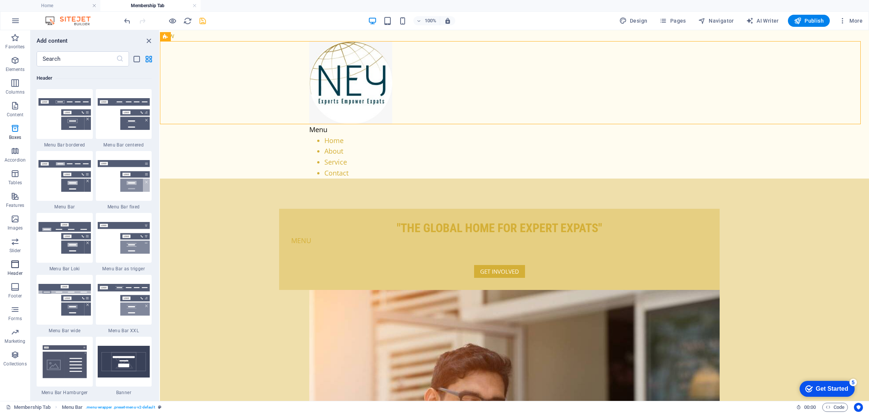
scroll to position [4543, 0]
click at [54, 291] on img at bounding box center [64, 299] width 52 height 32
click at [160, 291] on div "Drag here to replace the existing content. Press “Ctrl” if you want to create a…" at bounding box center [514, 215] width 709 height 371
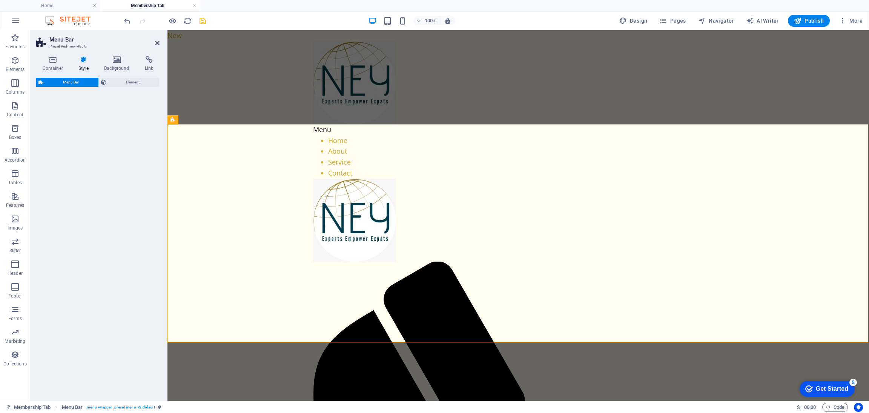
select select "rem"
select select "preset-menu-v2-wide"
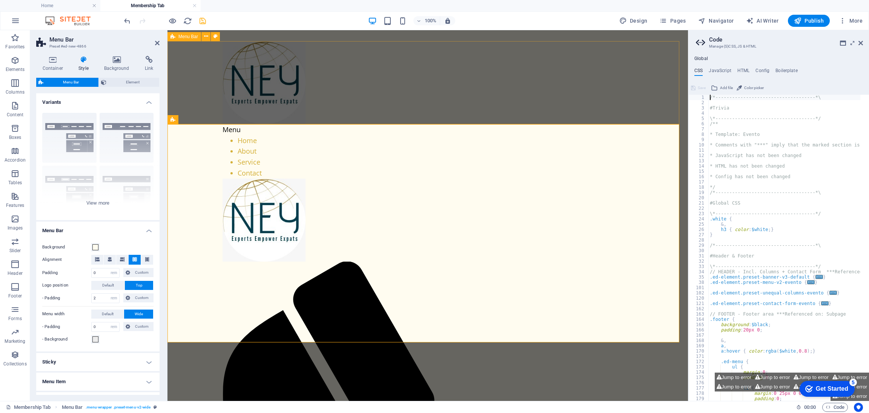
type textarea "*------------------------------------*\"
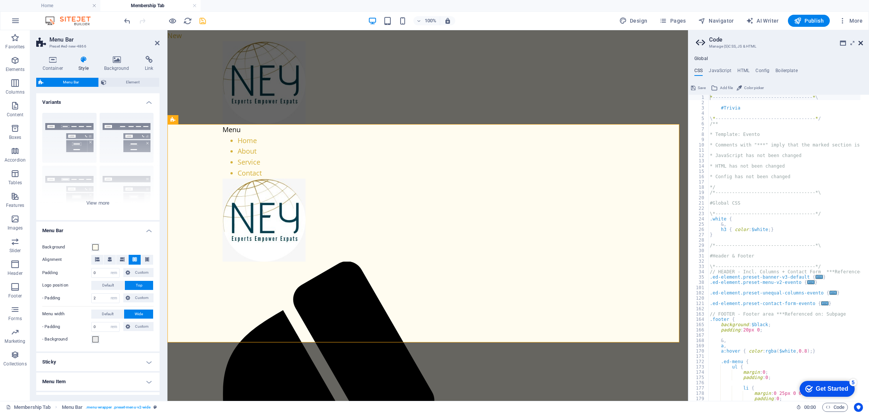
click at [862, 43] on icon at bounding box center [861, 43] width 5 height 6
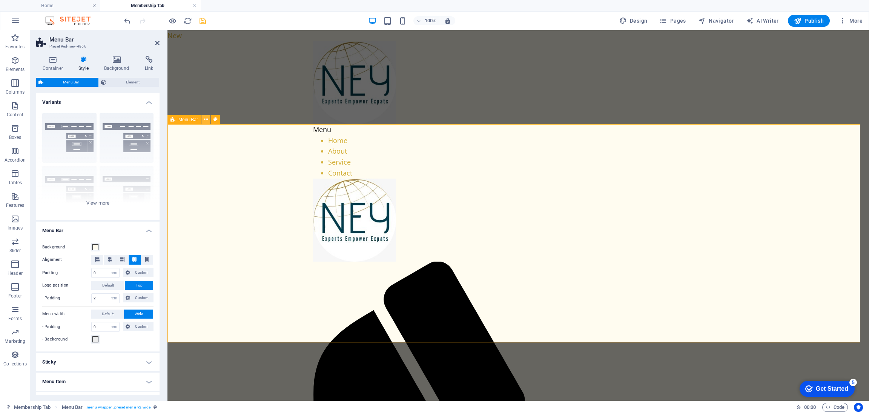
click at [206, 123] on icon at bounding box center [206, 119] width 4 height 8
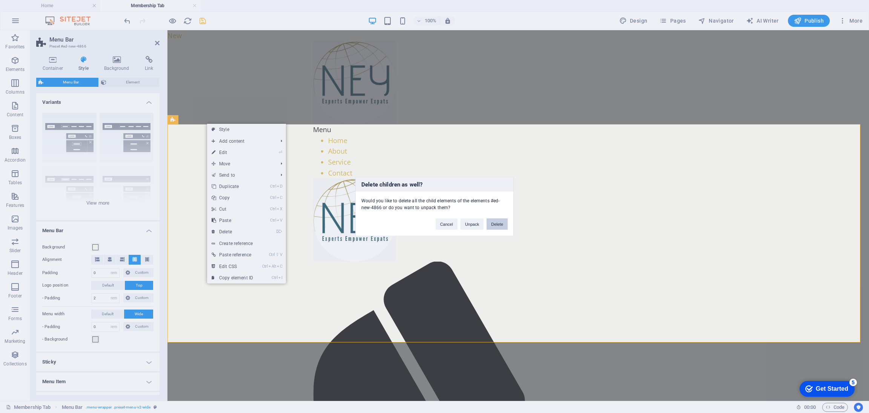
click at [496, 218] on button "Delete" at bounding box center [497, 223] width 21 height 11
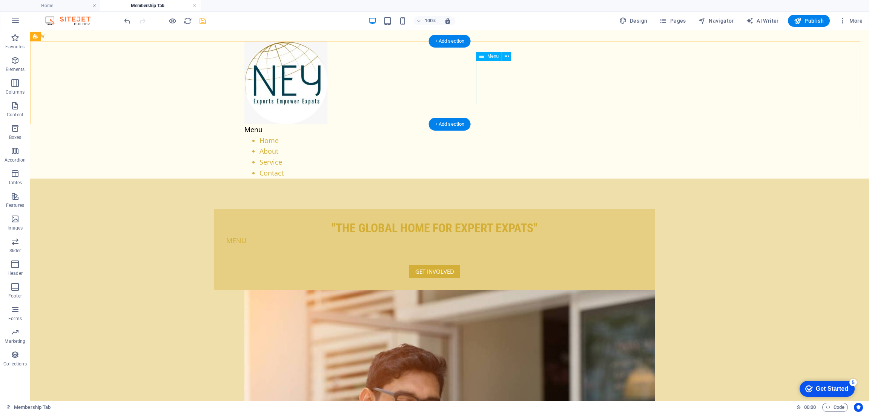
click at [503, 135] on nav "Home About Service Contact" at bounding box center [449, 156] width 410 height 43
click at [202, 63] on div "Menu Home About Service Contact" at bounding box center [449, 109] width 839 height 137
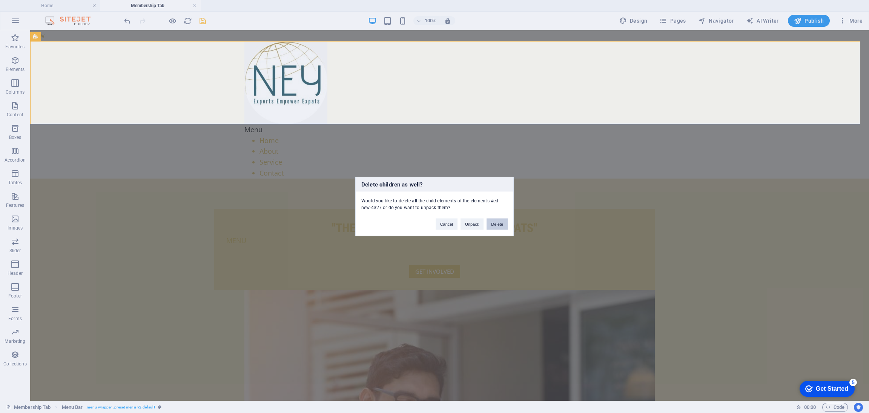
click at [492, 221] on button "Delete" at bounding box center [497, 223] width 21 height 11
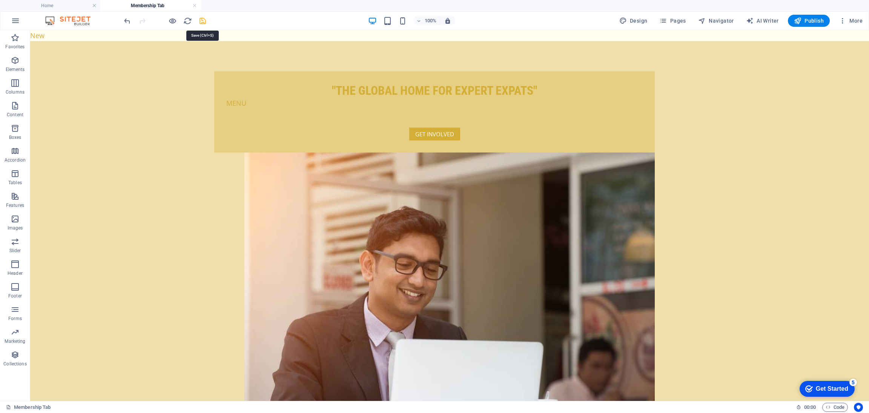
click at [203, 20] on icon "save" at bounding box center [202, 21] width 9 height 9
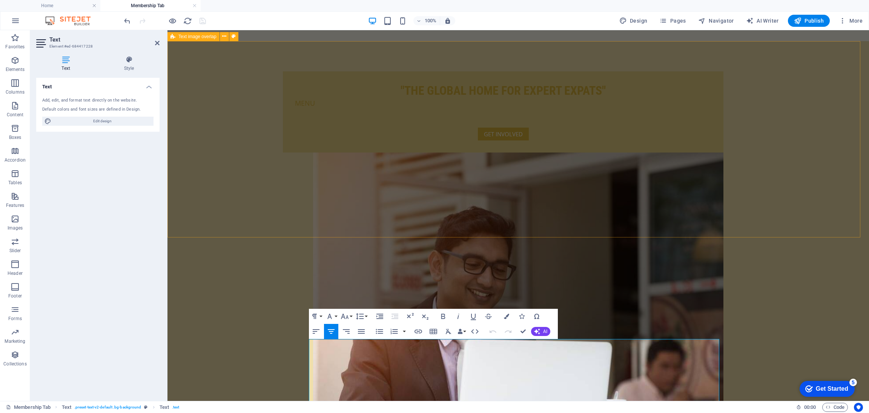
click at [220, 166] on div ""THE GLOBAL HOME FOR EXPERT EXPATS" MENU GET INVOLVED" at bounding box center [519, 258] width 702 height 434
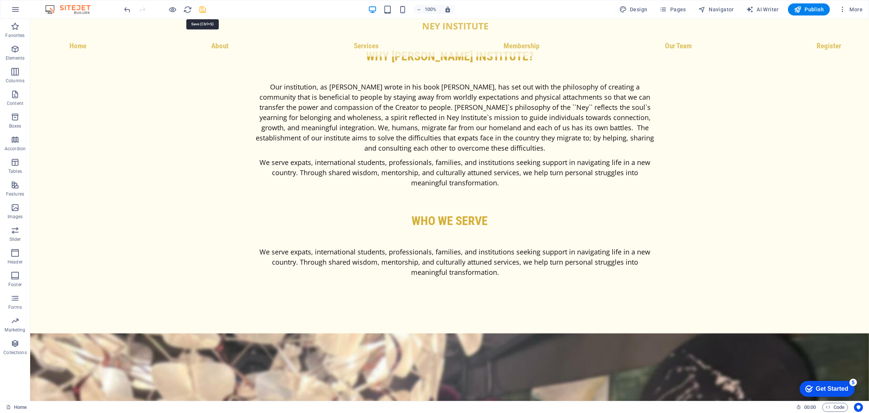
scroll to position [1058, 0]
click at [200, 9] on icon "save" at bounding box center [202, 9] width 9 height 9
